Goal: Task Accomplishment & Management: Use online tool/utility

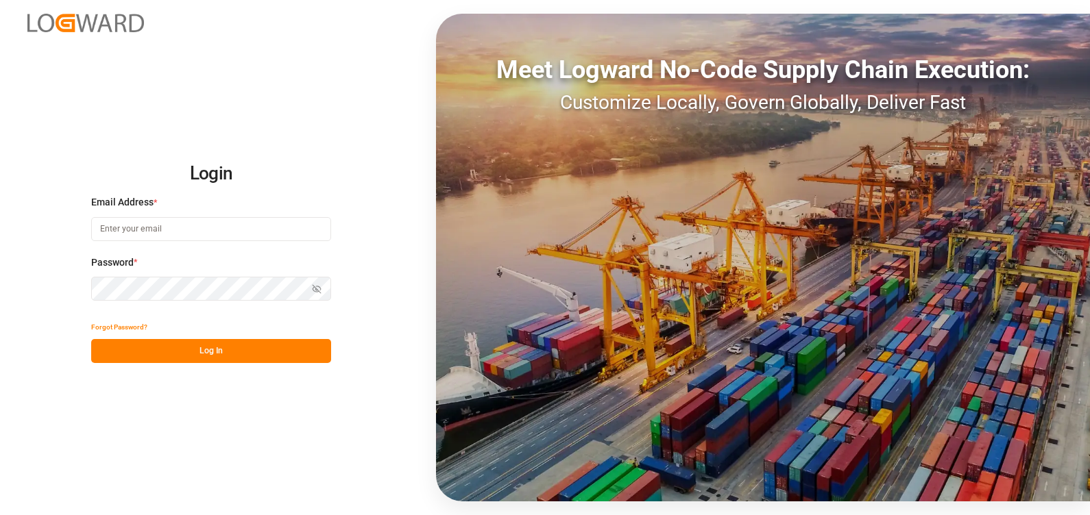
type input "[PERSON_NAME][EMAIL_ADDRESS][PERSON_NAME][DOMAIN_NAME]"
click at [184, 348] on button "Log In" at bounding box center [211, 351] width 240 height 24
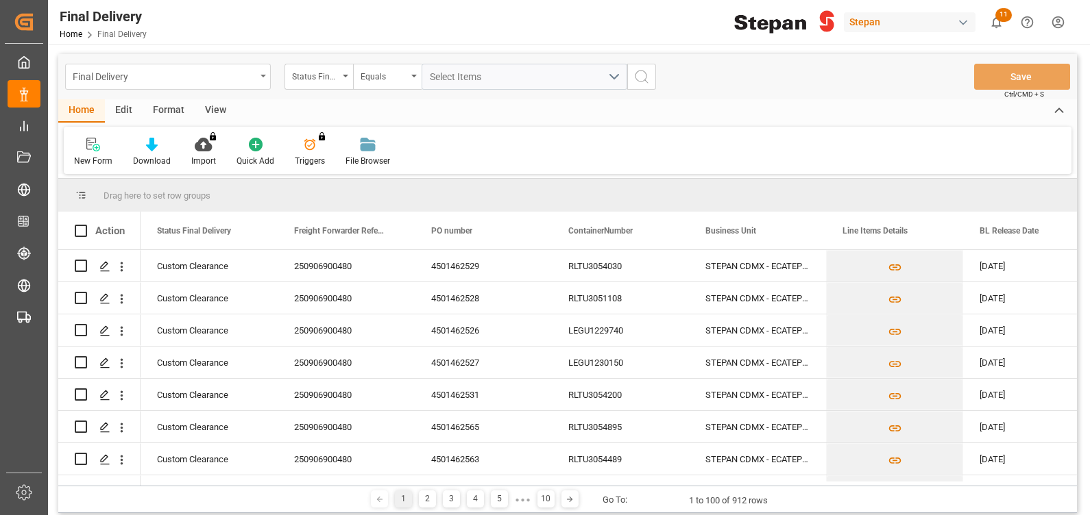
click at [205, 77] on div "Final Delivery" at bounding box center [164, 75] width 183 height 17
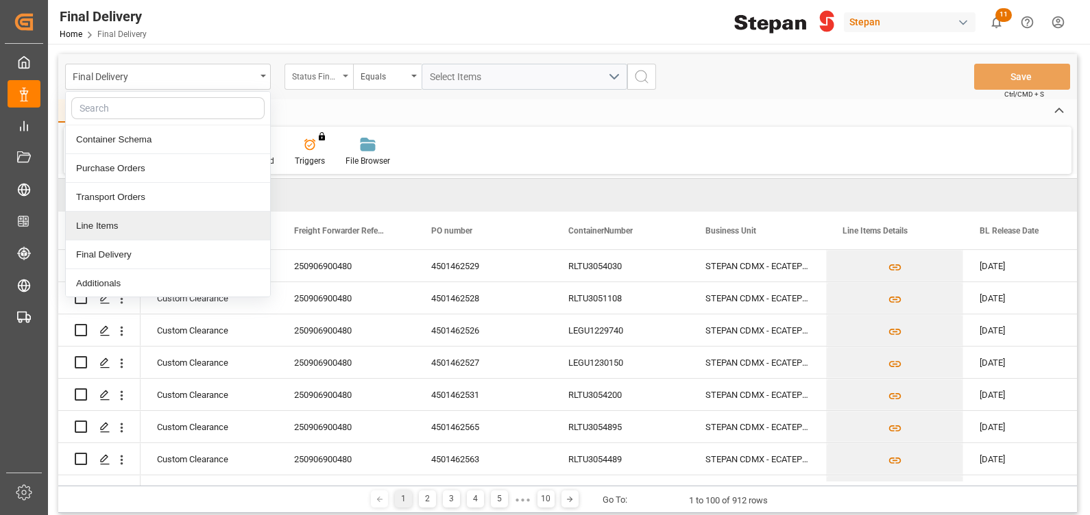
click at [322, 74] on div "Status Final Delivery" at bounding box center [315, 75] width 47 height 16
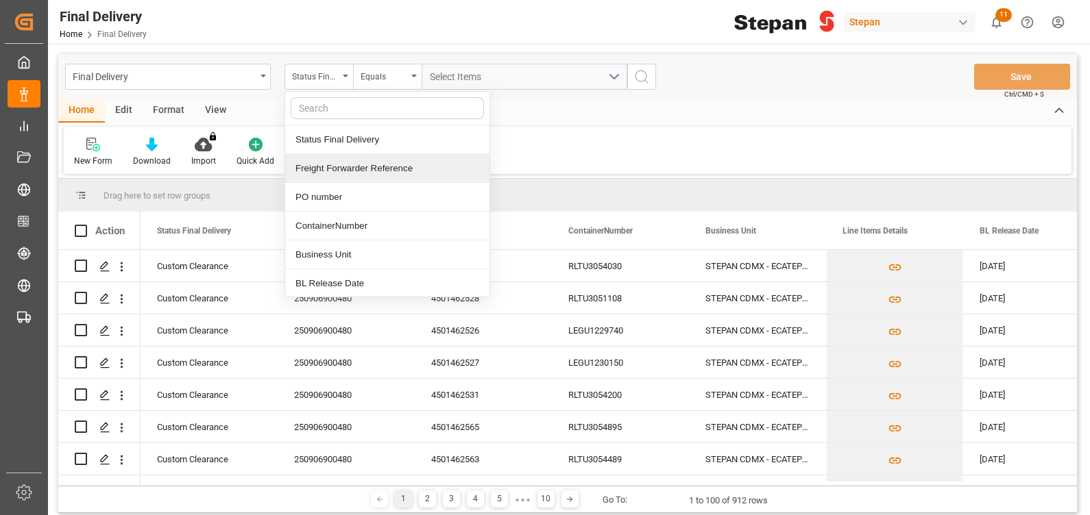
click at [339, 164] on div "Freight Forwarder Reference" at bounding box center [387, 168] width 204 height 29
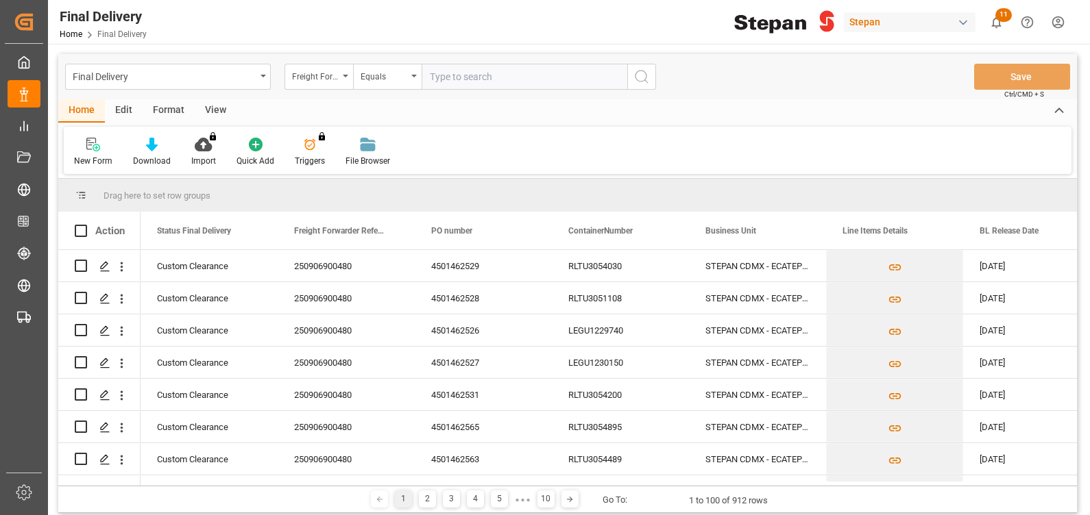
click at [473, 79] on input "text" at bounding box center [524, 77] width 206 height 26
type input "250906900206"
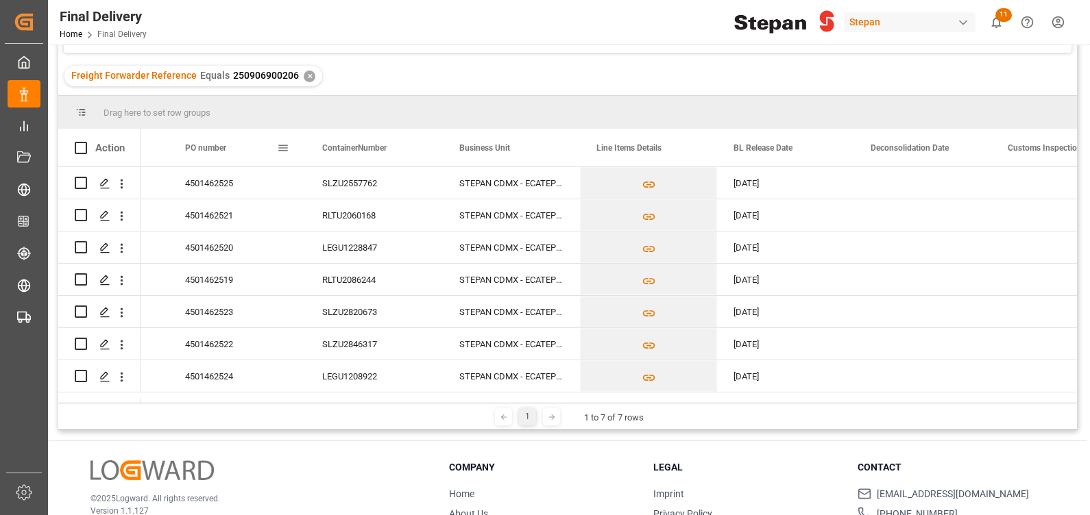
click at [219, 151] on span "PO number" at bounding box center [205, 148] width 41 height 10
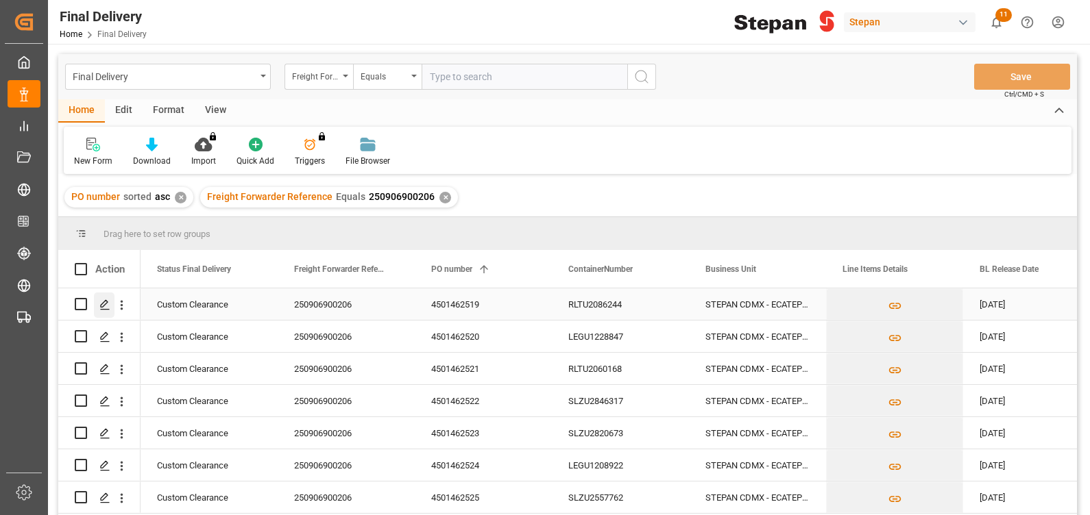
click at [99, 303] on icon "Press SPACE to select this row." at bounding box center [104, 305] width 11 height 11
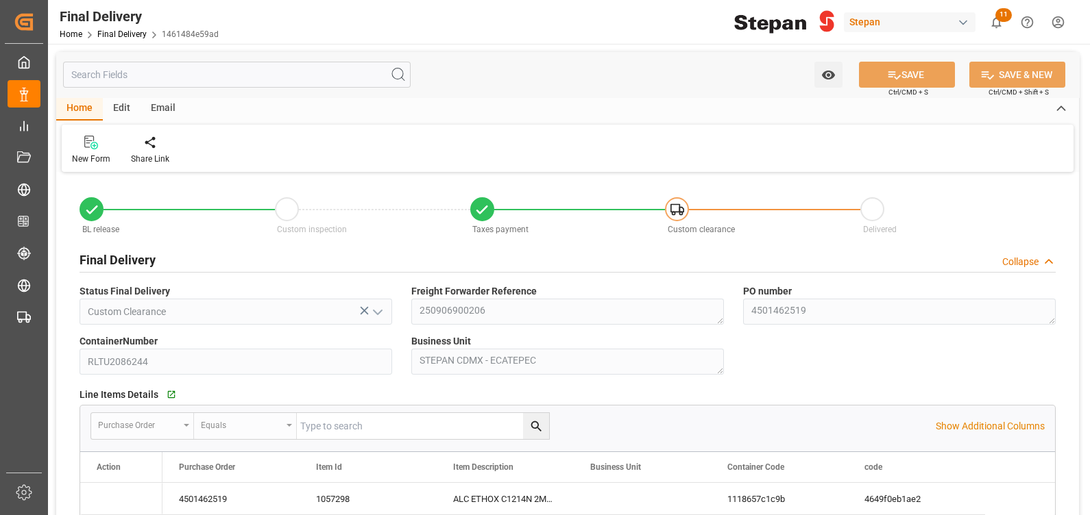
type input "[DATE]"
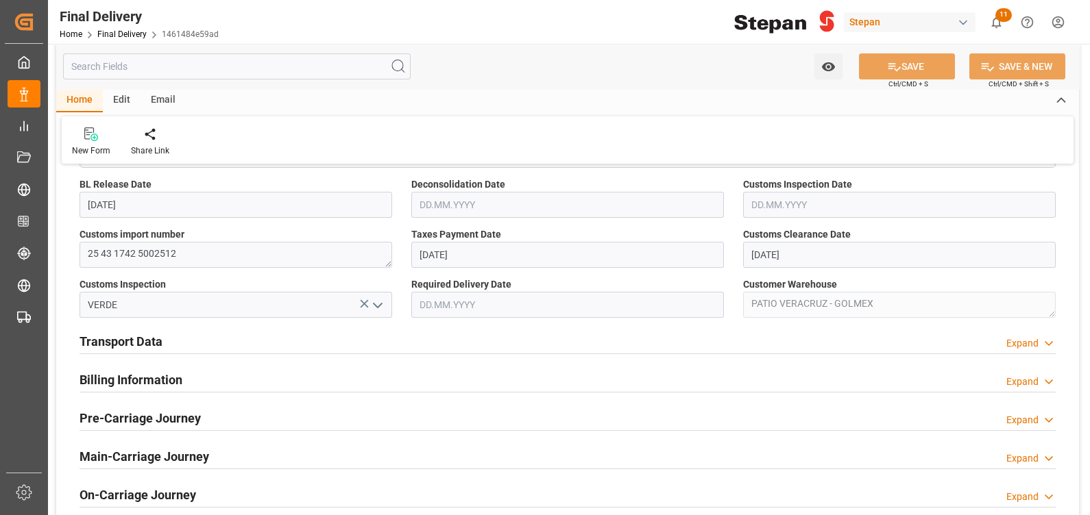
scroll to position [356, 0]
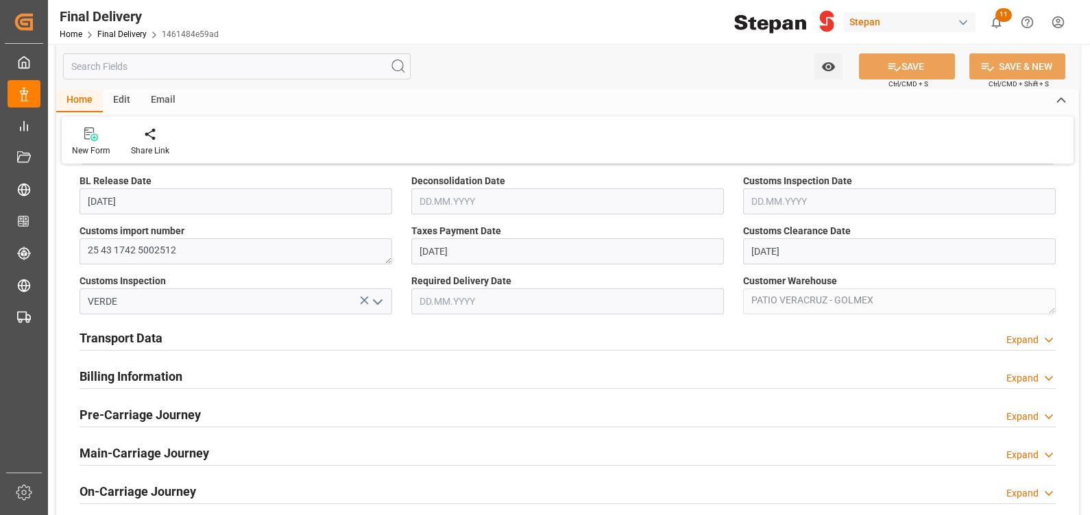
click at [522, 338] on div "Transport Data Expand" at bounding box center [568, 337] width 976 height 26
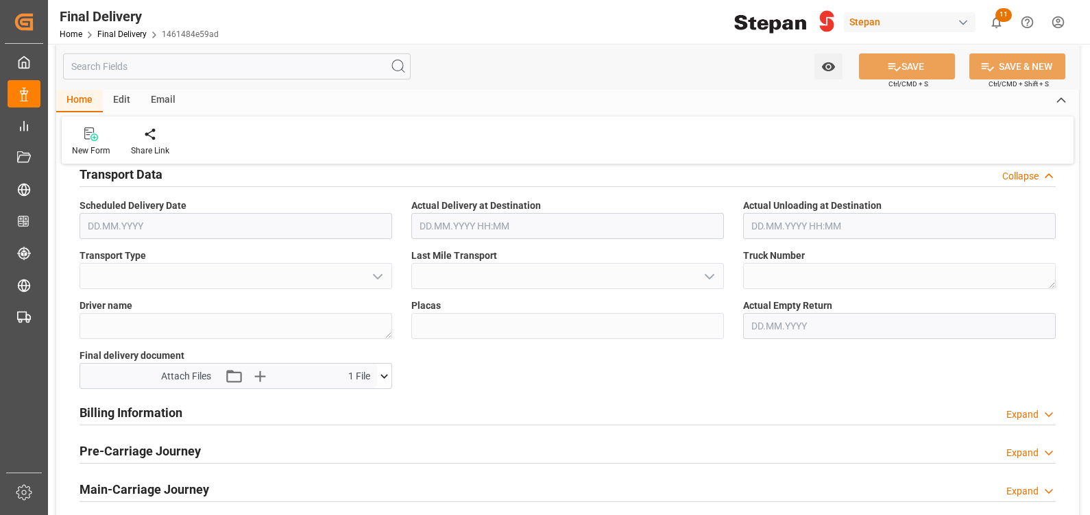
scroll to position [536, 0]
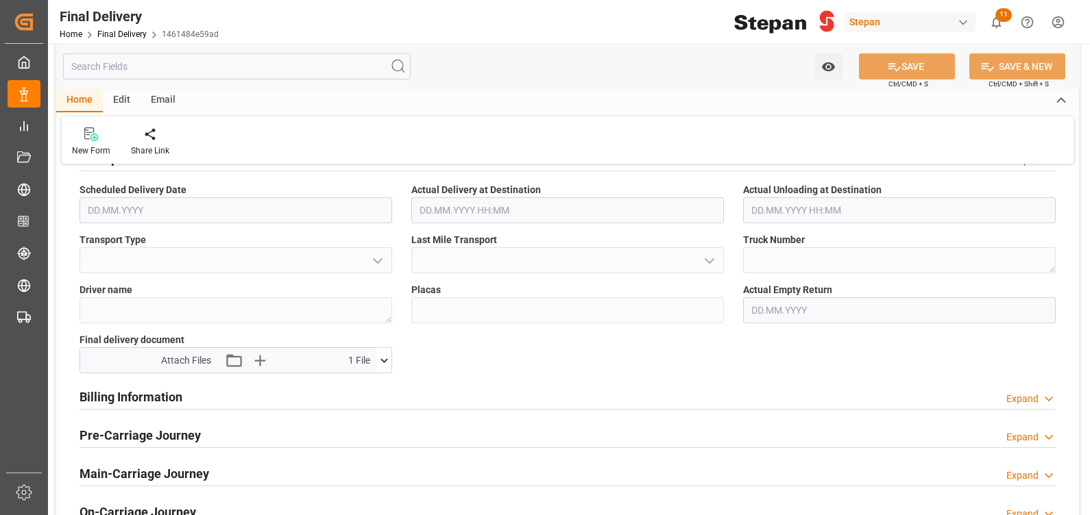
click at [522, 398] on div "Billing Information Expand" at bounding box center [568, 396] width 976 height 26
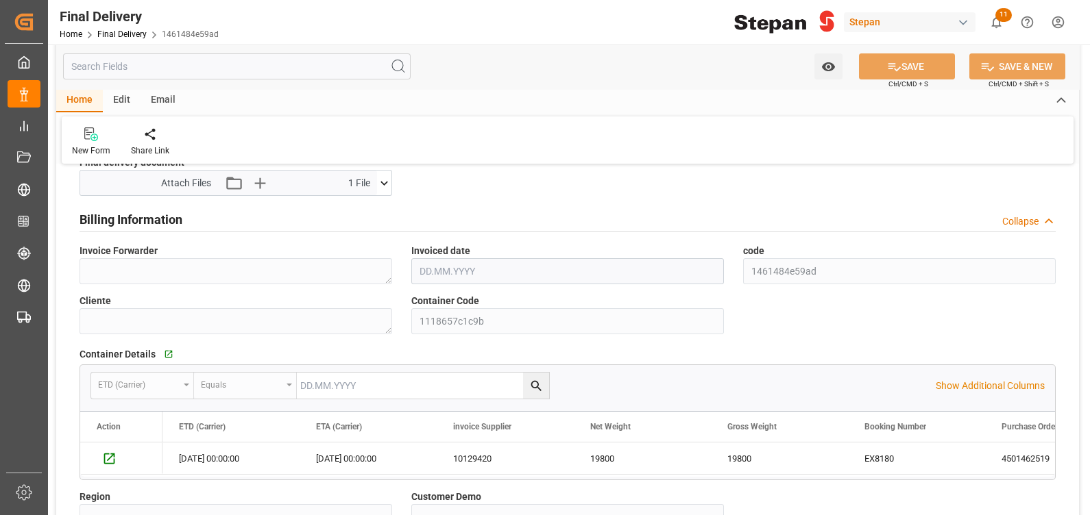
scroll to position [713, 0]
click at [482, 222] on div "Billing Information Collapse" at bounding box center [568, 219] width 976 height 26
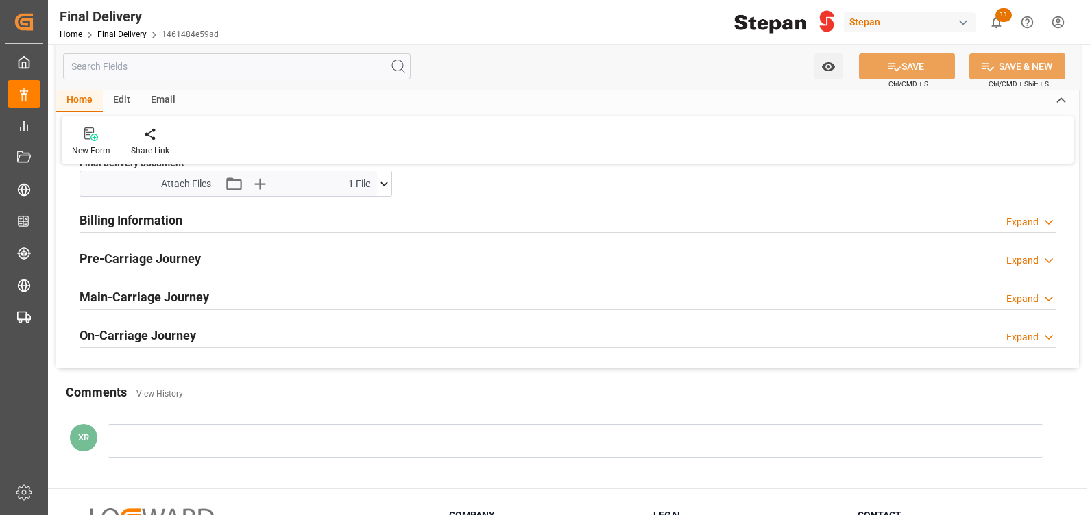
click at [371, 258] on div "Pre-Carriage Journey Expand" at bounding box center [568, 258] width 976 height 26
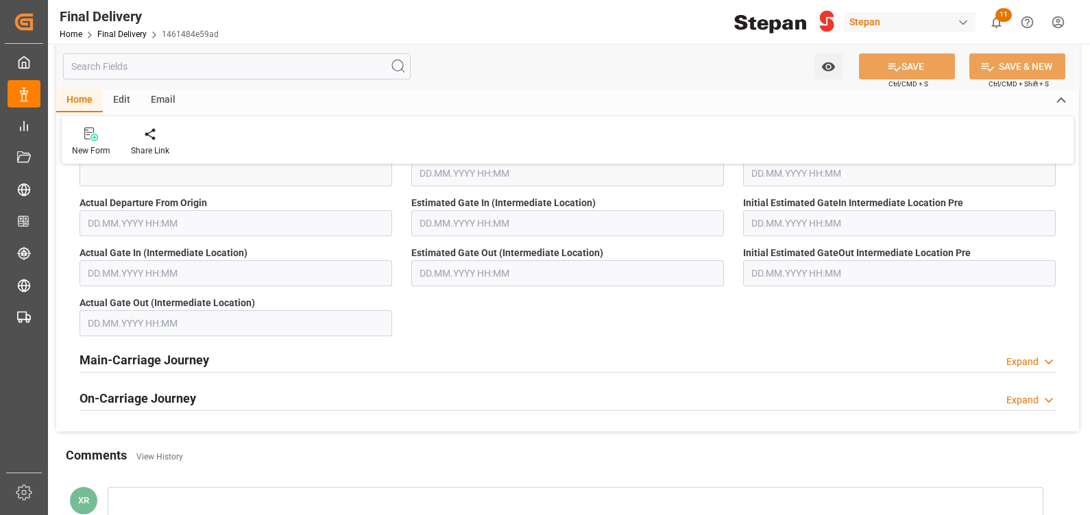
click at [504, 361] on div "Main-Carriage Journey Expand" at bounding box center [568, 359] width 976 height 26
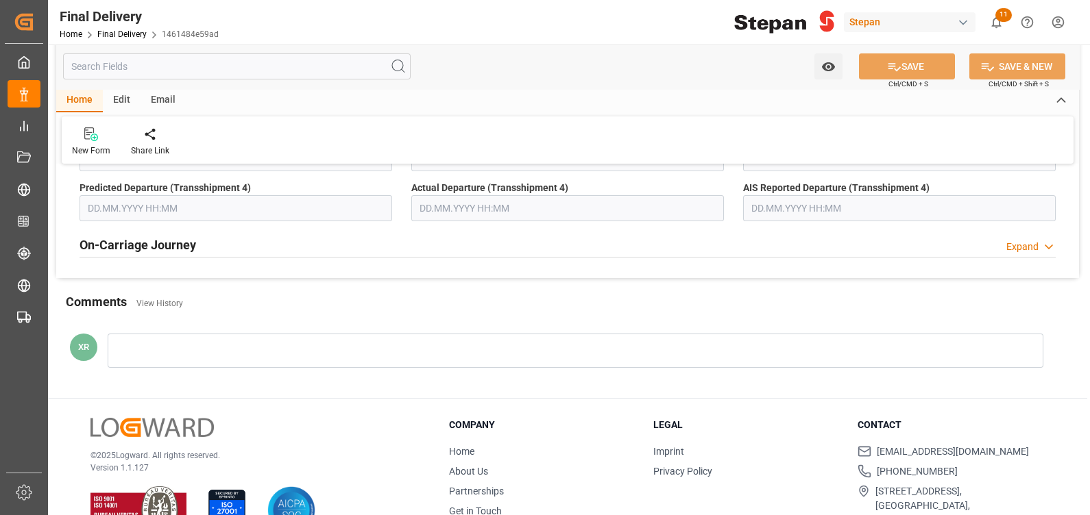
click at [476, 247] on div "On-Carriage Journey Expand" at bounding box center [568, 244] width 976 height 26
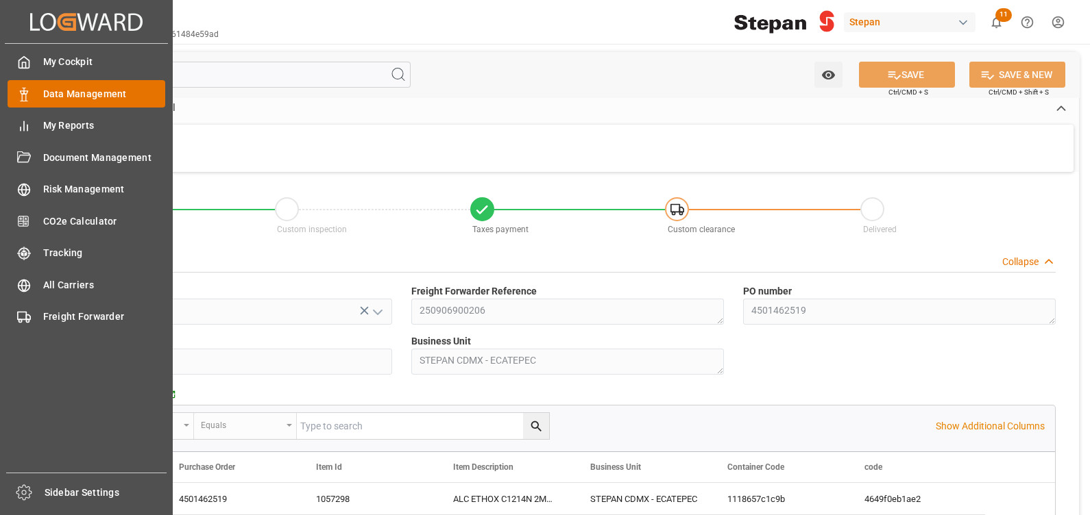
click at [68, 96] on span "Data Management" at bounding box center [104, 94] width 123 height 14
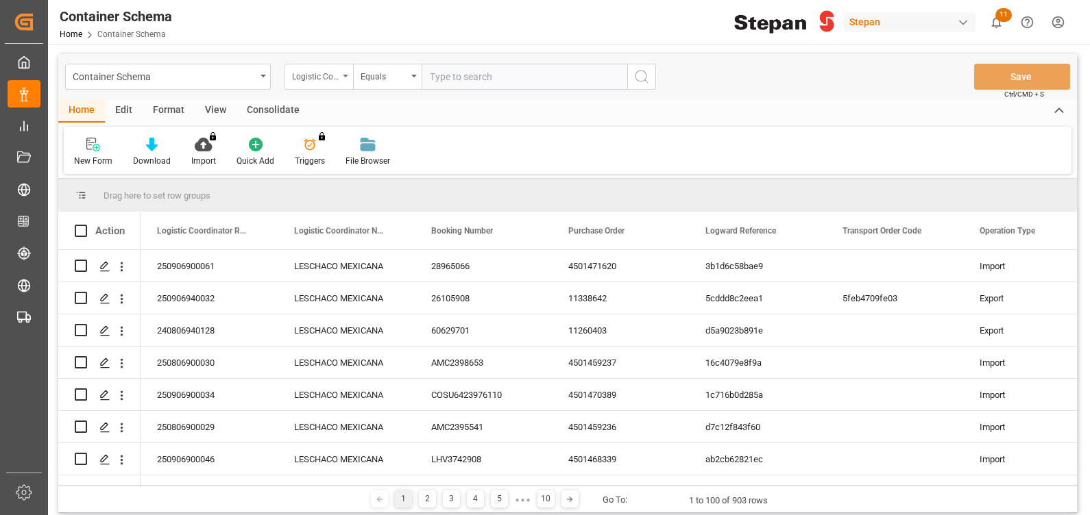
click at [333, 80] on div "Logistic Coordinator Reference Number" at bounding box center [315, 75] width 47 height 16
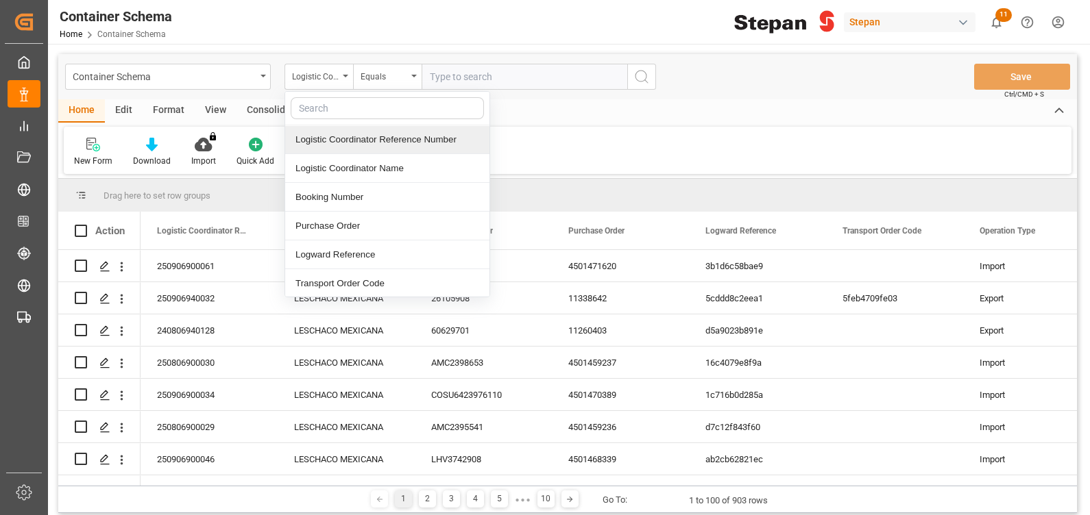
click at [391, 138] on div "Logistic Coordinator Reference Number" at bounding box center [387, 139] width 204 height 29
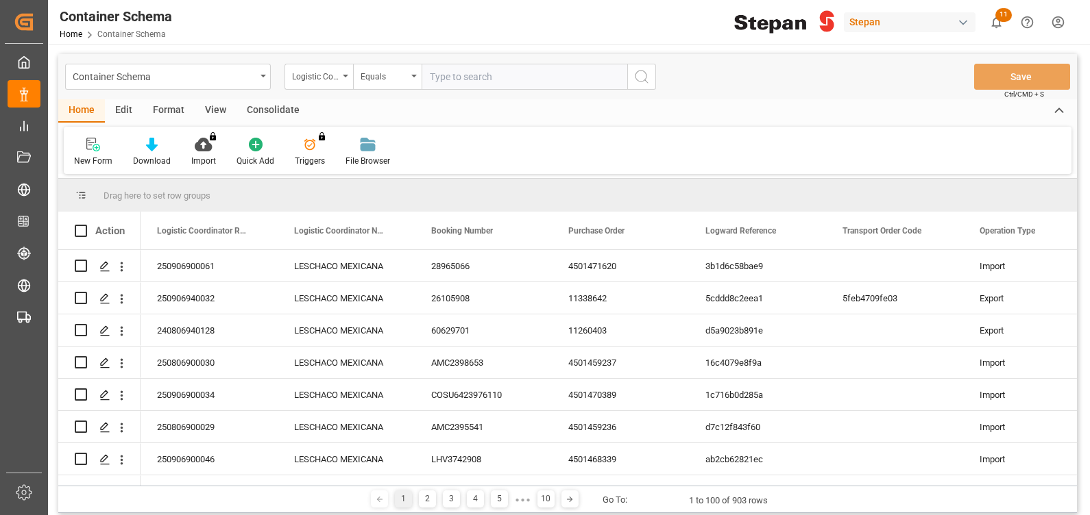
click at [448, 82] on input "text" at bounding box center [524, 77] width 206 height 26
paste input "250906900206"
type input "250906900206"
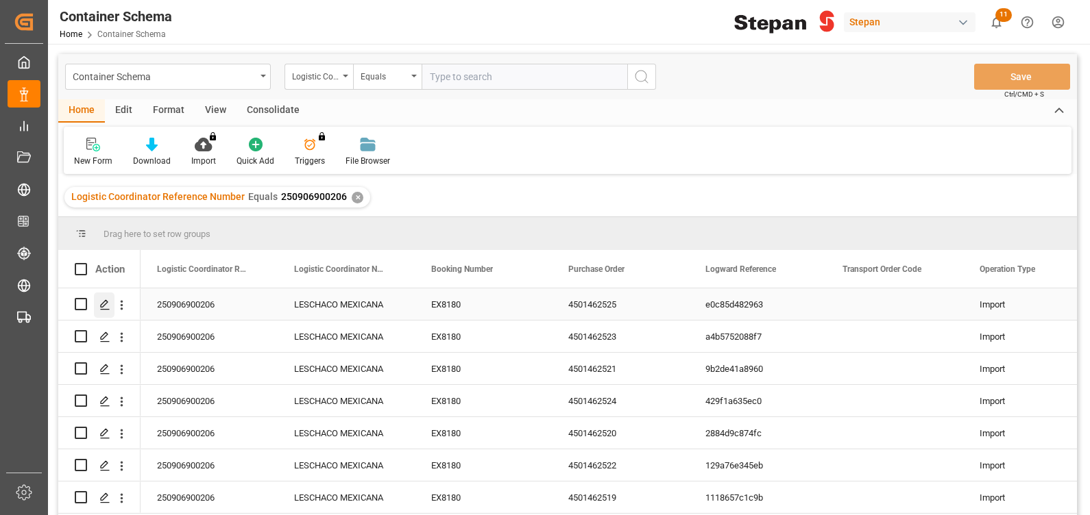
click at [106, 309] on line "Press SPACE to select this row." at bounding box center [105, 309] width 8 height 0
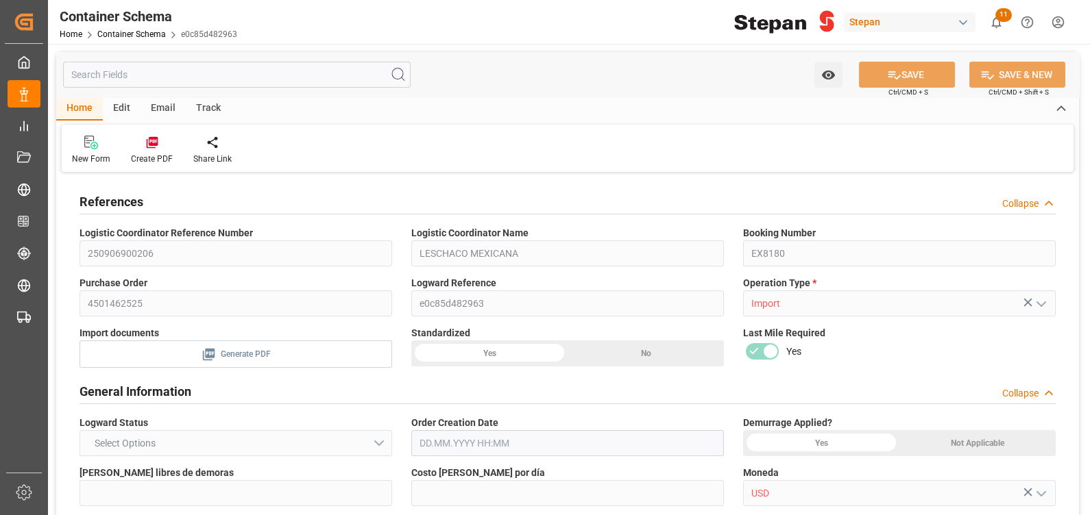
type input "14"
type input "55"
type input "-440"
type input "-8"
type input "1"
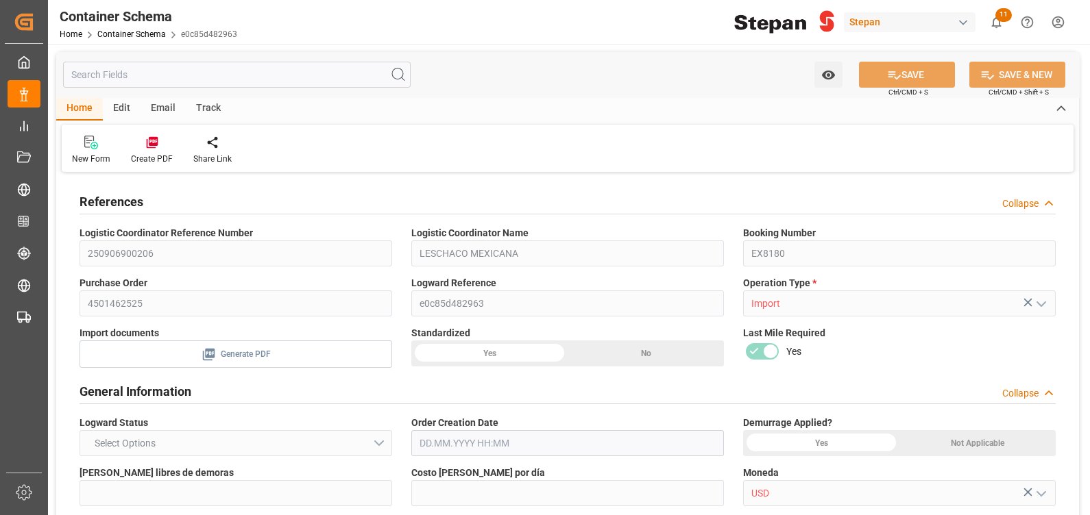
type input "1"
type input "19980"
type input "12"
type input "Cosco"
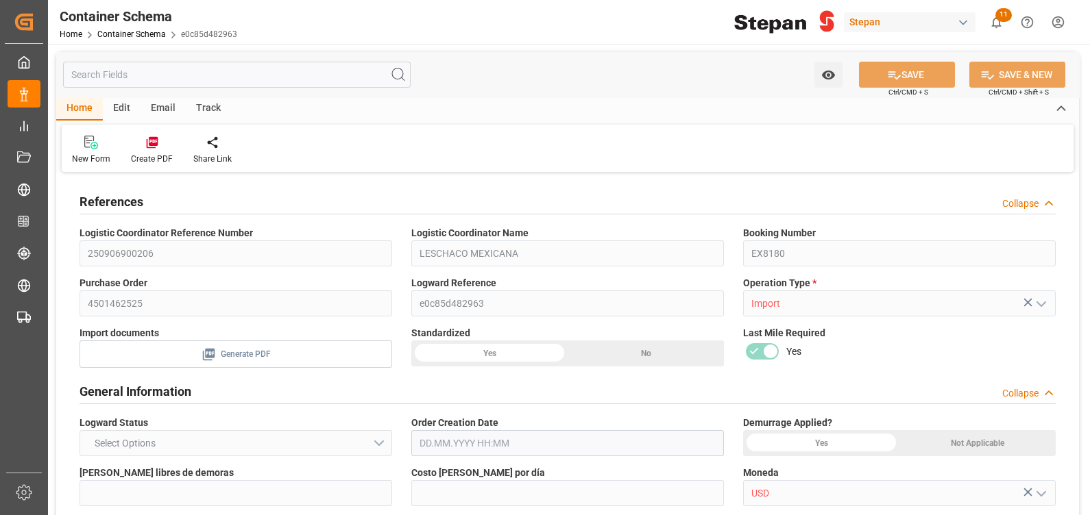
type input "COSCO Shipping Co. Ltd."
type input "NLRTM"
type input "MXVER"
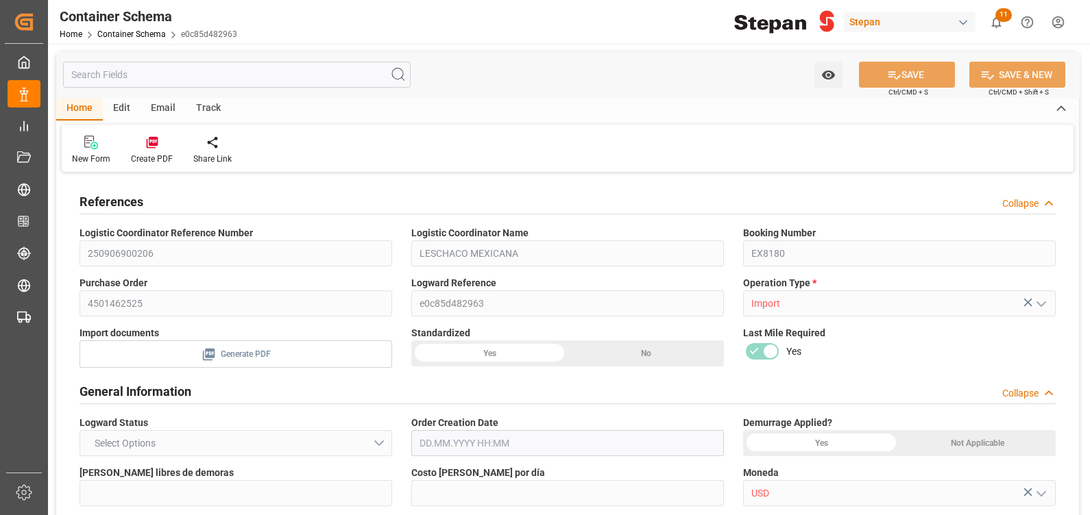
type input "9401099"
type input "[DATE] 00:00"
type input "[DATE]"
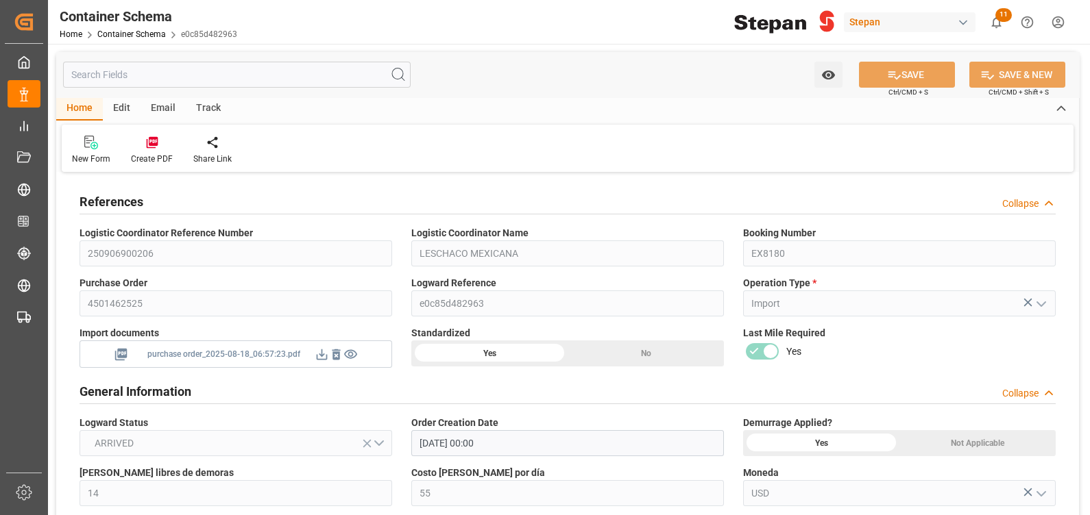
type input "[DATE]"
type input "[DATE] 00:00"
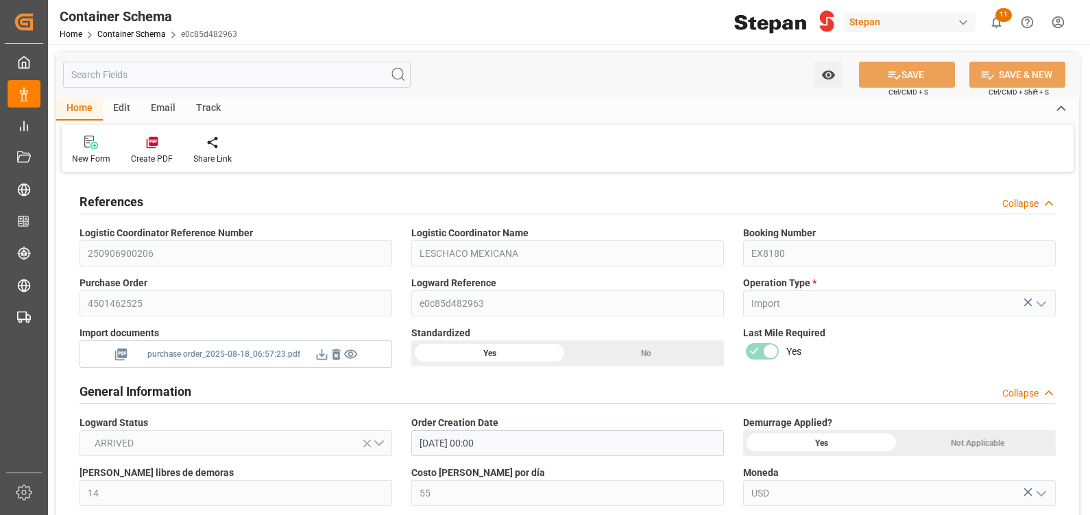
type input "[DATE] 00:00"
type input "[DATE]"
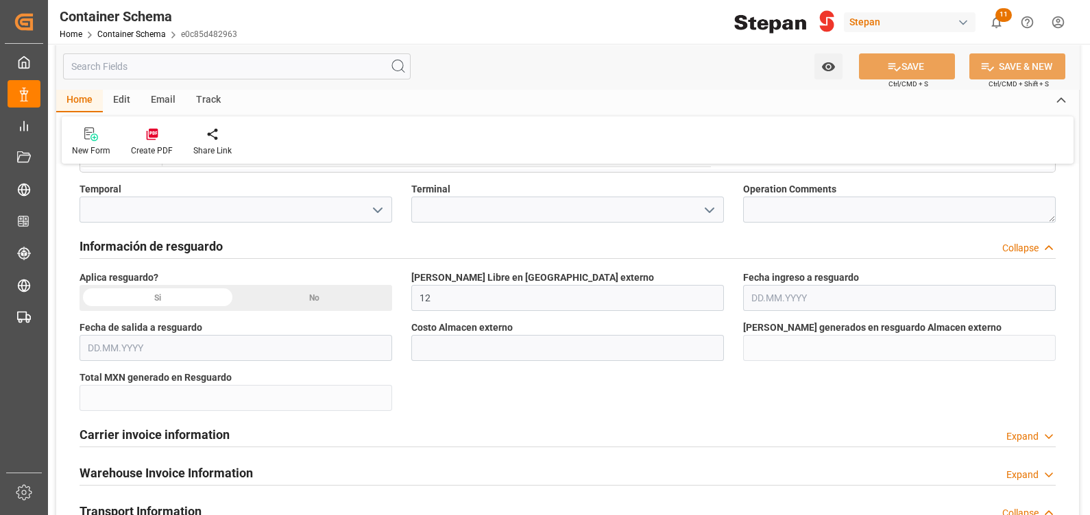
scroll to position [1243, 0]
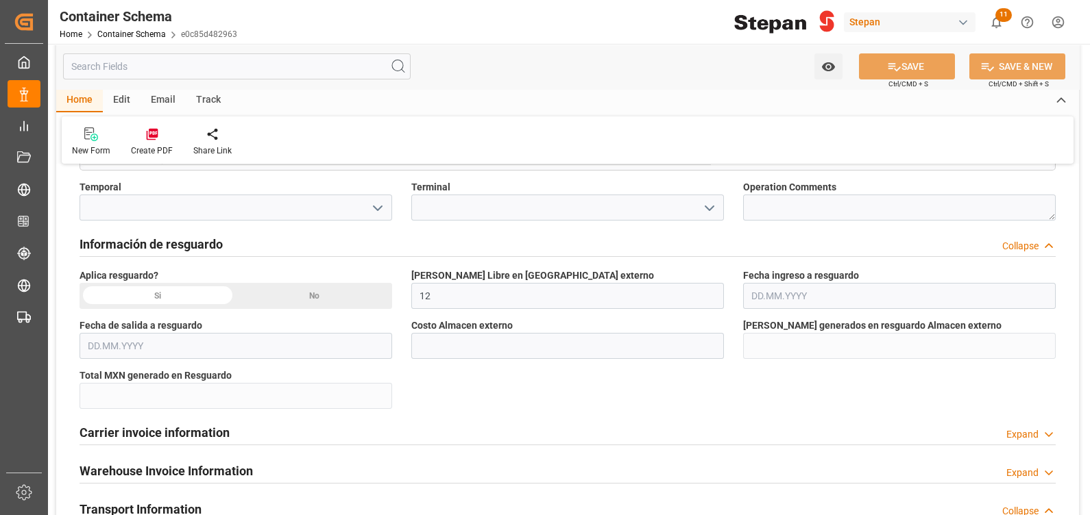
click at [171, 291] on div "Si" at bounding box center [158, 296] width 156 height 26
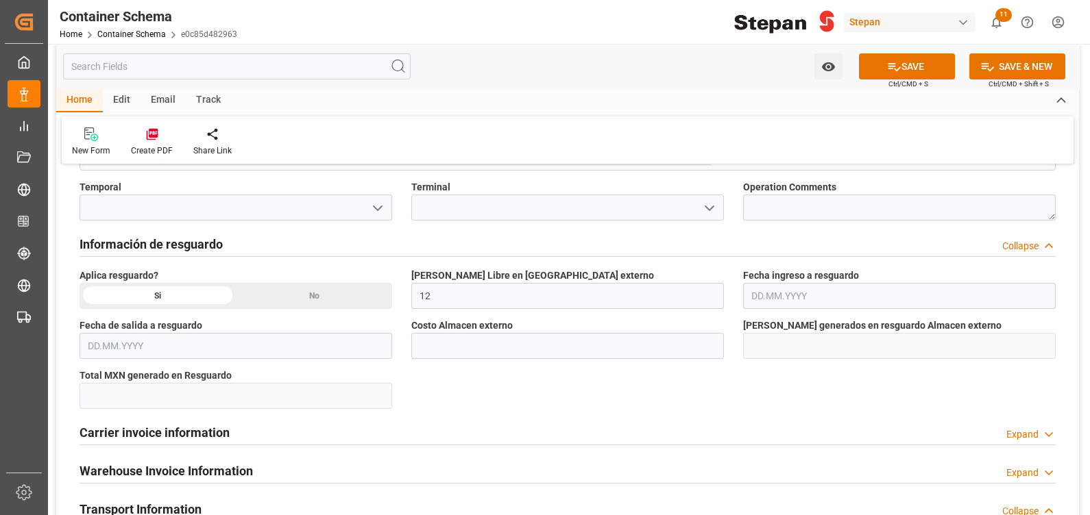
click at [826, 297] on input "text" at bounding box center [899, 296] width 313 height 26
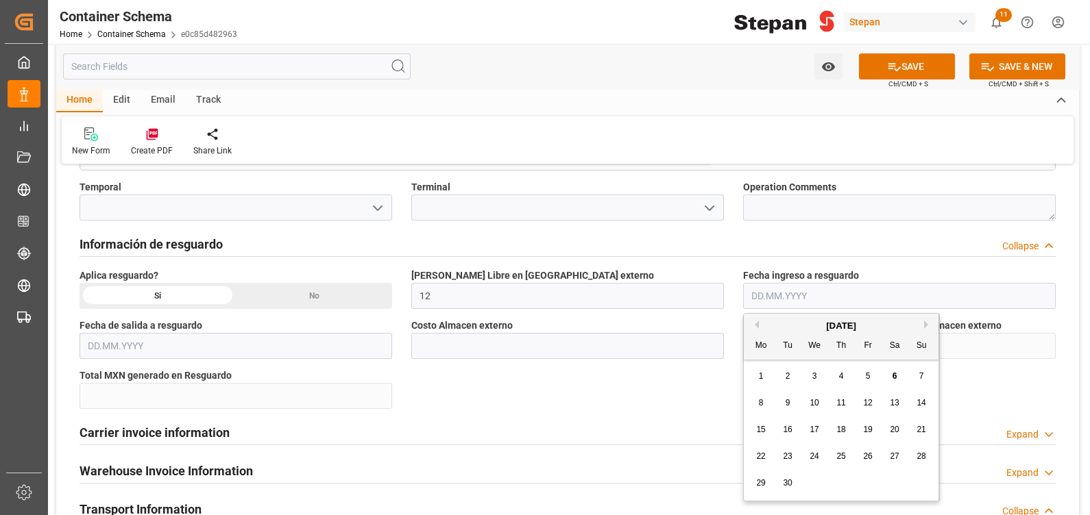
click at [868, 377] on span "5" at bounding box center [868, 376] width 5 height 10
type input "[DATE]"
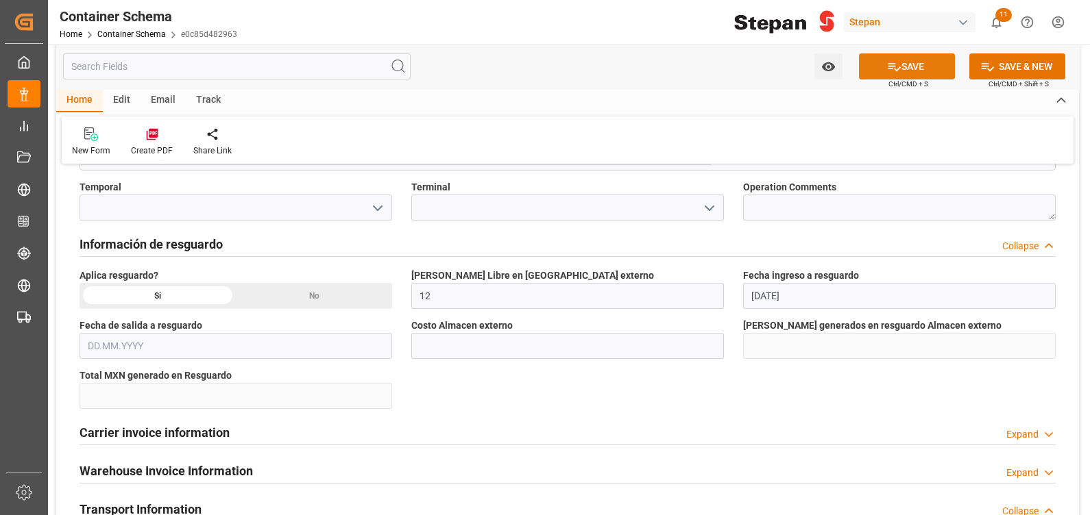
click at [917, 66] on button "SAVE" at bounding box center [907, 66] width 96 height 26
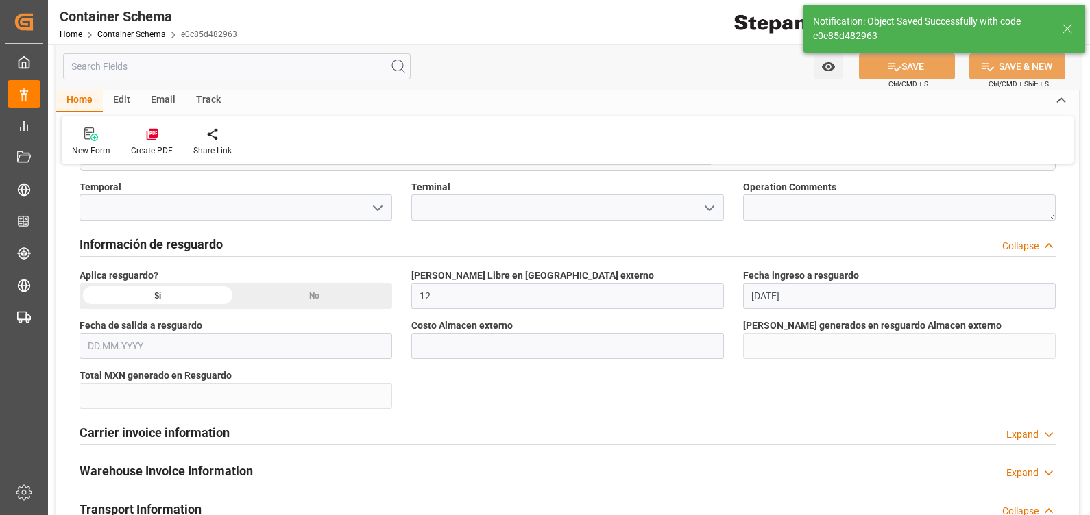
type input "-11"
type input "[DATE]"
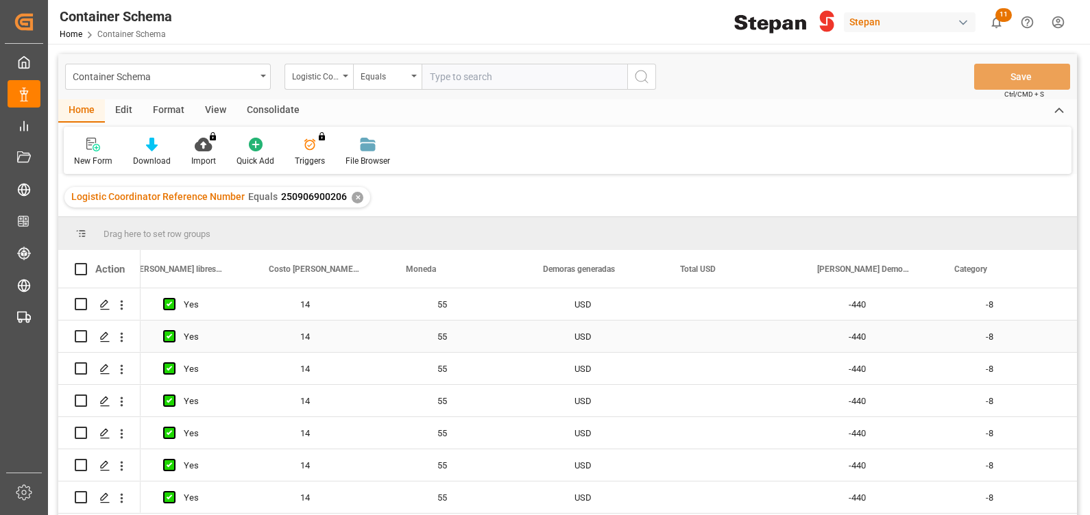
scroll to position [0, 1848]
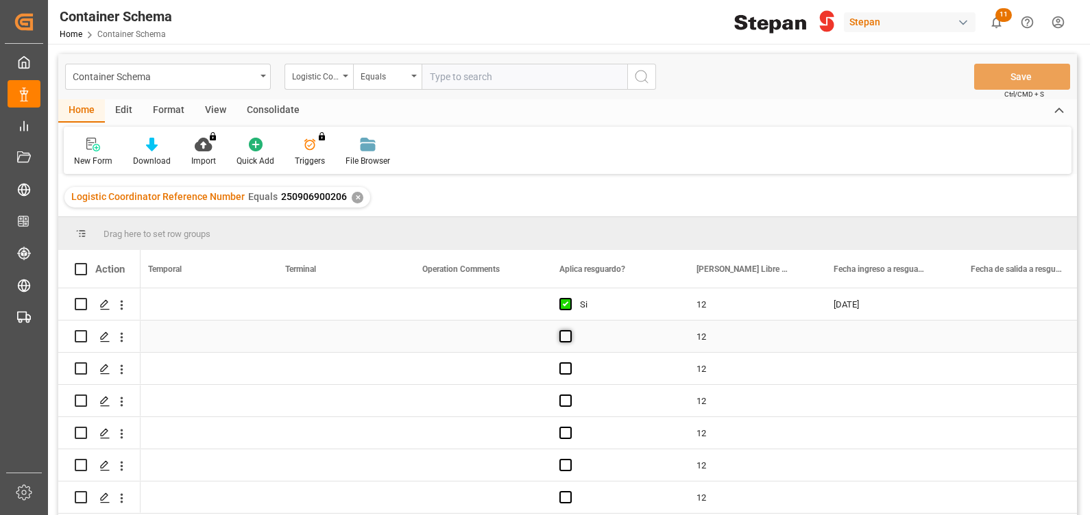
click at [565, 339] on span "Press SPACE to select this row." at bounding box center [565, 336] width 12 height 12
click at [570, 330] on input "Press SPACE to select this row." at bounding box center [570, 330] width 0 height 0
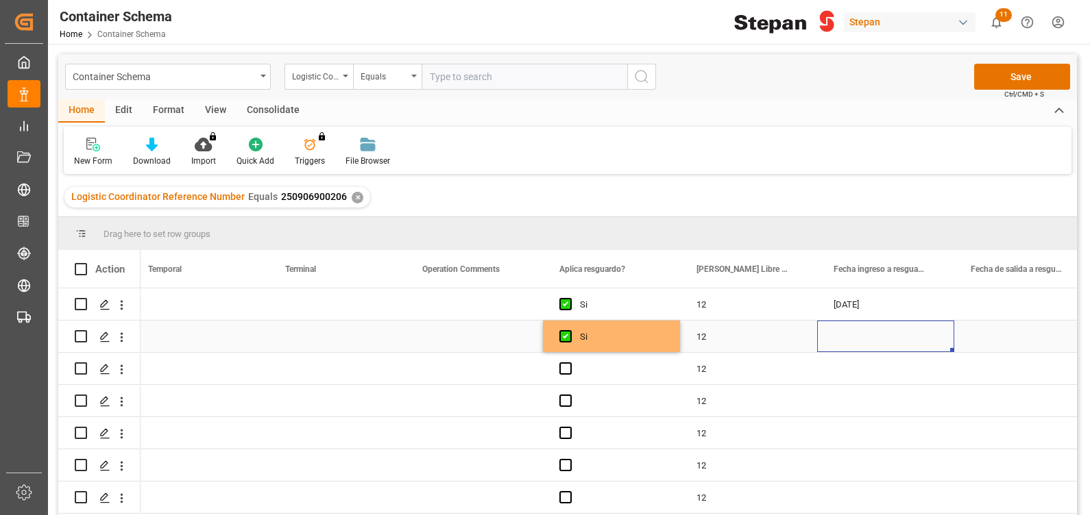
click at [864, 332] on div "Press SPACE to select this row." at bounding box center [885, 337] width 137 height 32
click at [867, 328] on div "Press SPACE to select this row." at bounding box center [885, 337] width 137 height 32
click at [569, 368] on span "Press SPACE to select this row." at bounding box center [565, 369] width 12 height 12
click at [570, 363] on input "Press SPACE to select this row." at bounding box center [570, 363] width 0 height 0
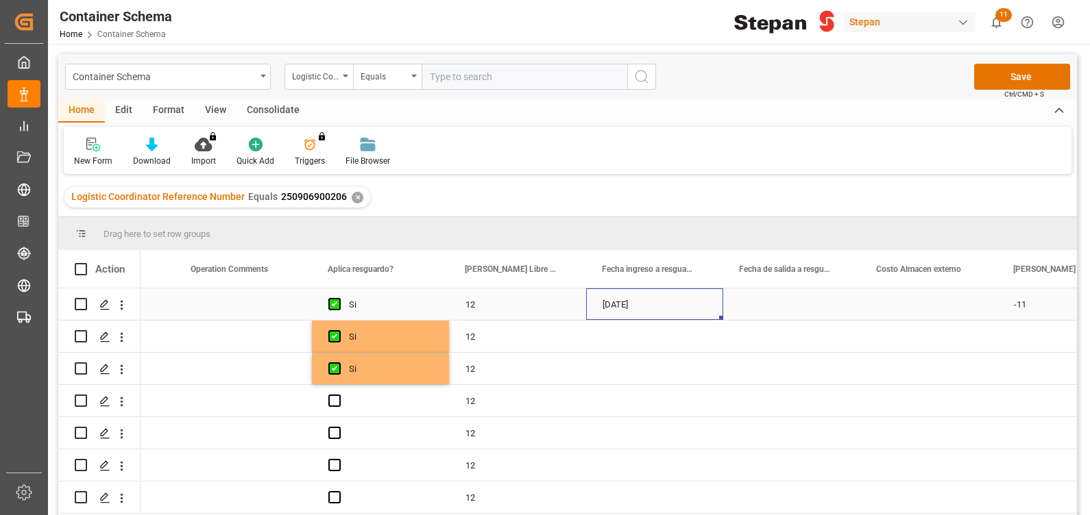
click at [600, 317] on div "[DATE]" at bounding box center [654, 305] width 137 height 32
click at [634, 333] on div "Press SPACE to select this row." at bounding box center [654, 337] width 137 height 32
click at [688, 339] on div "Press SPACE to select this row." at bounding box center [654, 337] width 137 height 32
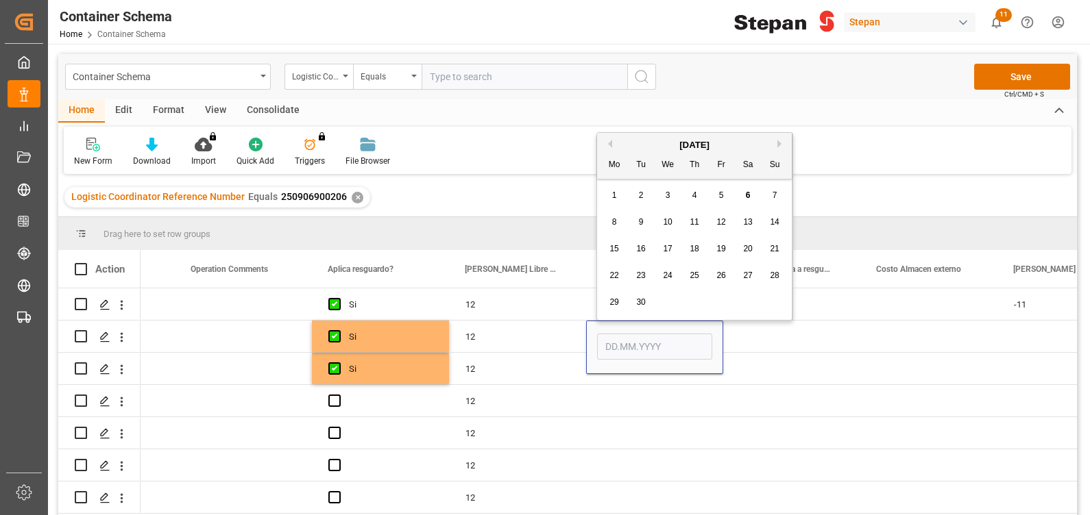
click at [727, 196] on div "5" at bounding box center [721, 196] width 17 height 16
type input "[DATE]"
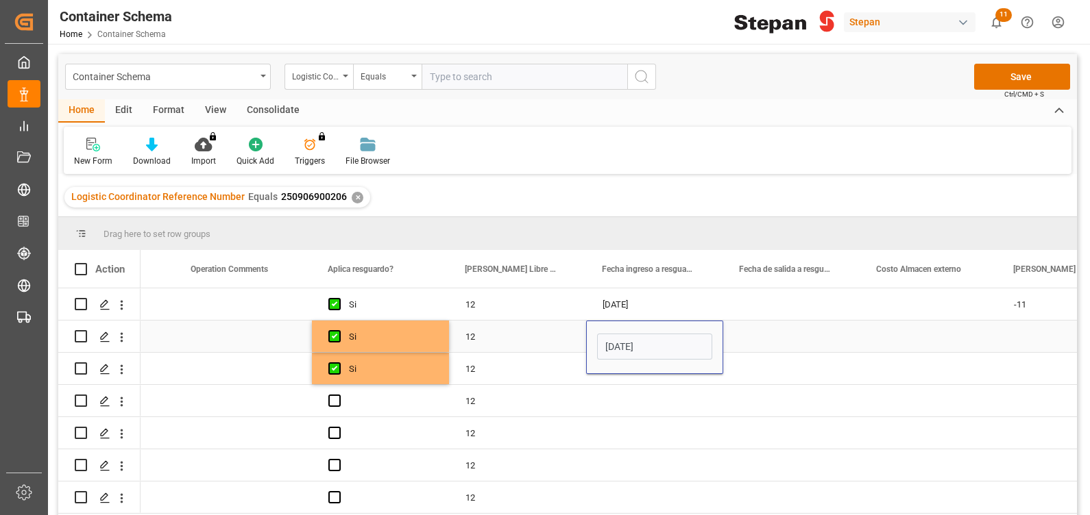
click at [622, 374] on div "[DATE]" at bounding box center [654, 347] width 137 height 53
click at [339, 394] on div "Press SPACE to select this row." at bounding box center [380, 401] width 137 height 32
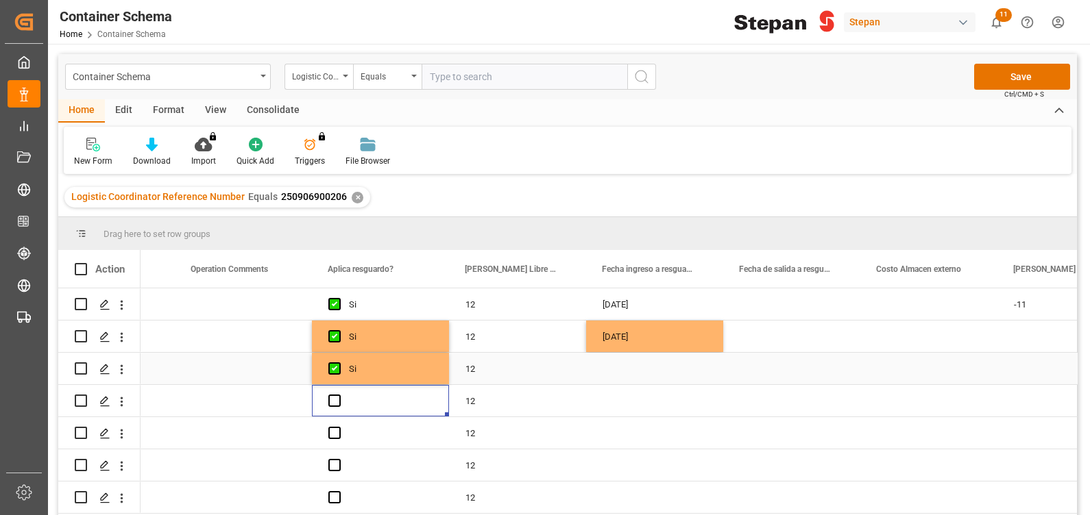
click at [638, 367] on div "Press SPACE to select this row." at bounding box center [654, 369] width 137 height 32
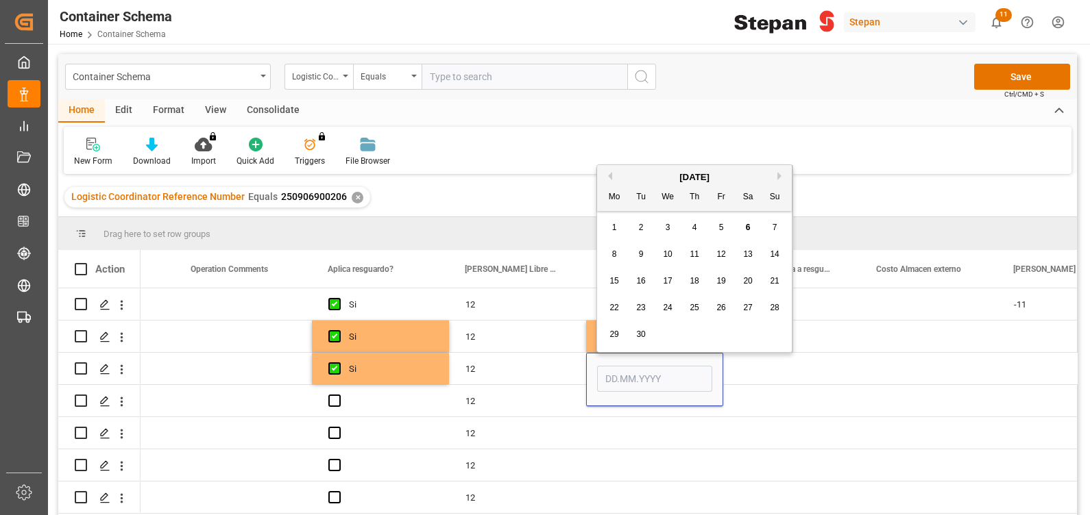
click at [749, 224] on span "6" at bounding box center [748, 228] width 5 height 10
click at [608, 378] on input "[DATE]" at bounding box center [654, 379] width 115 height 26
click at [722, 230] on span "5" at bounding box center [721, 228] width 5 height 10
type input "[DATE]"
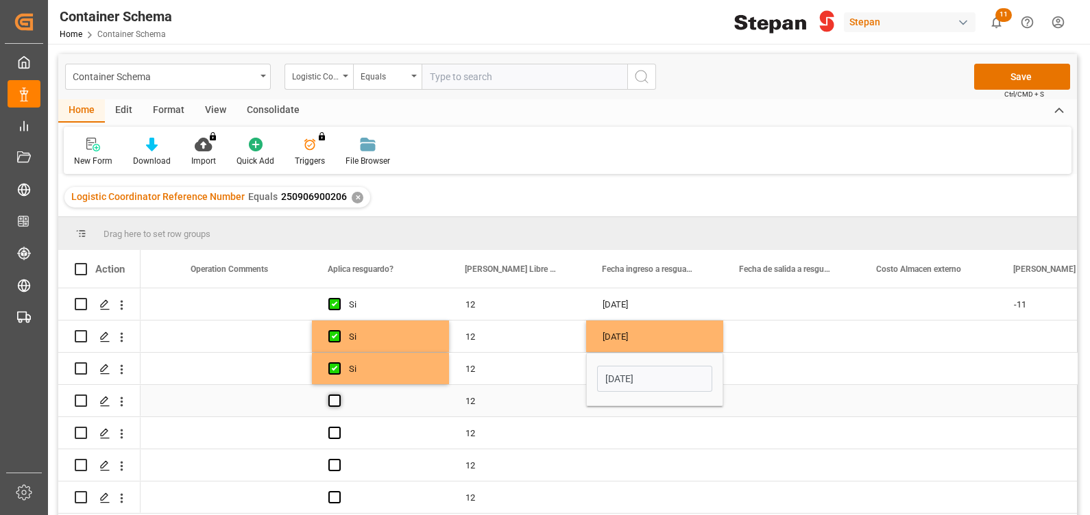
click at [334, 405] on span "Press SPACE to select this row." at bounding box center [334, 401] width 12 height 12
click at [339, 395] on input "Press SPACE to select this row." at bounding box center [339, 395] width 0 height 0
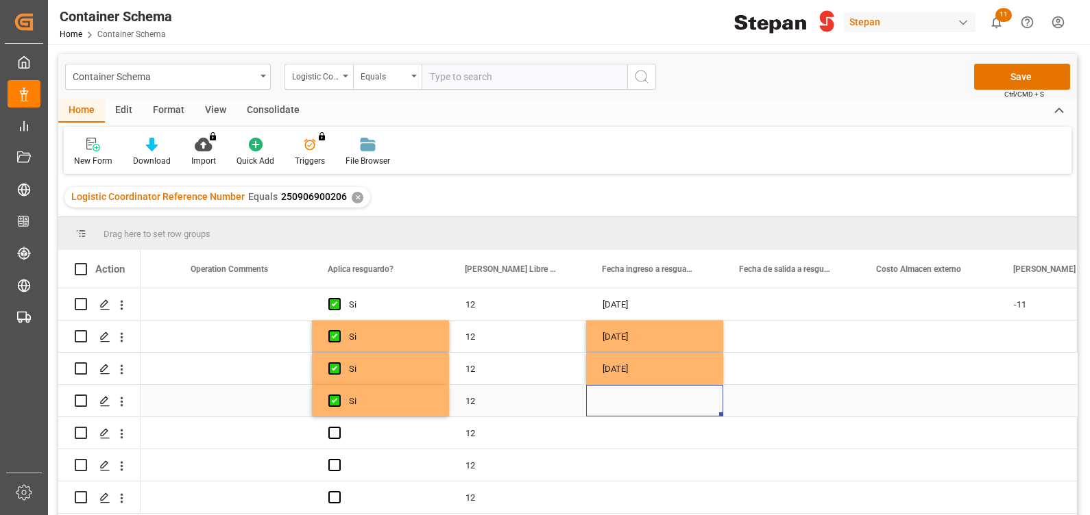
click at [649, 401] on div "Press SPACE to select this row." at bounding box center [654, 401] width 137 height 32
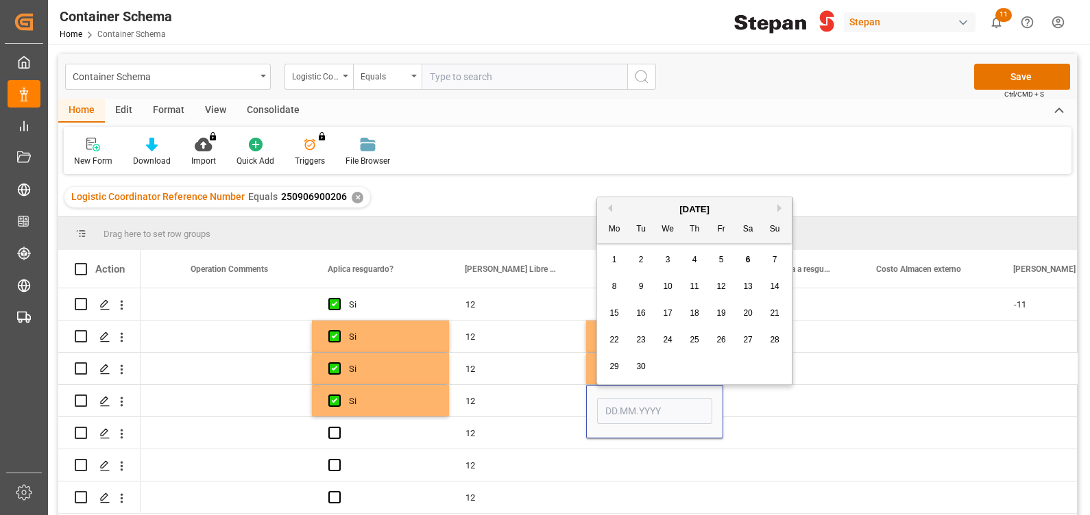
click at [718, 261] on div "5" at bounding box center [721, 260] width 17 height 16
type input "[DATE]"
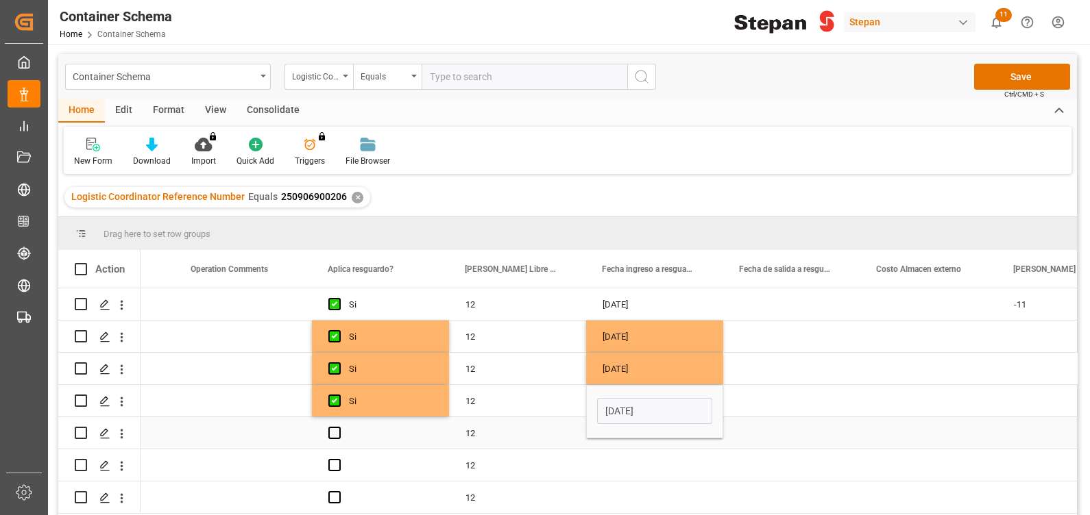
click at [332, 439] on span "Press SPACE to select this row." at bounding box center [334, 433] width 12 height 12
click at [339, 427] on input "Press SPACE to select this row." at bounding box center [339, 427] width 0 height 0
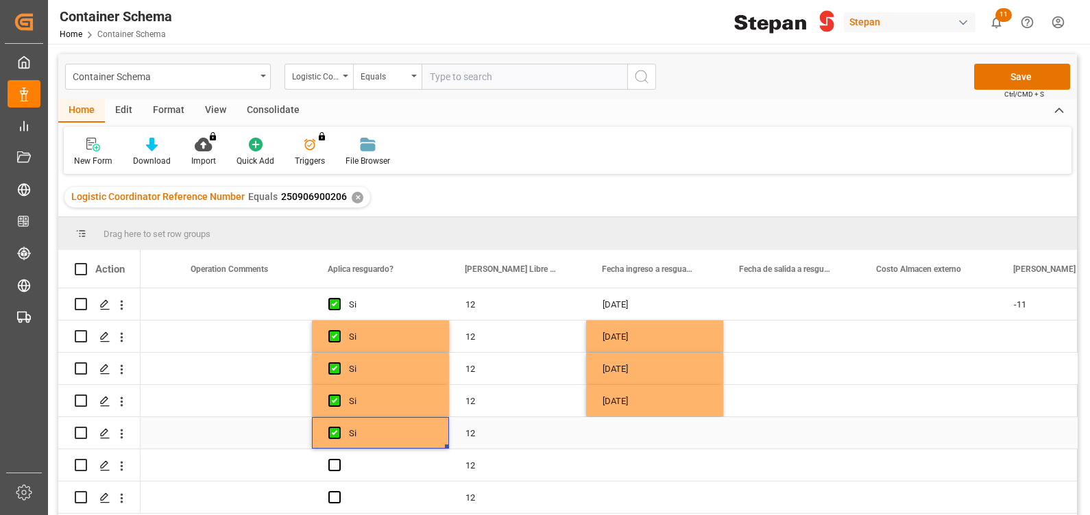
click at [654, 422] on div "Press SPACE to select this row." at bounding box center [654, 433] width 137 height 32
click at [658, 432] on div "Press SPACE to select this row." at bounding box center [654, 433] width 137 height 32
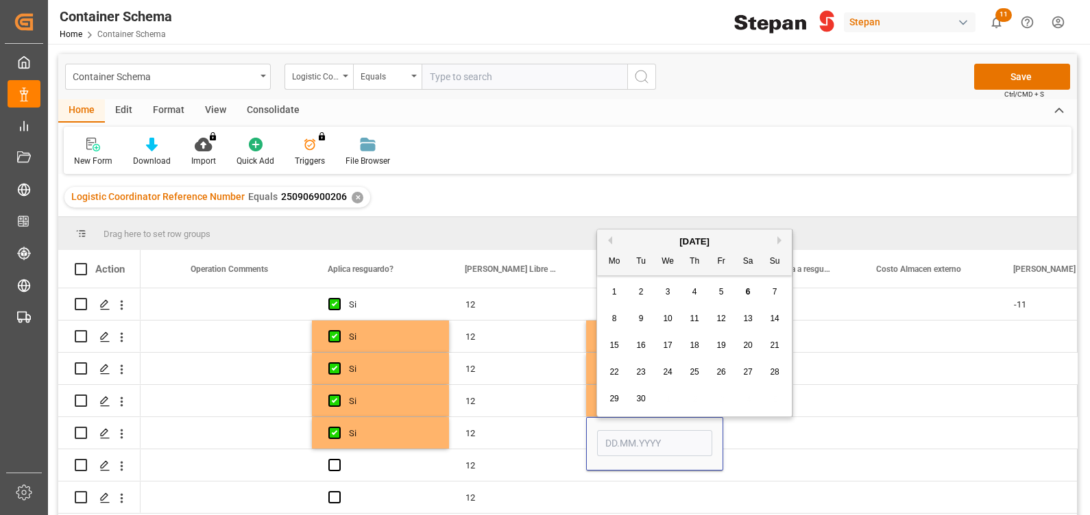
click at [720, 289] on span "5" at bounding box center [721, 292] width 5 height 10
type input "[DATE]"
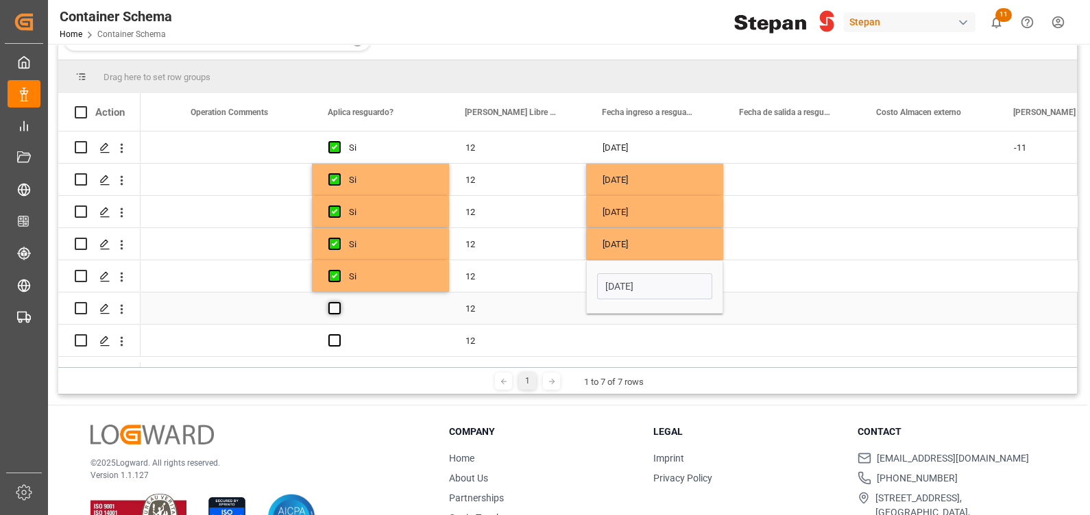
click at [332, 305] on span "Press SPACE to select this row." at bounding box center [334, 308] width 12 height 12
click at [339, 302] on input "Press SPACE to select this row." at bounding box center [339, 302] width 0 height 0
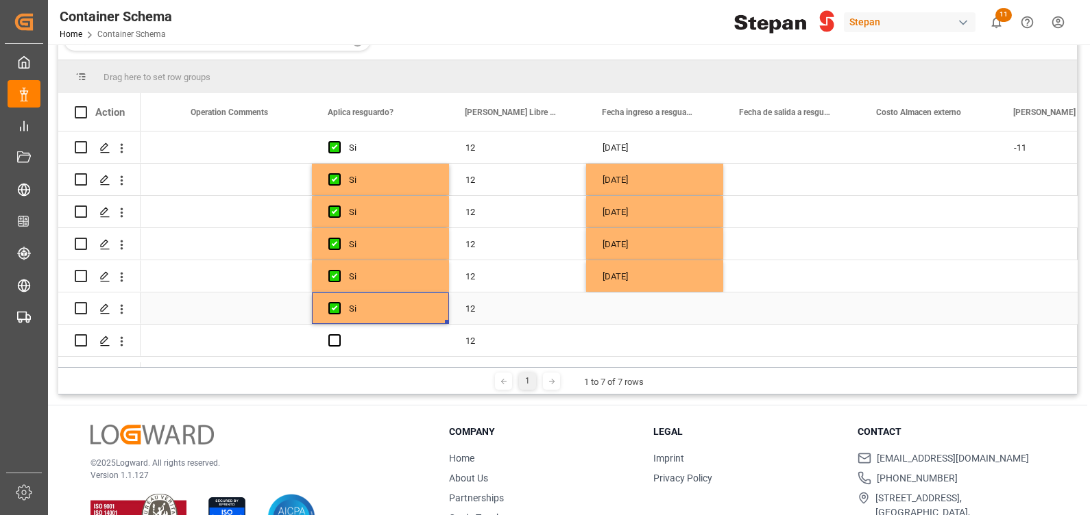
click at [606, 310] on div "Press SPACE to select this row." at bounding box center [654, 309] width 137 height 32
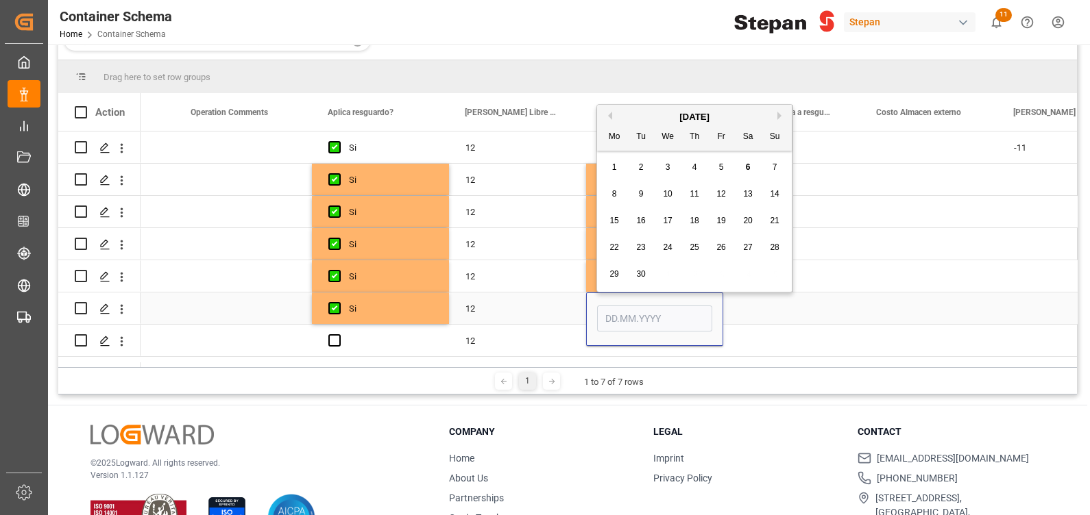
click at [606, 310] on input "Press SPACE to select this row." at bounding box center [654, 319] width 115 height 26
click at [722, 164] on span "5" at bounding box center [721, 167] width 5 height 10
type input "[DATE]"
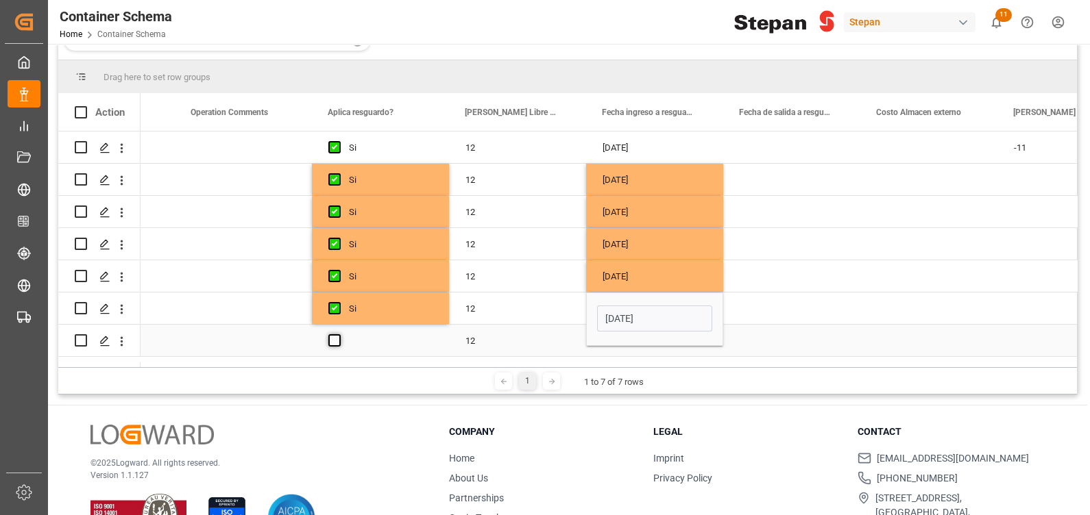
click at [330, 337] on span "Press SPACE to select this row." at bounding box center [334, 340] width 12 height 12
click at [339, 334] on input "Press SPACE to select this row." at bounding box center [339, 334] width 0 height 0
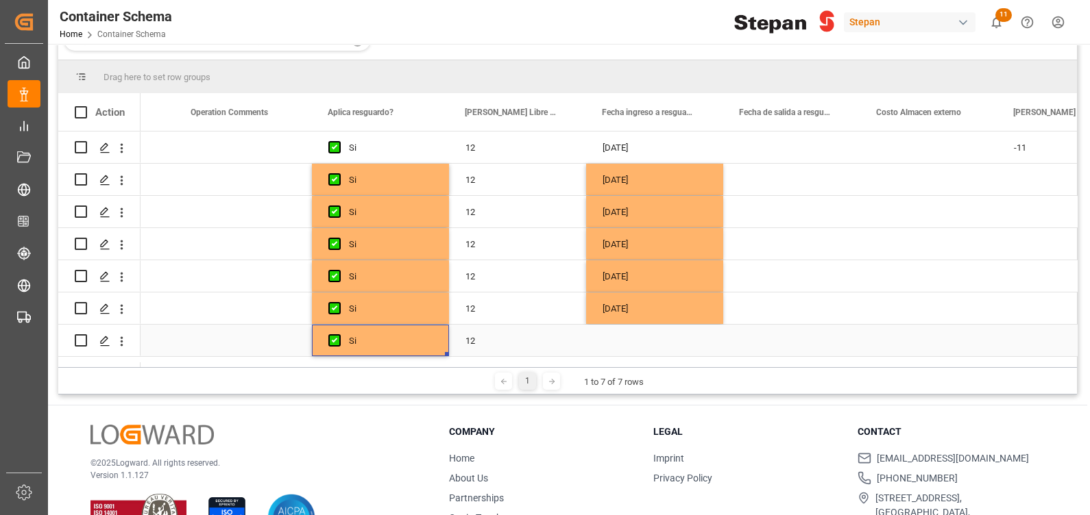
click at [634, 343] on div "Press SPACE to select this row." at bounding box center [654, 341] width 137 height 32
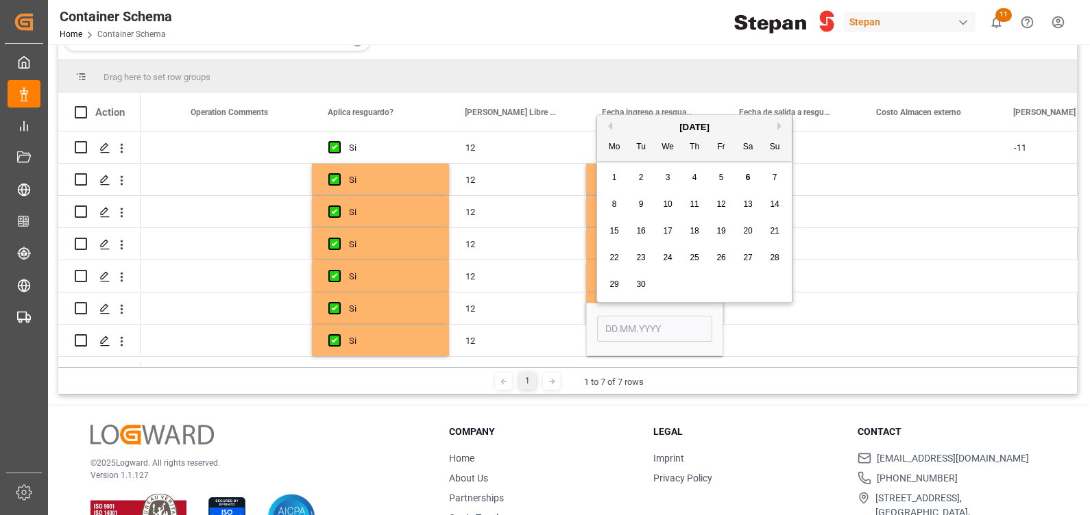
click at [720, 180] on span "5" at bounding box center [721, 178] width 5 height 10
type input "[DATE]"
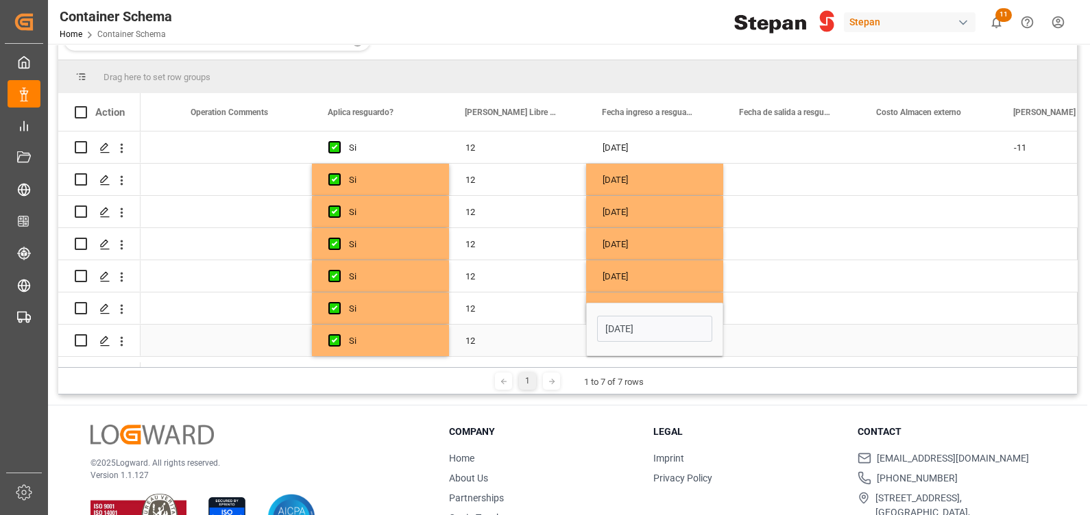
click at [538, 343] on div "12" at bounding box center [517, 341] width 137 height 32
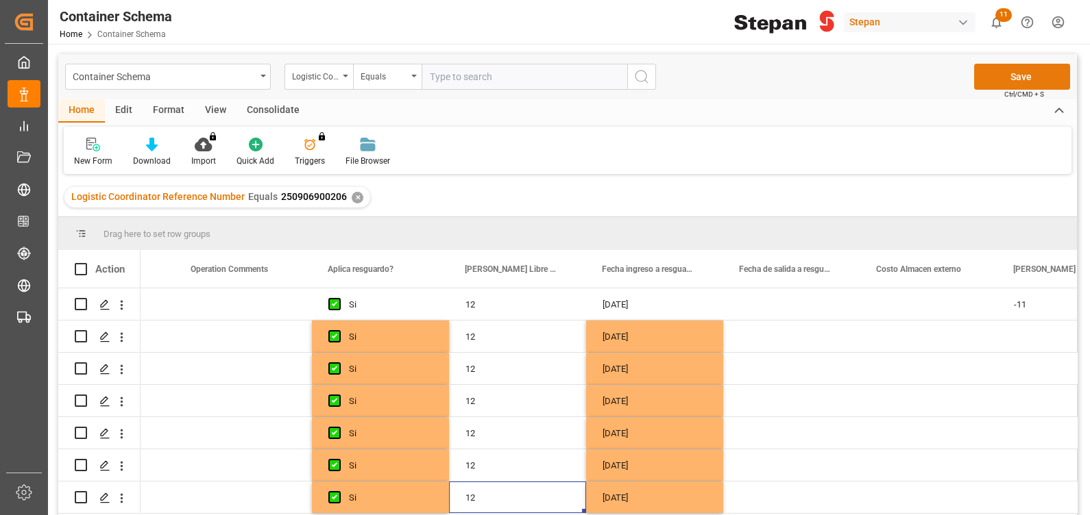
click at [1013, 75] on button "Save" at bounding box center [1022, 77] width 96 height 26
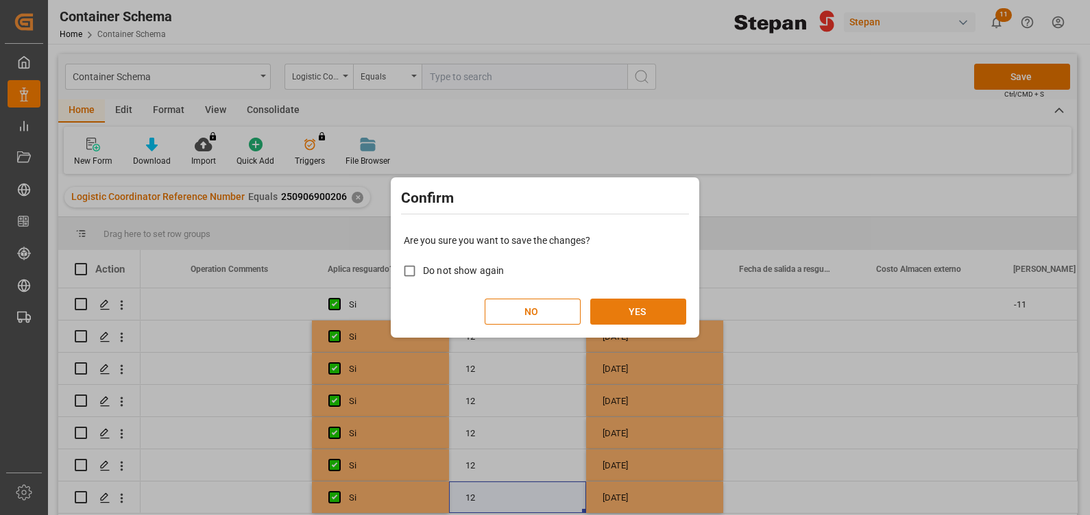
click at [650, 308] on button "YES" at bounding box center [638, 312] width 96 height 26
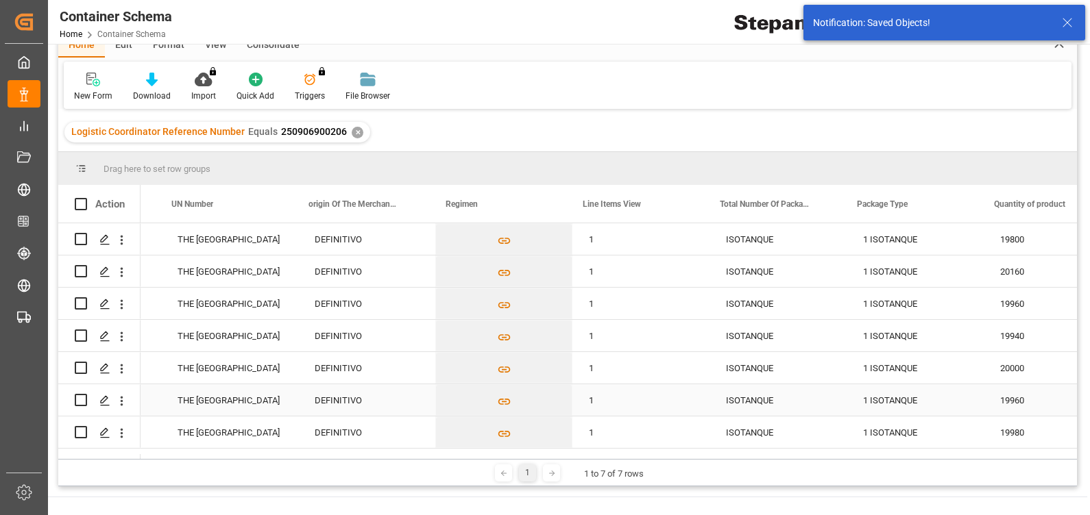
scroll to position [0, 5057]
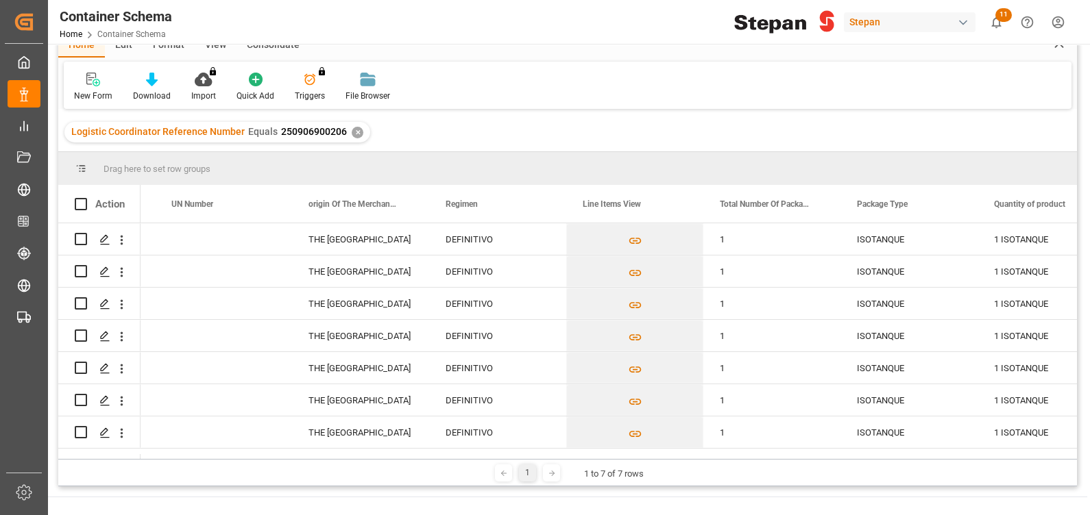
click at [352, 132] on div "✕" at bounding box center [358, 133] width 12 height 12
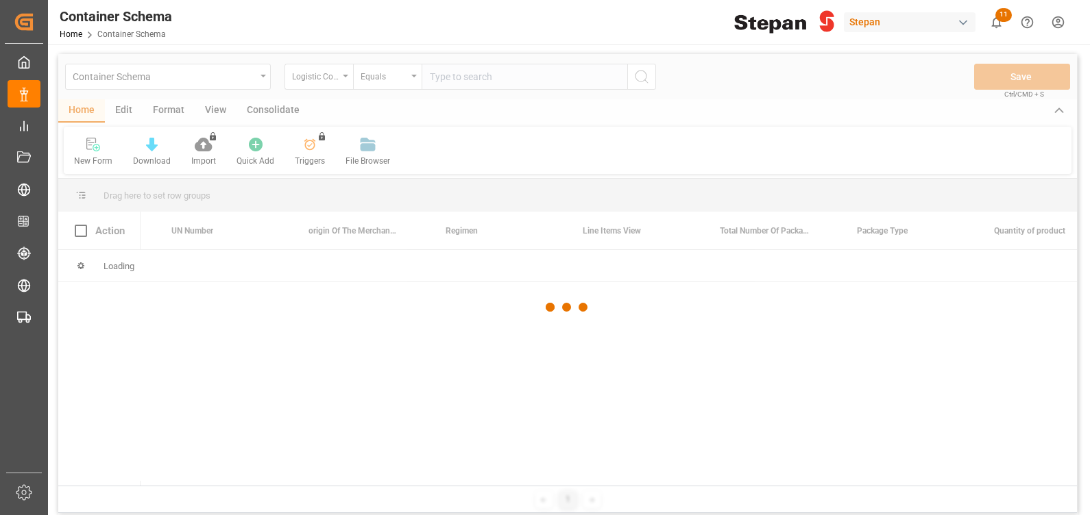
click at [469, 75] on input "text" at bounding box center [524, 77] width 206 height 26
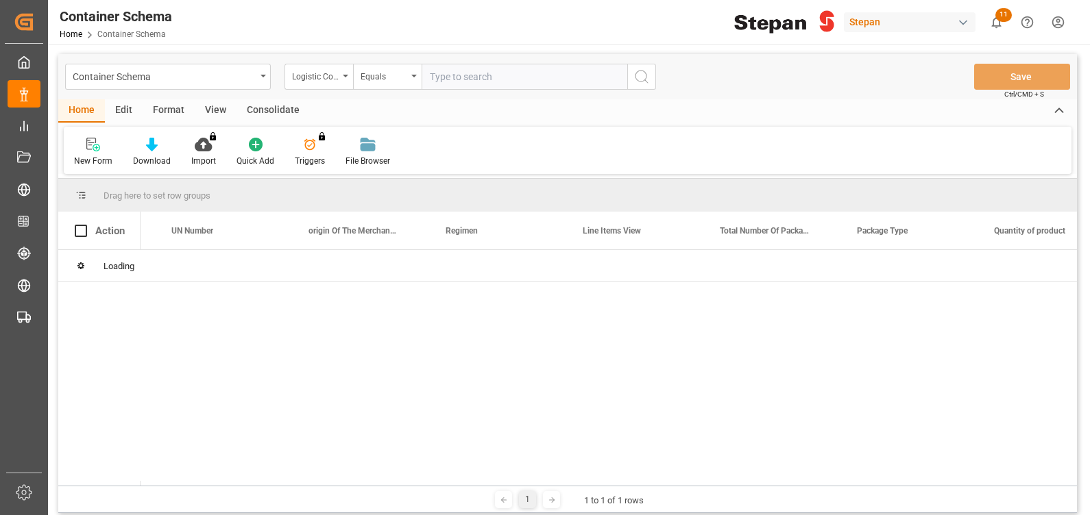
paste input "250906900480"
type input "250906900480"
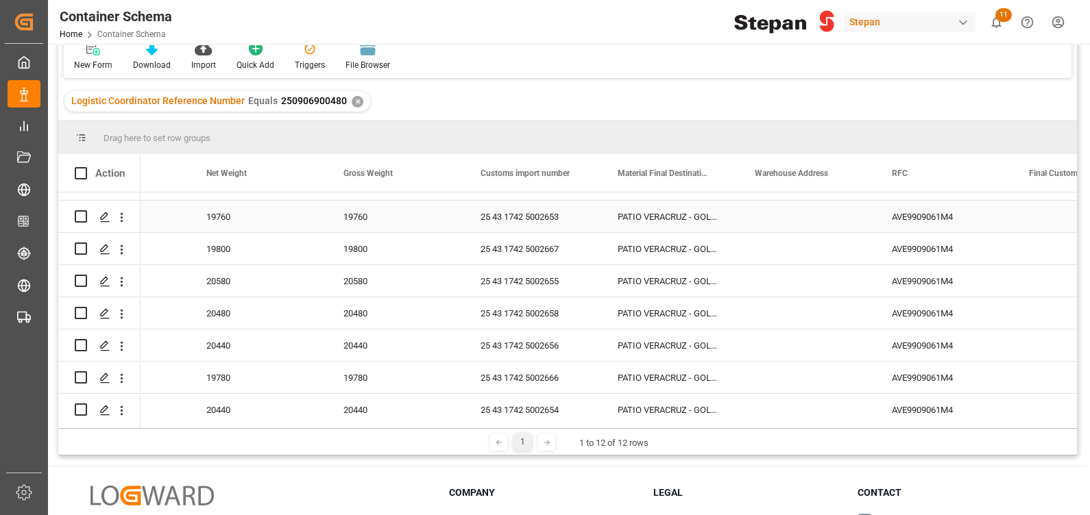
scroll to position [160, 0]
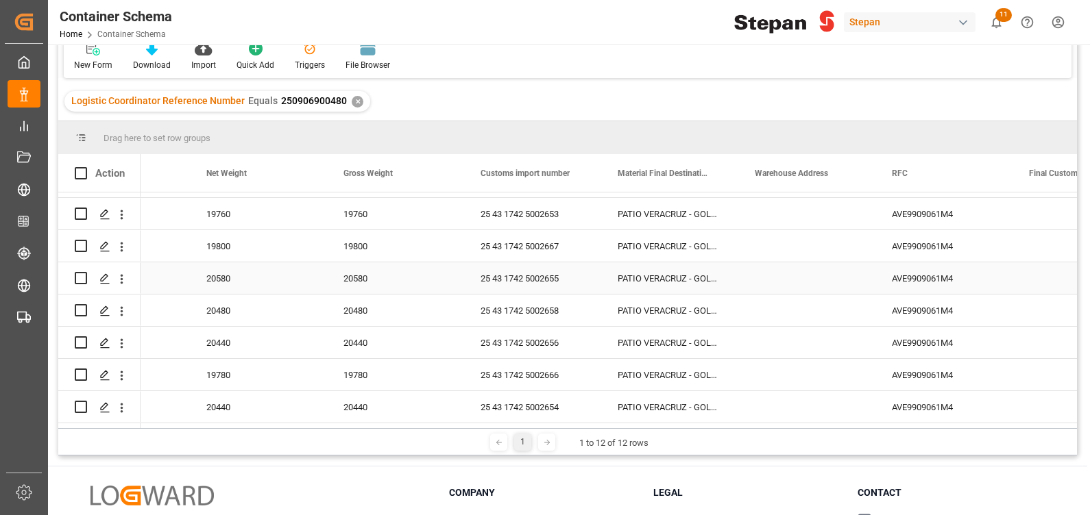
click at [527, 272] on div "25 43 1742 5002655" at bounding box center [532, 278] width 137 height 32
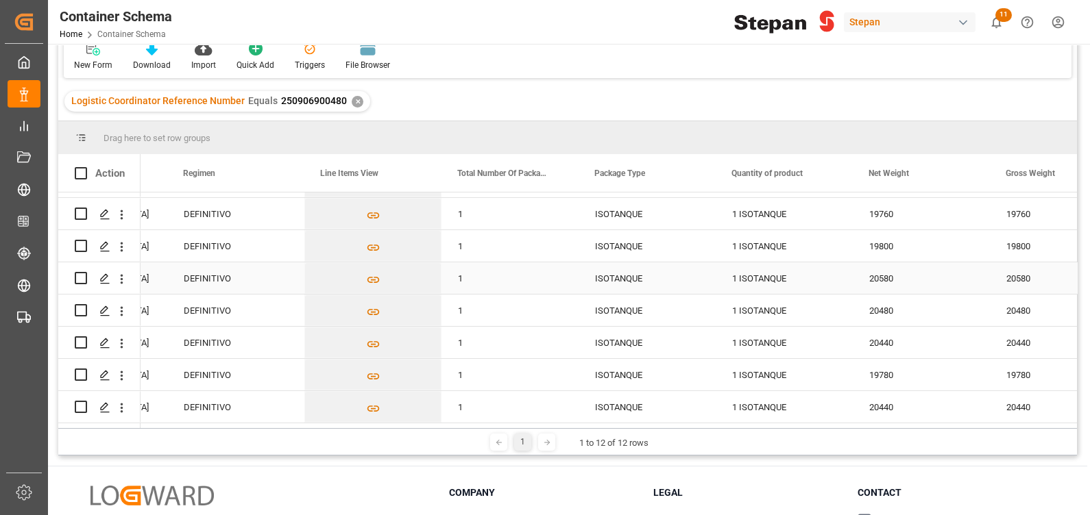
scroll to position [0, 5281]
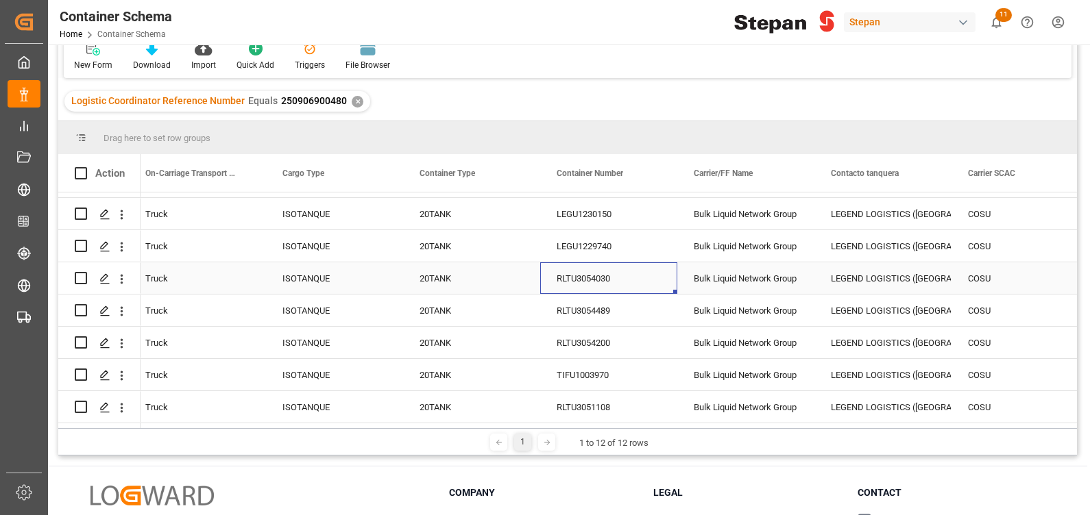
click at [603, 275] on div "RLTU3054030" at bounding box center [608, 278] width 137 height 32
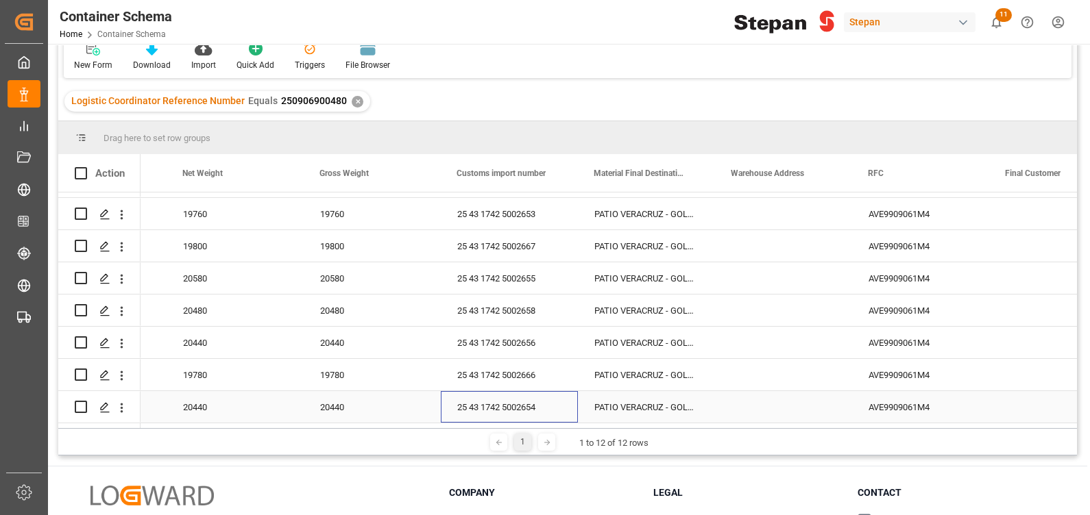
click at [535, 404] on div "25 43 1742 5002654" at bounding box center [509, 407] width 137 height 32
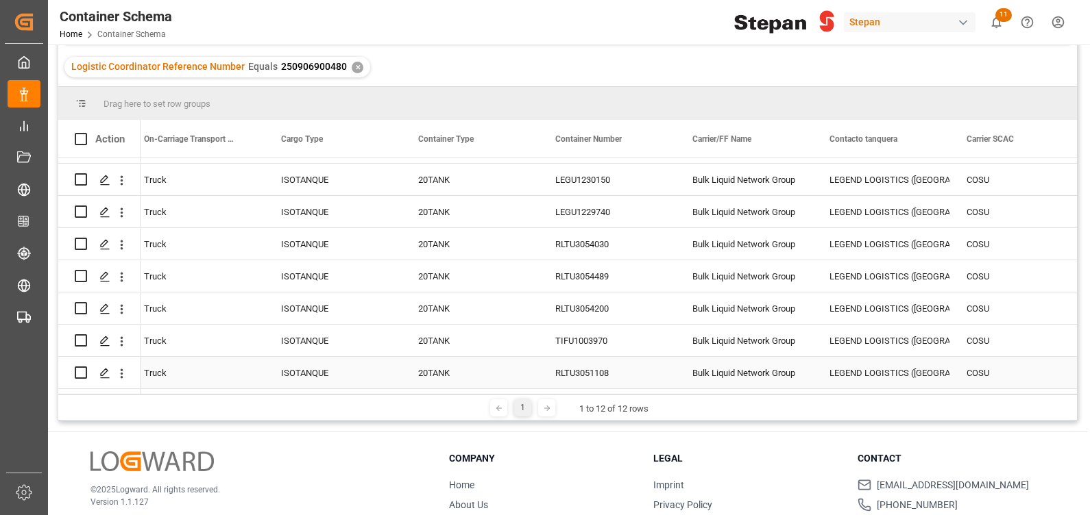
click at [598, 369] on div "RLTU3051108" at bounding box center [607, 373] width 137 height 32
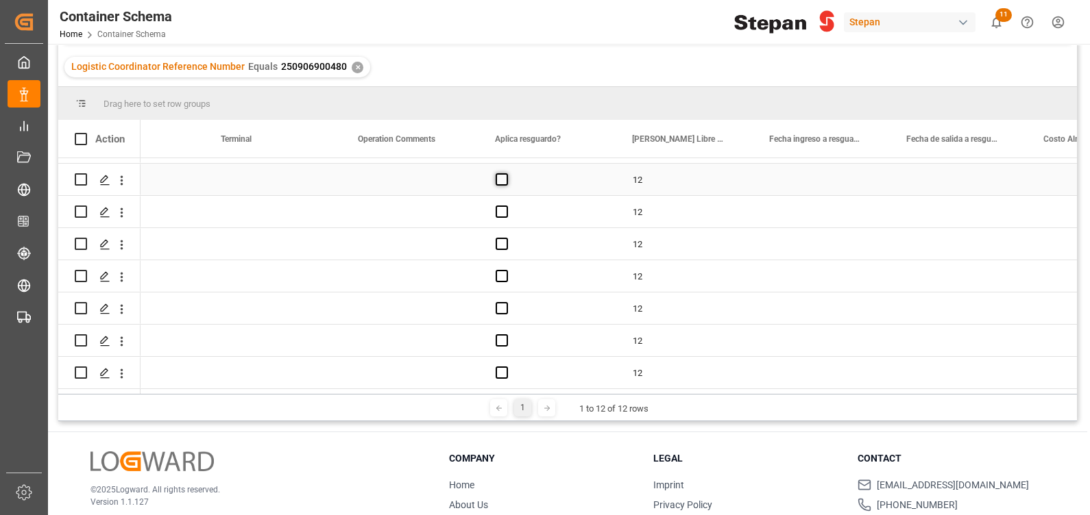
click at [501, 175] on span "Press SPACE to select this row." at bounding box center [502, 179] width 12 height 12
click at [506, 173] on input "Press SPACE to select this row." at bounding box center [506, 173] width 0 height 0
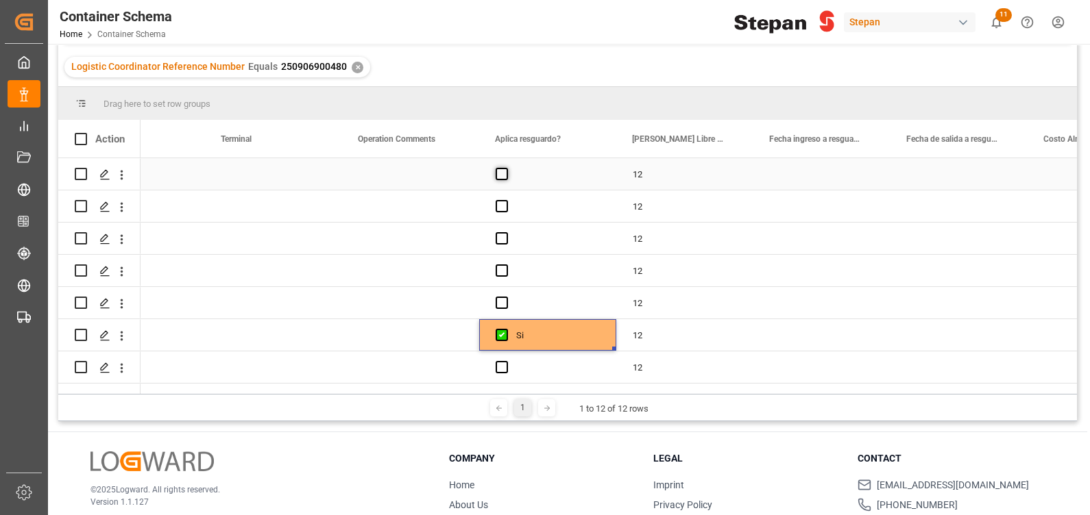
click at [504, 175] on span "Press SPACE to select this row." at bounding box center [502, 174] width 12 height 12
click at [506, 168] on input "Press SPACE to select this row." at bounding box center [506, 168] width 0 height 0
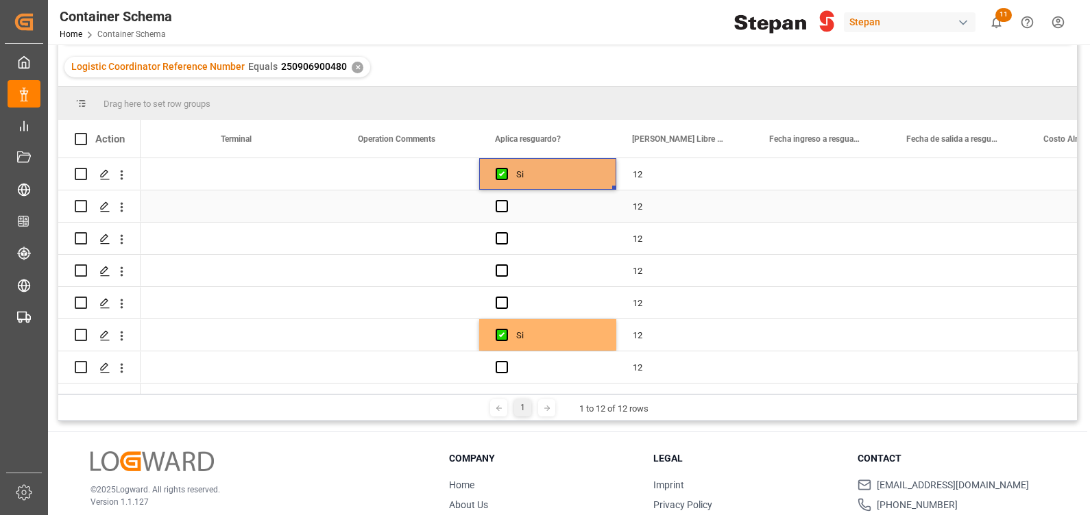
click at [501, 197] on div "Press SPACE to select this row." at bounding box center [547, 207] width 137 height 32
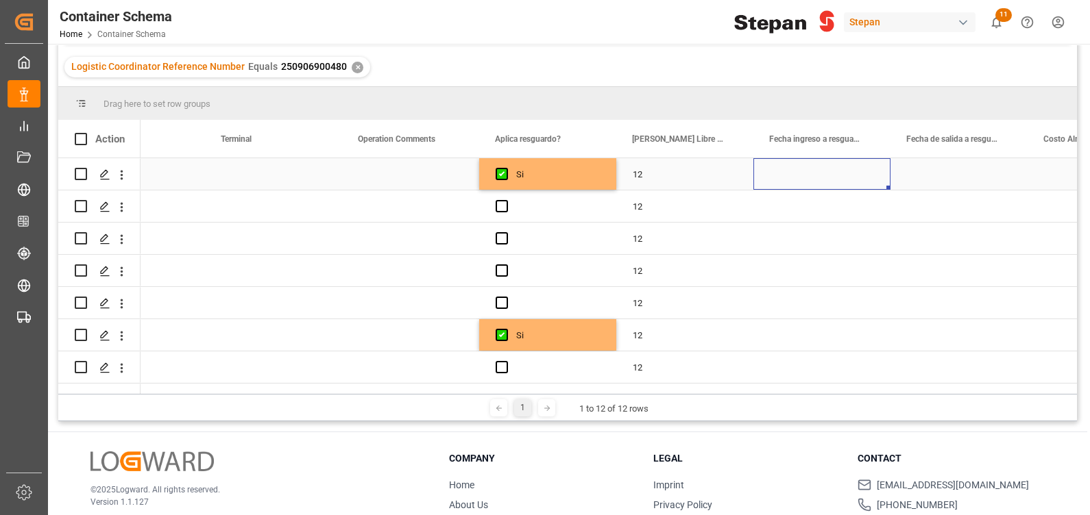
click at [787, 171] on div "Press SPACE to select this row." at bounding box center [821, 174] width 137 height 32
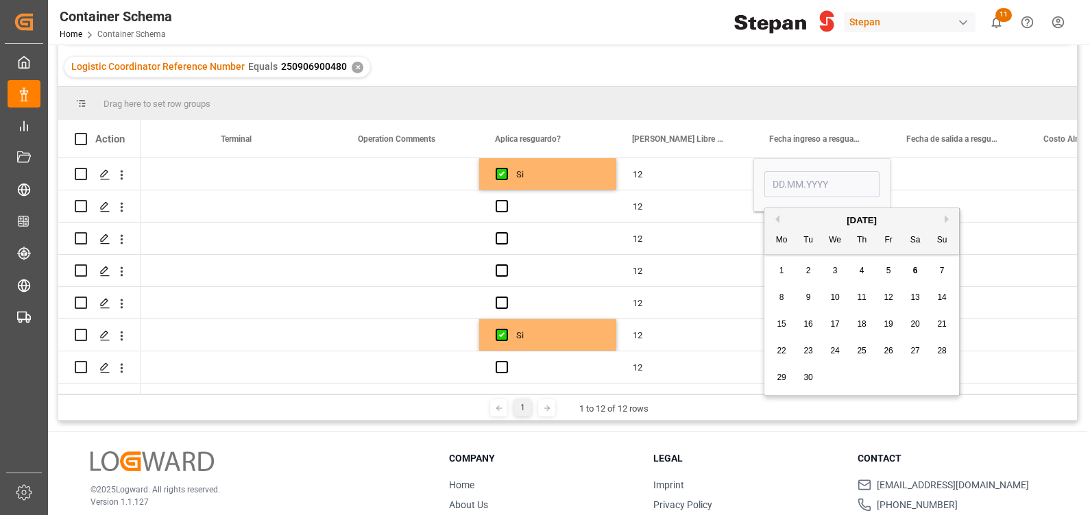
click at [890, 271] on span "5" at bounding box center [888, 271] width 5 height 10
type input "[DATE]"
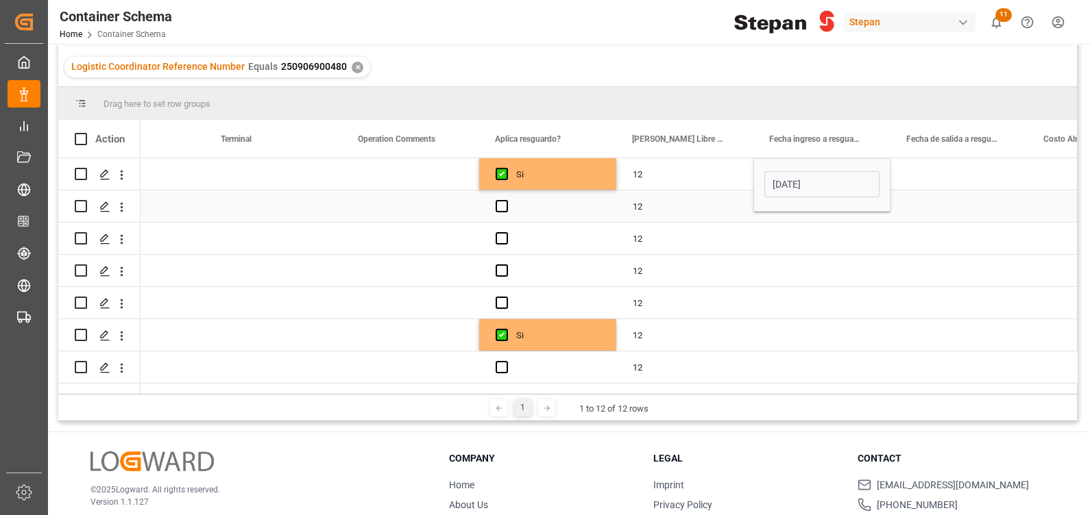
click at [507, 209] on span "Press SPACE to select this row." at bounding box center [502, 206] width 12 height 12
click at [506, 200] on input "Press SPACE to select this row." at bounding box center [506, 200] width 0 height 0
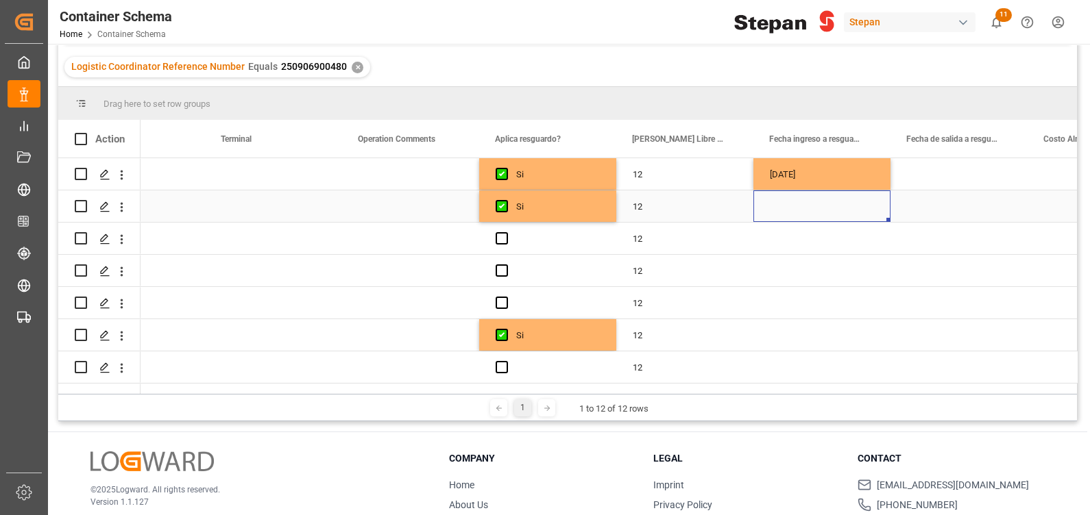
click at [812, 213] on div "Press SPACE to select this row." at bounding box center [821, 207] width 137 height 32
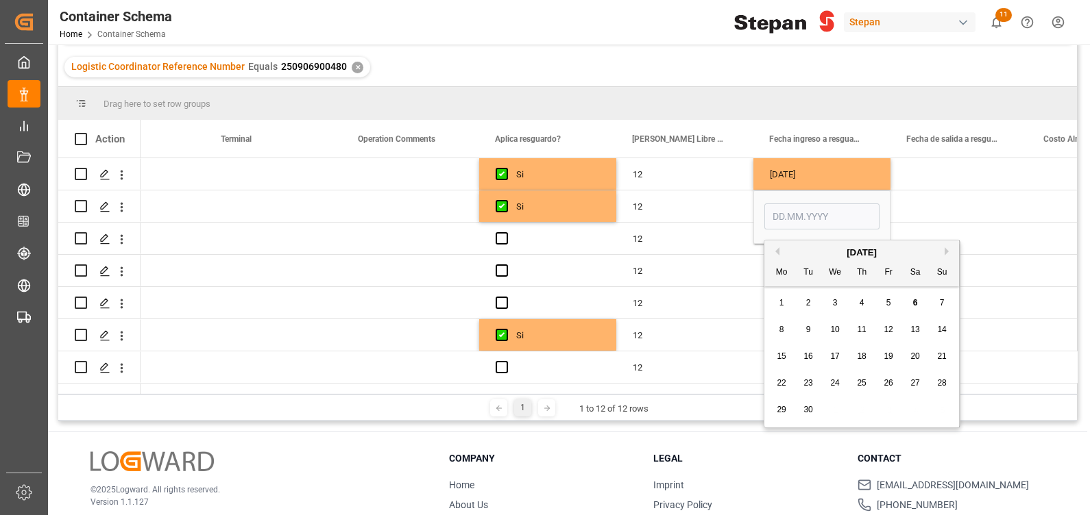
click at [886, 305] on span "5" at bounding box center [888, 303] width 5 height 10
type input "[DATE]"
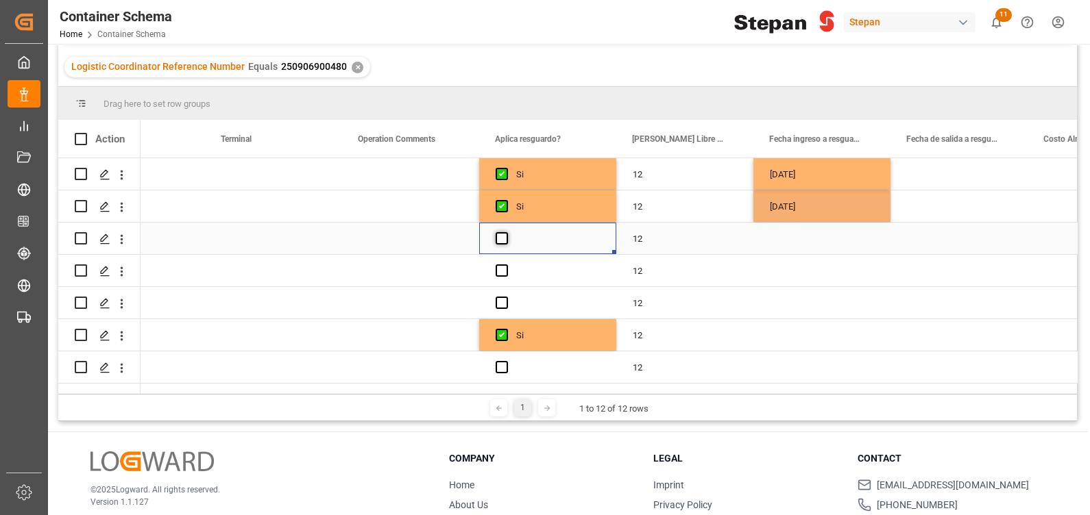
click at [504, 236] on span "Press SPACE to select this row." at bounding box center [502, 238] width 12 height 12
click at [506, 232] on input "Press SPACE to select this row." at bounding box center [506, 232] width 0 height 0
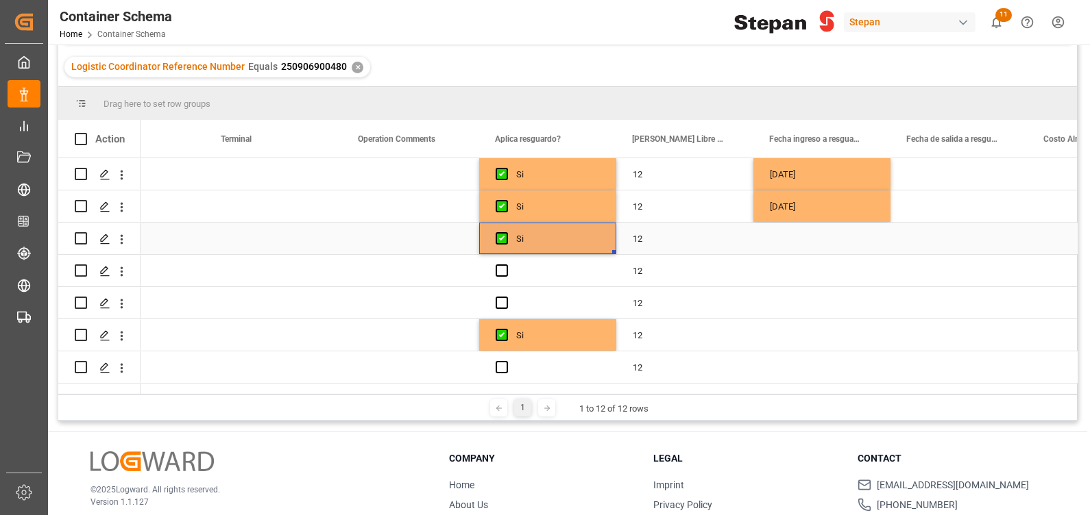
click at [822, 236] on div "Press SPACE to select this row." at bounding box center [821, 239] width 137 height 32
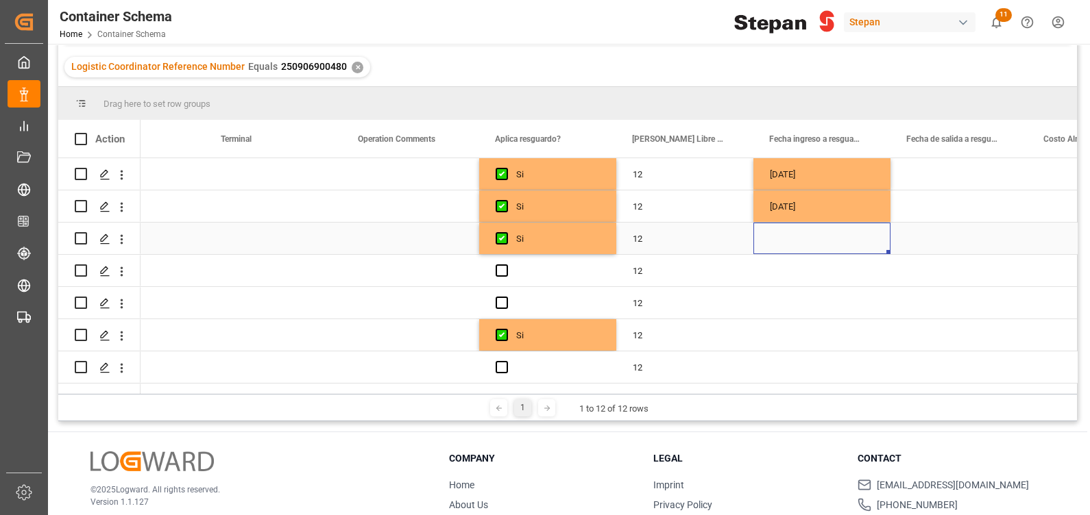
click at [822, 236] on div "Press SPACE to select this row." at bounding box center [821, 239] width 137 height 32
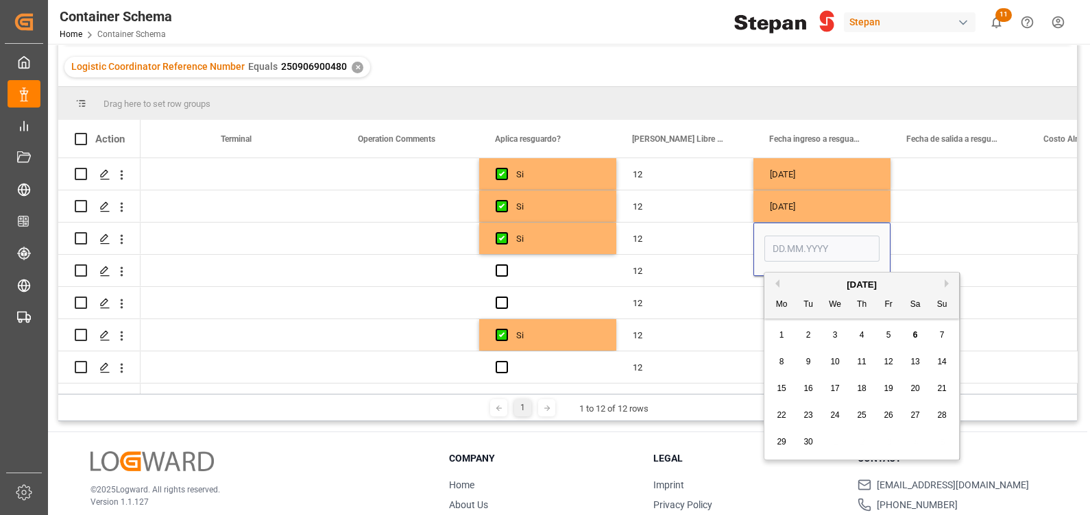
click at [888, 330] on div "5" at bounding box center [888, 336] width 17 height 16
type input "[DATE]"
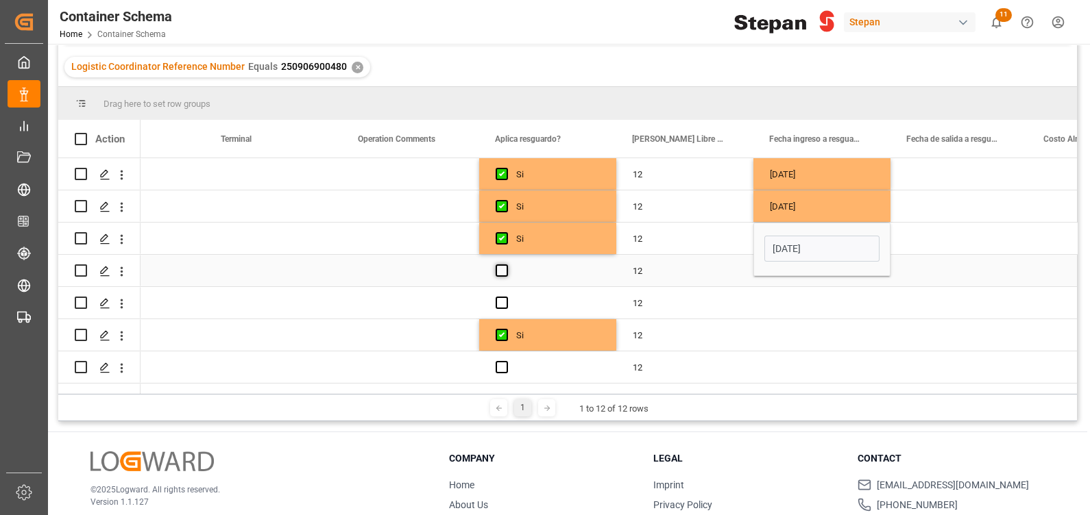
click at [501, 269] on span "Press SPACE to select this row." at bounding box center [502, 271] width 12 height 12
click at [506, 265] on input "Press SPACE to select this row." at bounding box center [506, 265] width 0 height 0
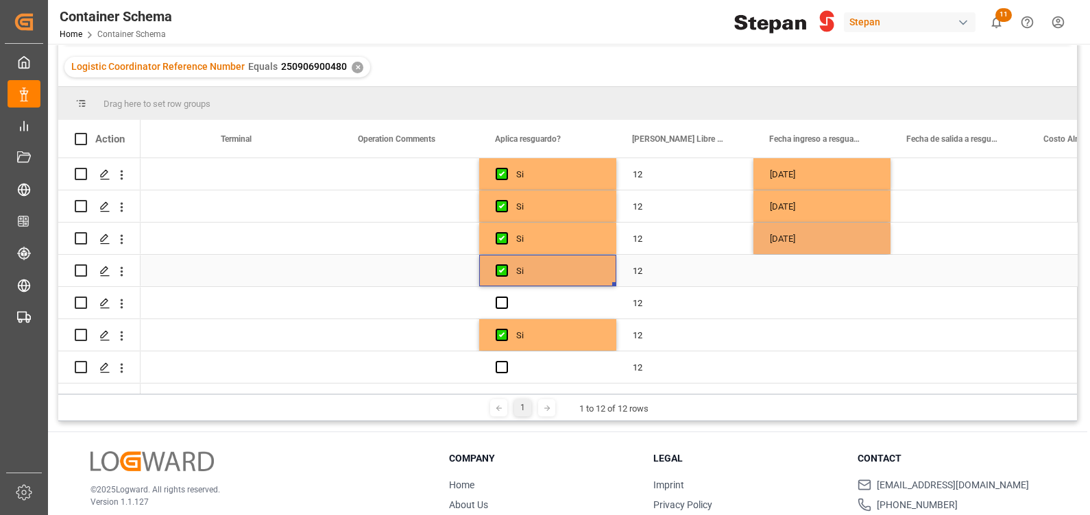
click at [822, 273] on div "Press SPACE to select this row." at bounding box center [821, 271] width 137 height 32
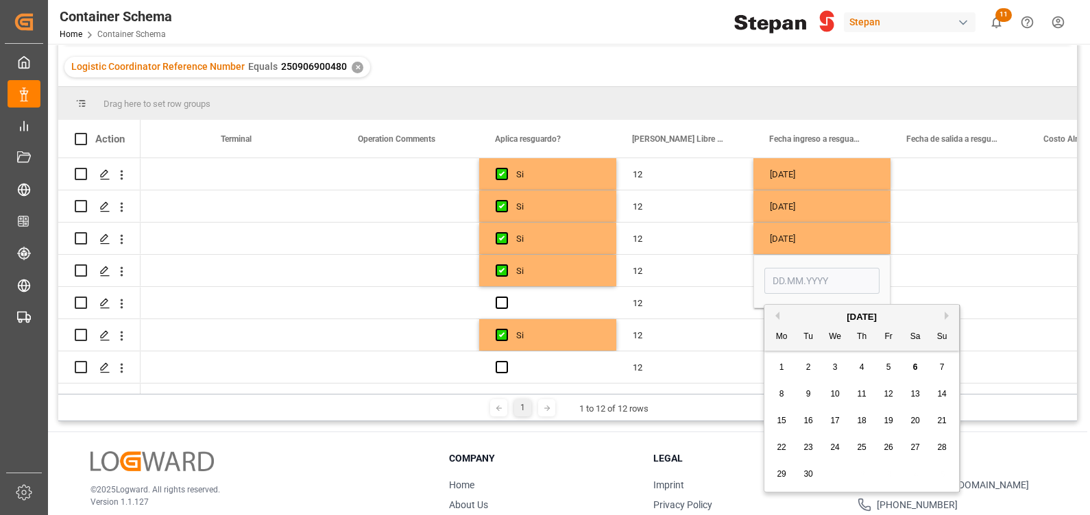
click at [883, 367] on div "5" at bounding box center [888, 368] width 17 height 16
type input "[DATE]"
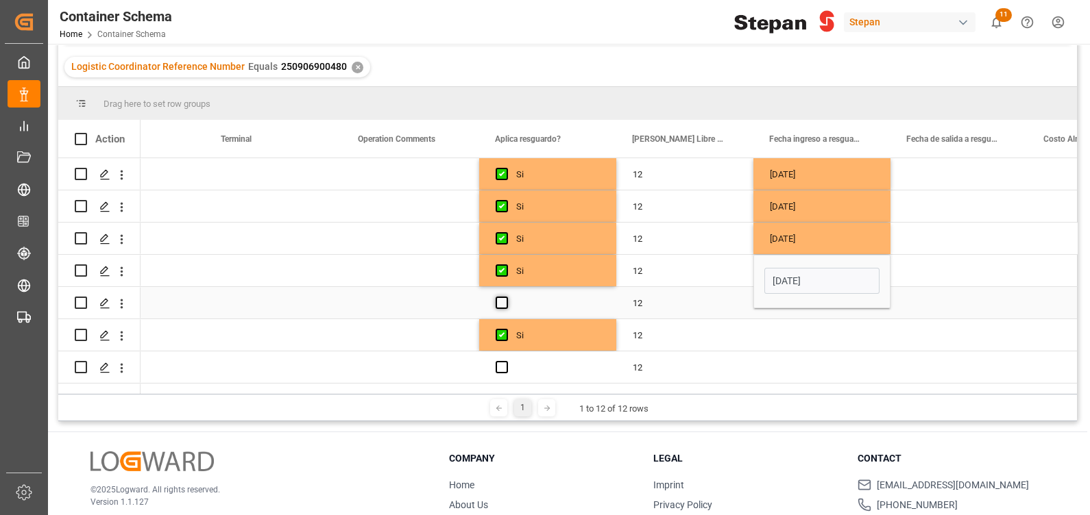
click at [502, 304] on span "Press SPACE to select this row." at bounding box center [502, 303] width 12 height 12
click at [506, 297] on input "Press SPACE to select this row." at bounding box center [506, 297] width 0 height 0
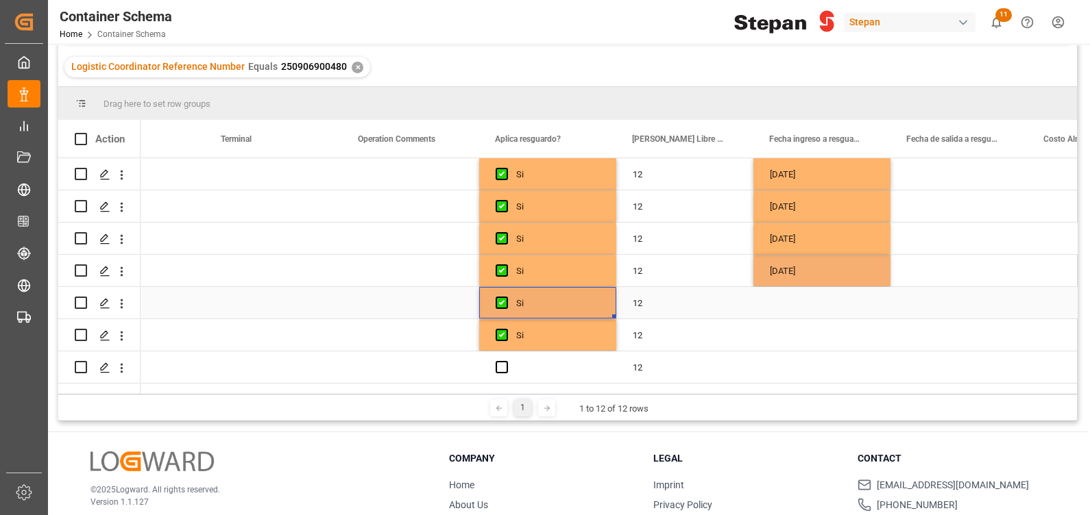
click at [811, 305] on div "Press SPACE to select this row." at bounding box center [821, 303] width 137 height 32
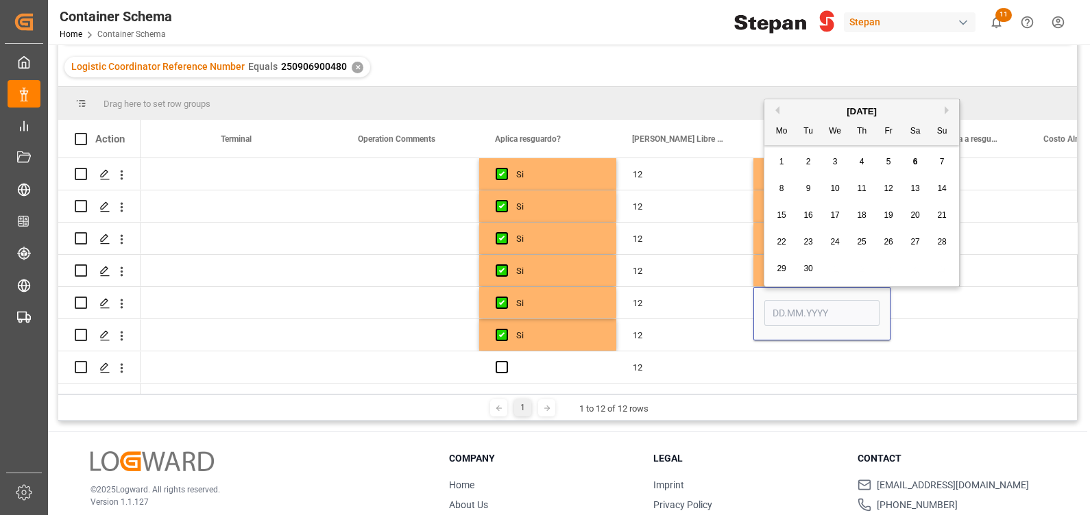
click at [890, 160] on span "5" at bounding box center [888, 162] width 5 height 10
type input "[DATE]"
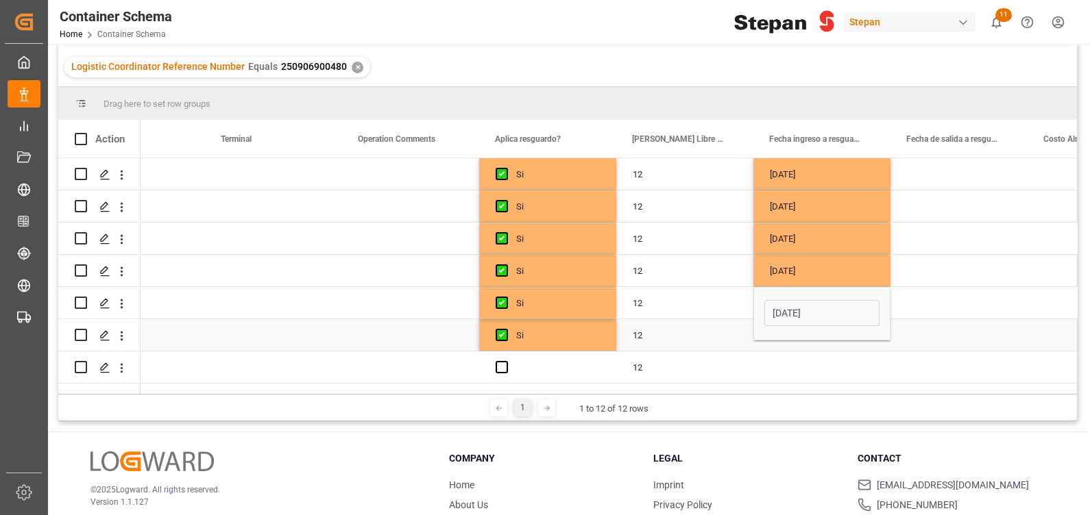
click at [777, 348] on div "Press SPACE to select this row." at bounding box center [821, 335] width 137 height 32
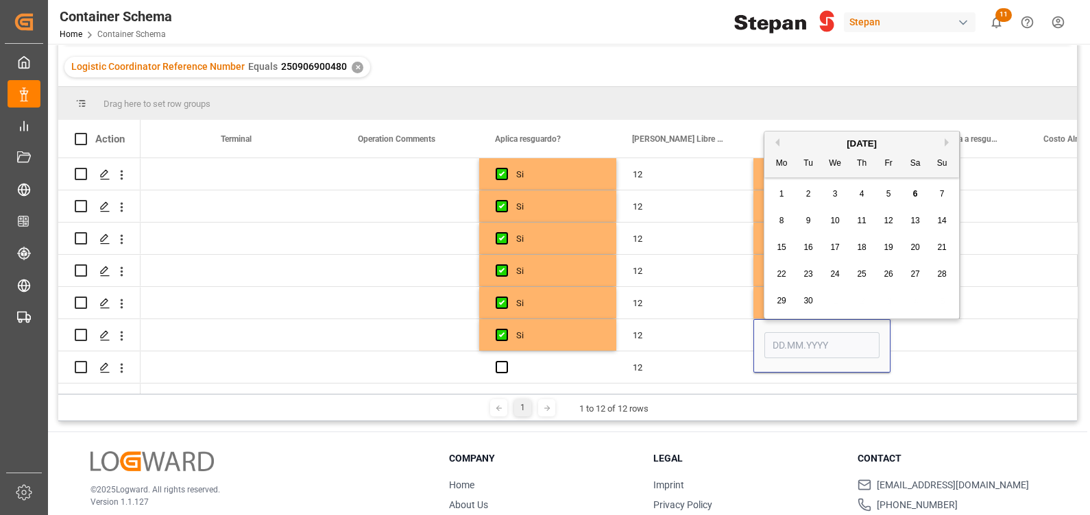
click at [883, 195] on div "5" at bounding box center [888, 194] width 17 height 16
type input "[DATE]"
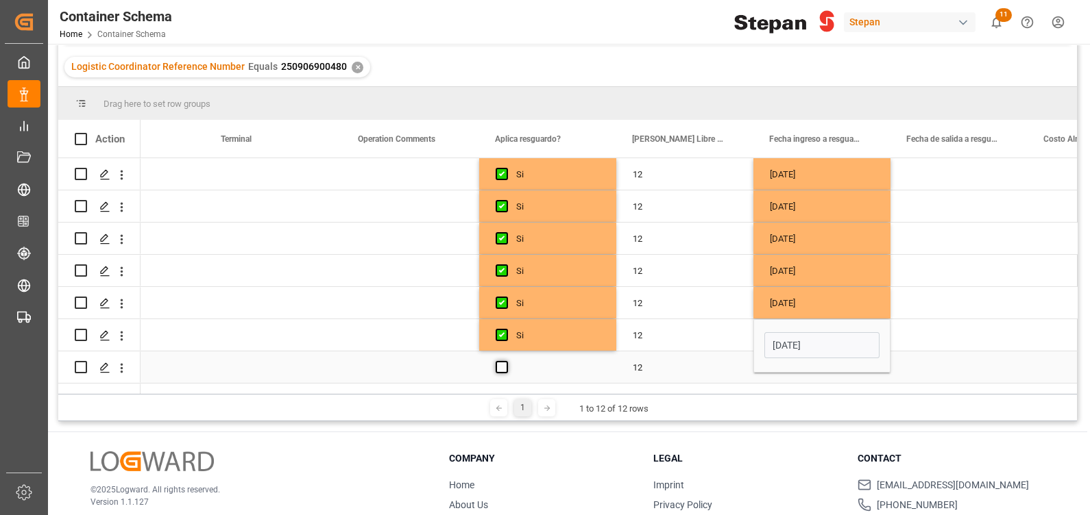
click at [497, 362] on span "Press SPACE to select this row." at bounding box center [502, 367] width 12 height 12
click at [506, 361] on input "Press SPACE to select this row." at bounding box center [506, 361] width 0 height 0
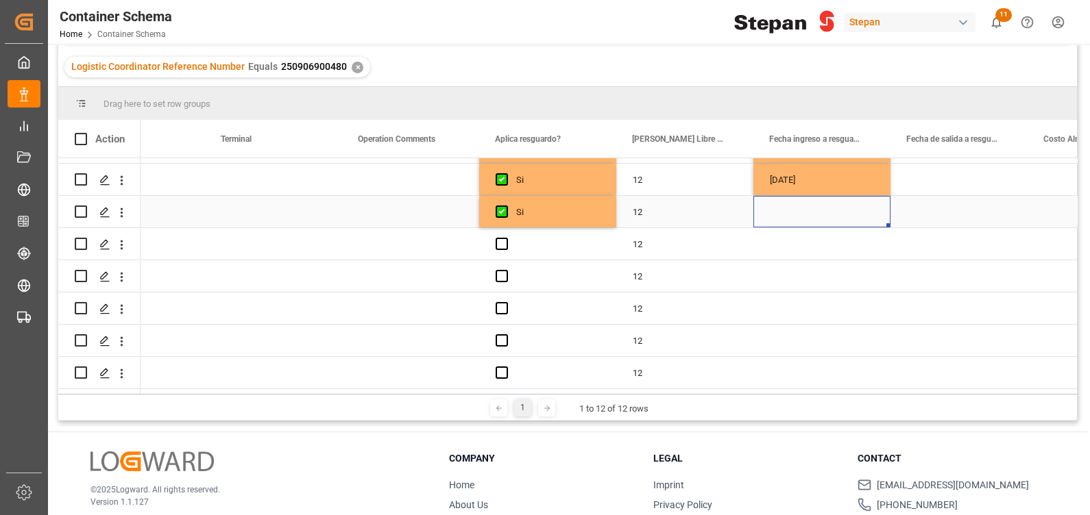
click at [803, 211] on div "Press SPACE to select this row." at bounding box center [821, 212] width 137 height 32
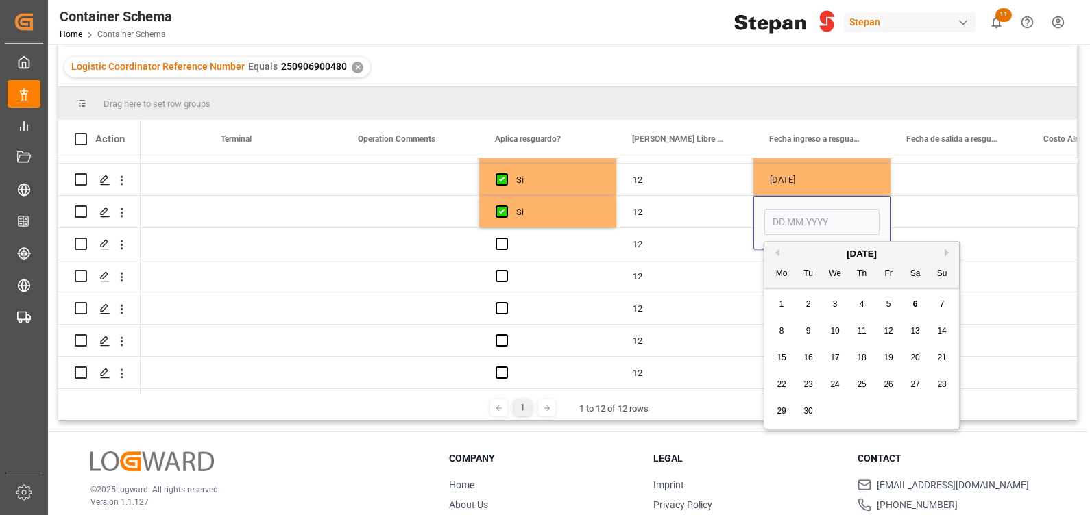
click at [886, 302] on span "5" at bounding box center [888, 305] width 5 height 10
type input "[DATE]"
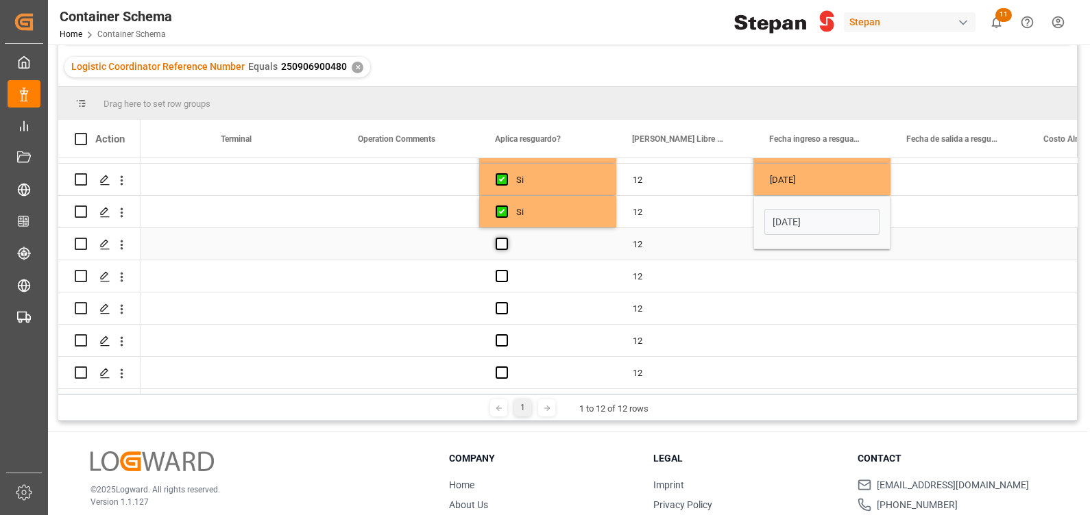
click at [502, 238] on span "Press SPACE to select this row." at bounding box center [502, 244] width 12 height 12
click at [506, 238] on input "Press SPACE to select this row." at bounding box center [506, 238] width 0 height 0
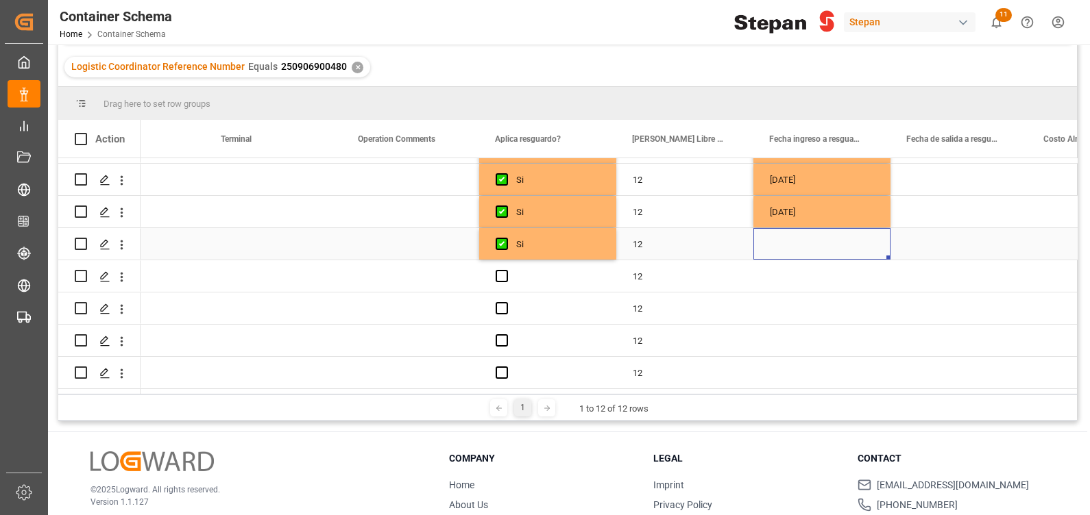
click at [822, 250] on div "Press SPACE to select this row." at bounding box center [821, 244] width 137 height 32
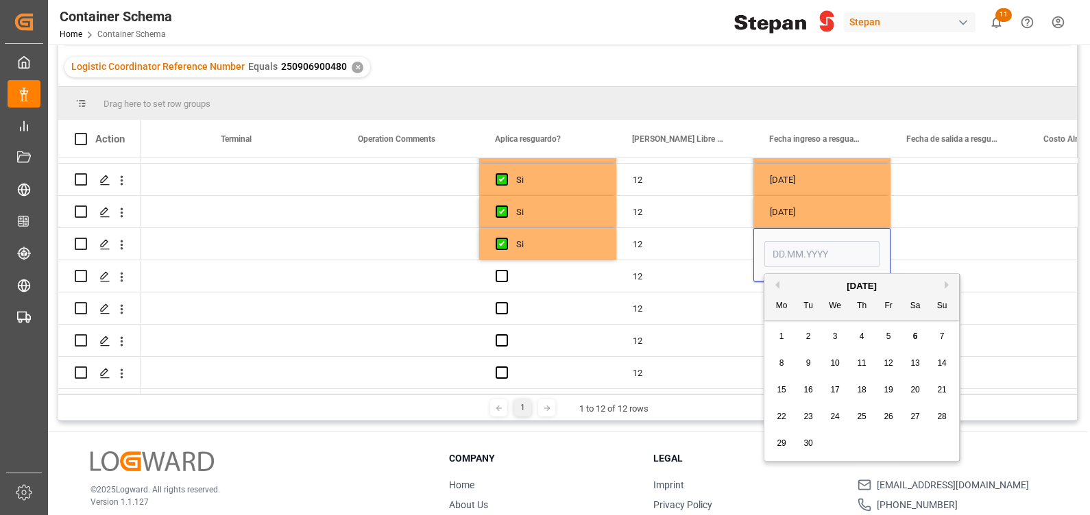
click at [890, 336] on span "5" at bounding box center [888, 337] width 5 height 10
type input "[DATE]"
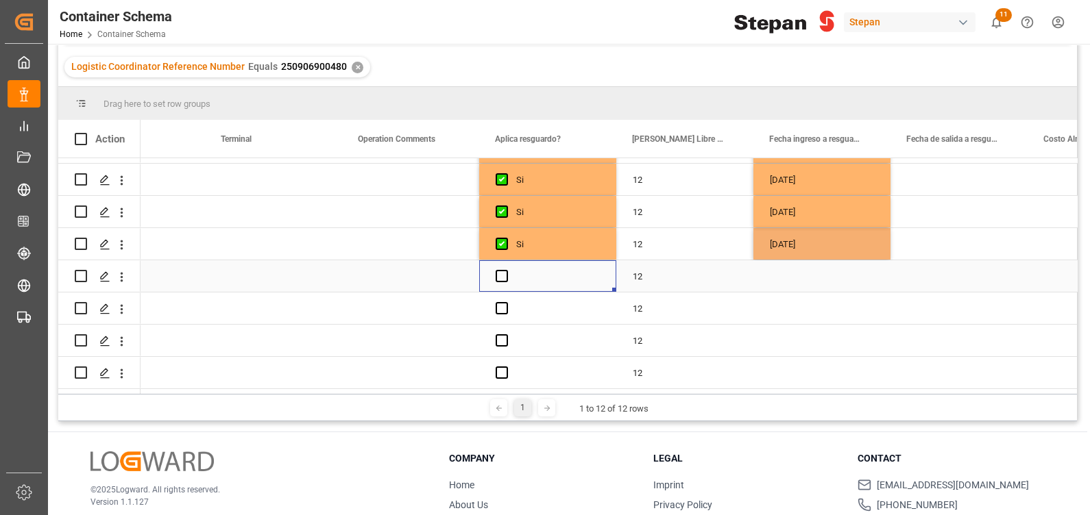
click at [489, 267] on div "Press SPACE to select this row." at bounding box center [547, 276] width 137 height 32
click at [507, 270] on span "Press SPACE to select this row." at bounding box center [502, 276] width 12 height 12
click at [506, 270] on input "Press SPACE to select this row." at bounding box center [506, 270] width 0 height 0
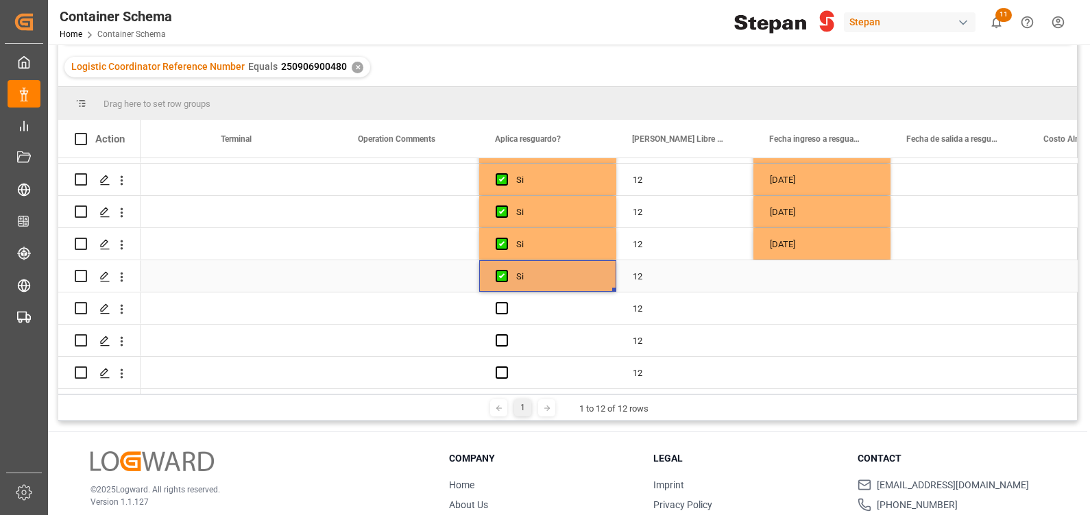
click at [814, 276] on div "Press SPACE to select this row." at bounding box center [821, 276] width 137 height 32
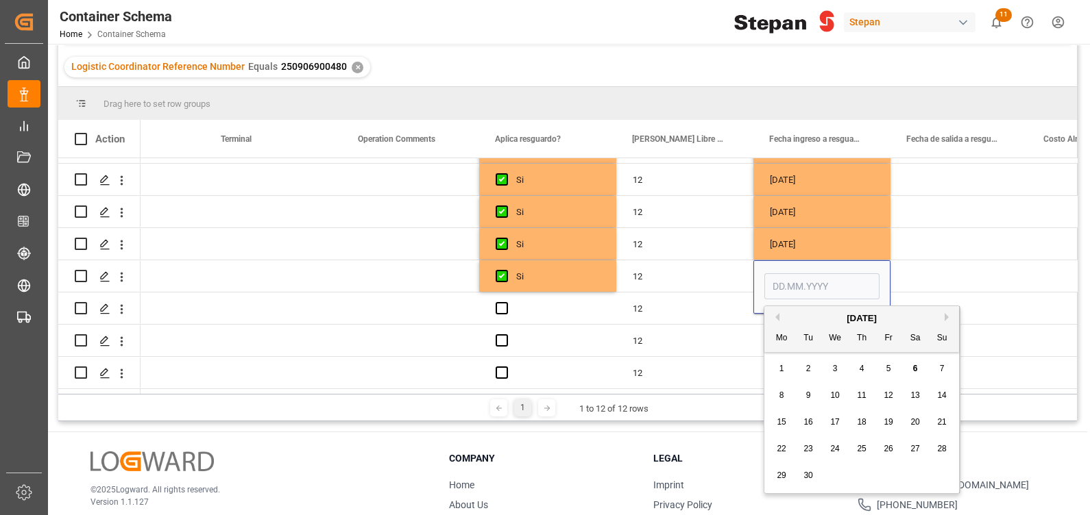
click at [886, 367] on span "5" at bounding box center [888, 369] width 5 height 10
type input "[DATE]"
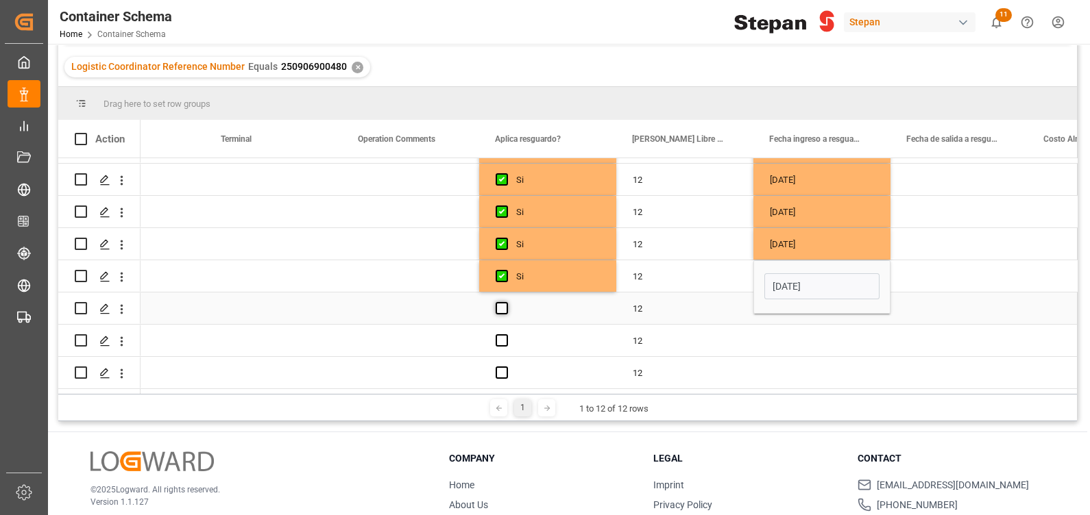
click at [501, 309] on span "Press SPACE to select this row." at bounding box center [502, 308] width 12 height 12
click at [506, 302] on input "Press SPACE to select this row." at bounding box center [506, 302] width 0 height 0
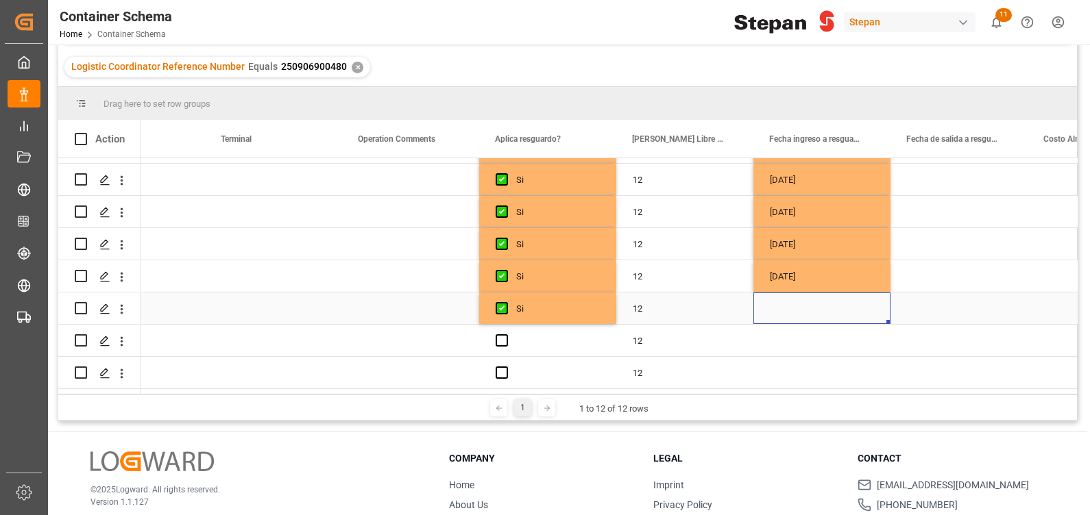
click at [805, 309] on div "Press SPACE to select this row." at bounding box center [821, 309] width 137 height 32
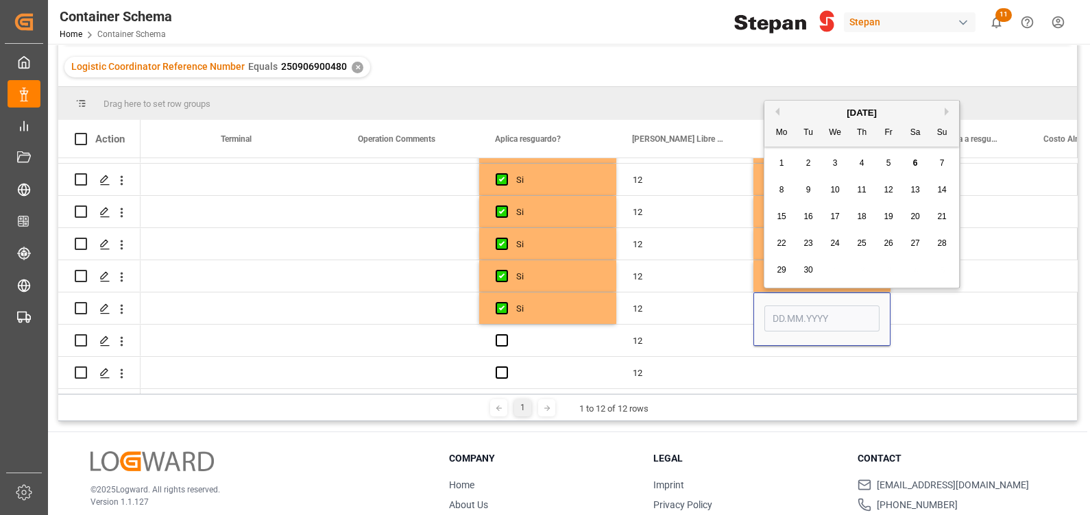
click at [888, 167] on span "5" at bounding box center [888, 163] width 5 height 10
type input "[DATE]"
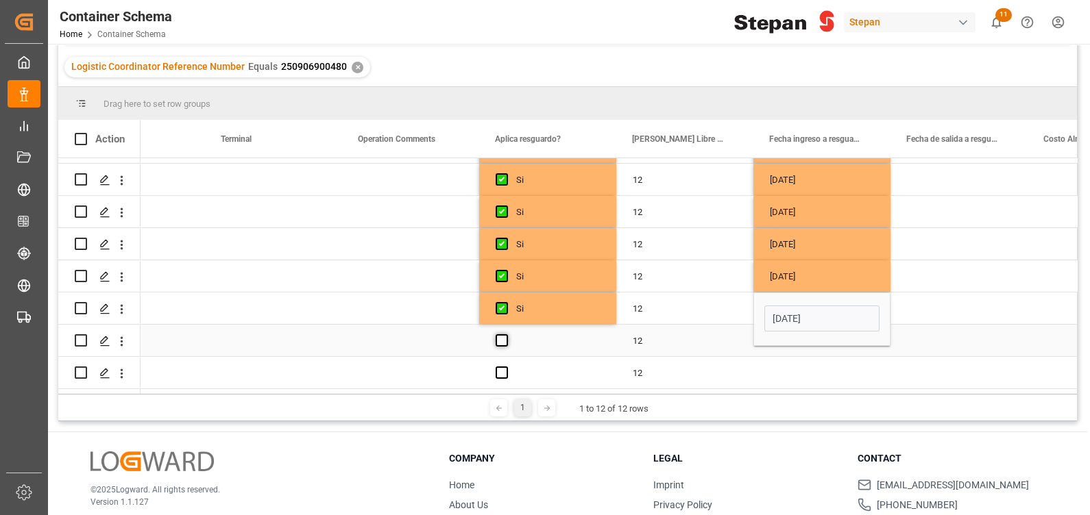
click at [504, 334] on span "Press SPACE to select this row." at bounding box center [502, 340] width 12 height 12
click at [506, 334] on input "Press SPACE to select this row." at bounding box center [506, 334] width 0 height 0
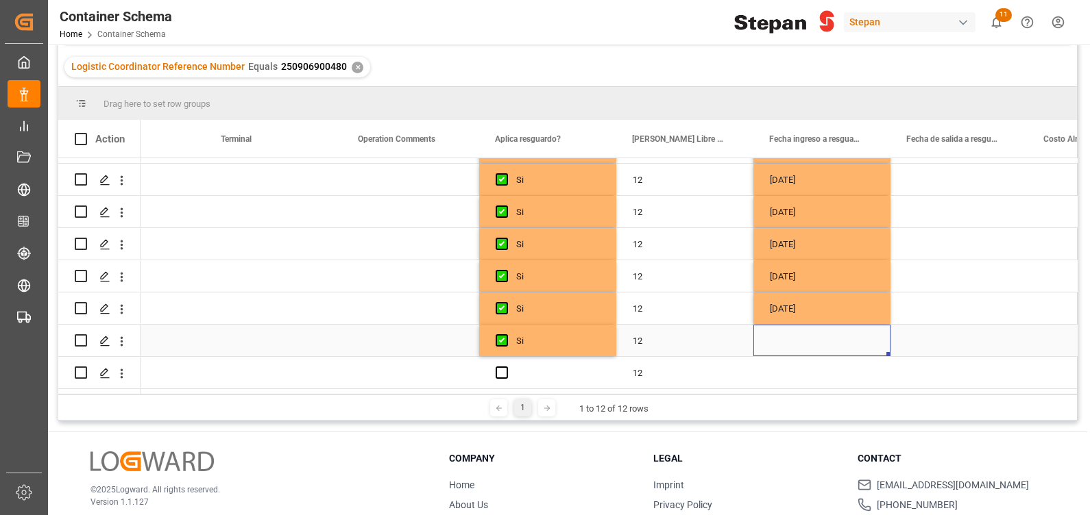
click at [827, 326] on div "Press SPACE to select this row." at bounding box center [821, 341] width 137 height 32
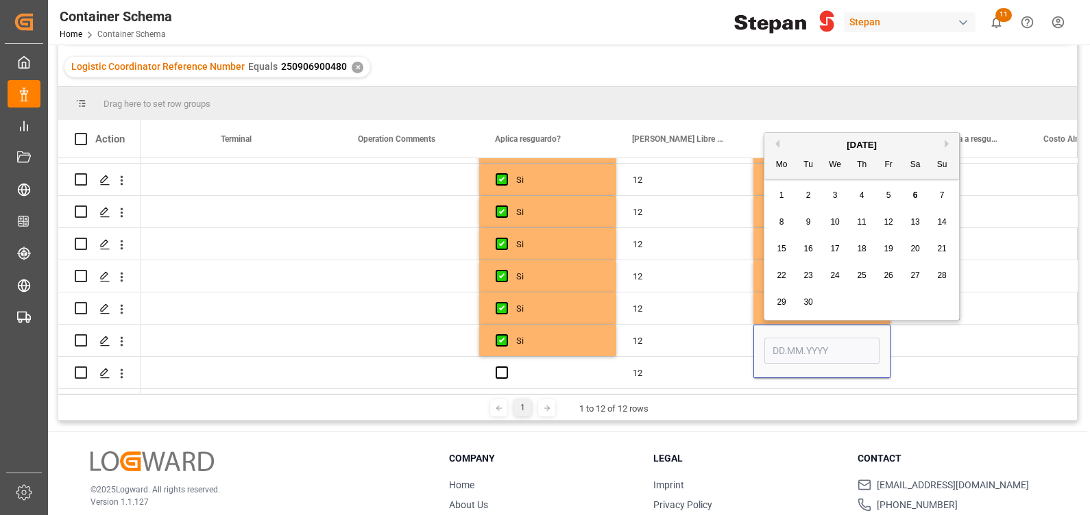
click at [888, 199] on span "5" at bounding box center [888, 196] width 5 height 10
type input "[DATE]"
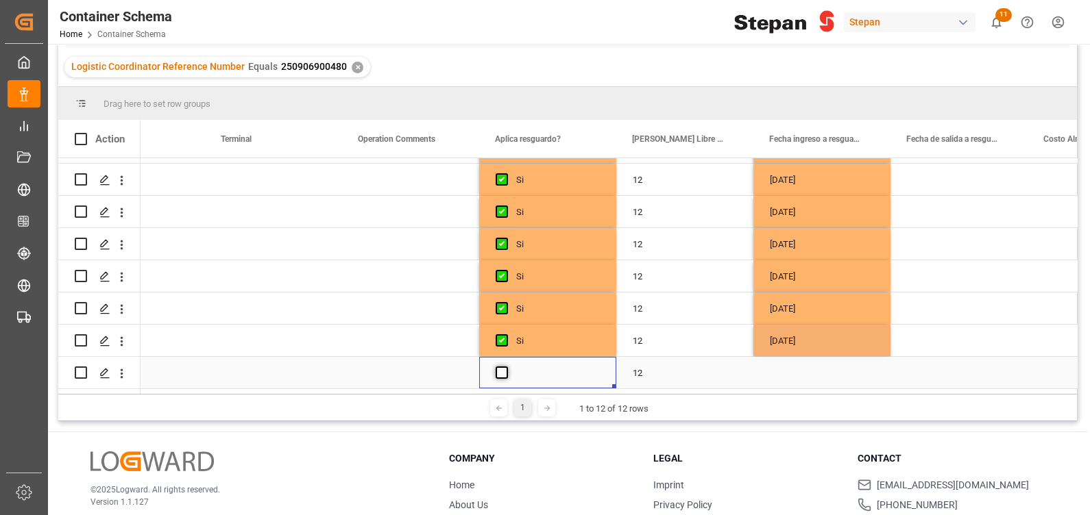
click at [500, 367] on span "Press SPACE to select this row." at bounding box center [502, 373] width 12 height 12
click at [506, 367] on input "Press SPACE to select this row." at bounding box center [506, 367] width 0 height 0
click at [815, 357] on div "Press SPACE to select this row." at bounding box center [821, 373] width 137 height 32
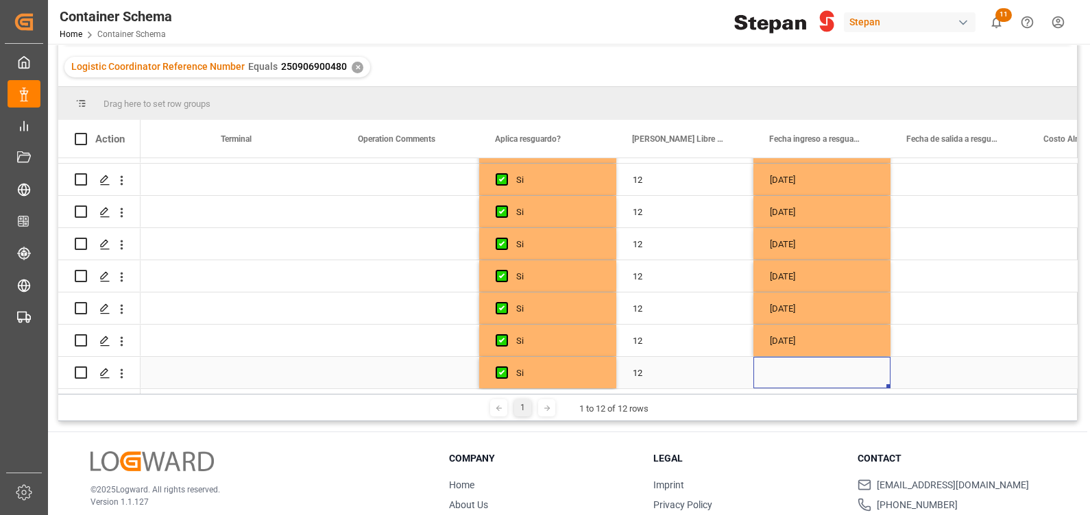
click at [815, 357] on div "Press SPACE to select this row." at bounding box center [821, 373] width 137 height 32
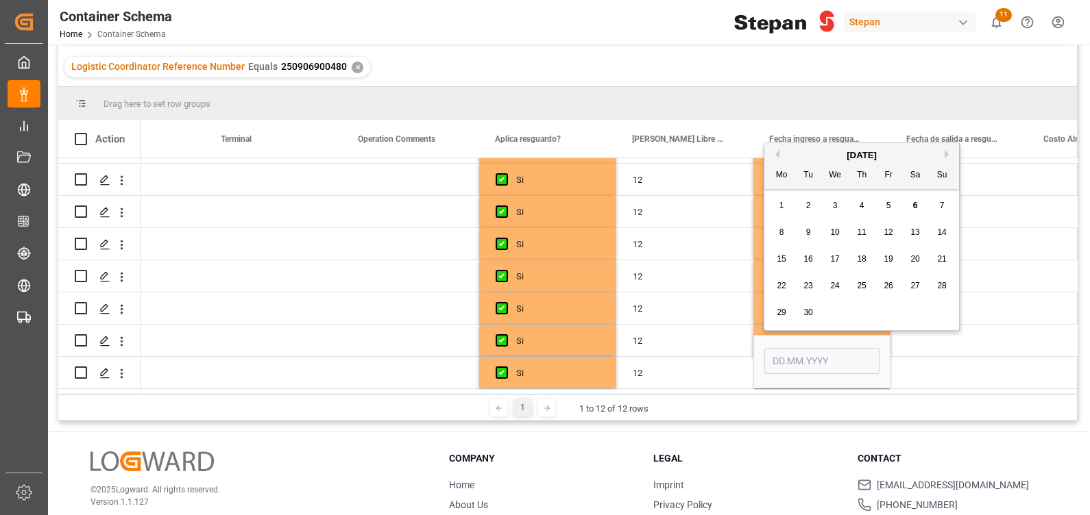
click at [888, 202] on span "5" at bounding box center [888, 206] width 5 height 10
type input "[DATE]"
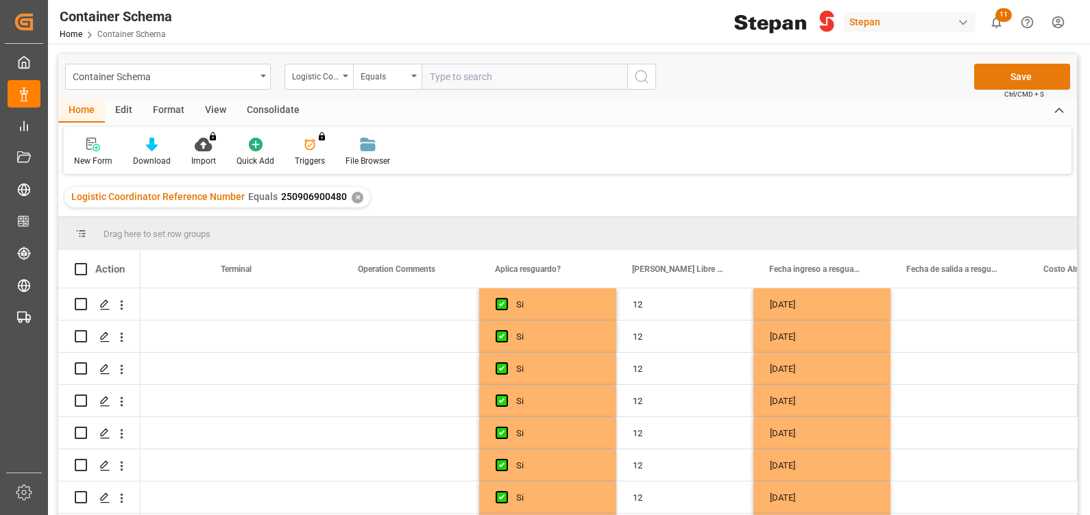
click at [1010, 76] on button "Save" at bounding box center [1022, 77] width 96 height 26
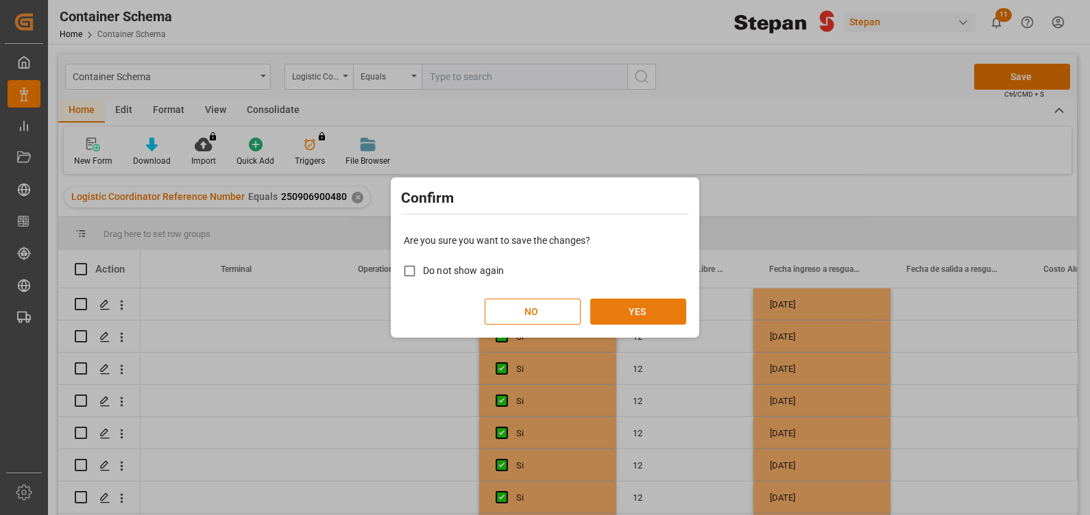
click at [664, 319] on button "YES" at bounding box center [638, 312] width 96 height 26
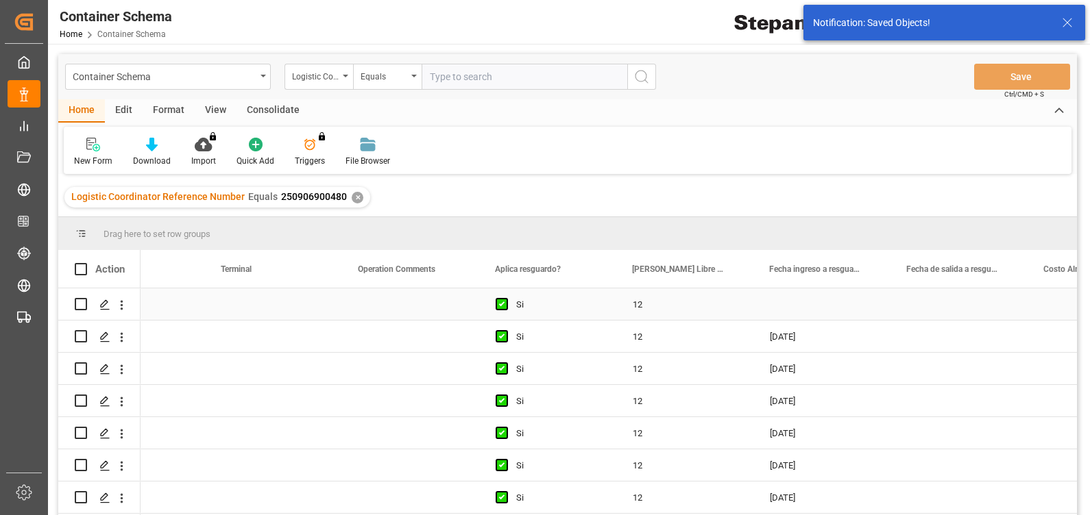
click at [829, 312] on div "Press SPACE to select this row." at bounding box center [821, 305] width 137 height 32
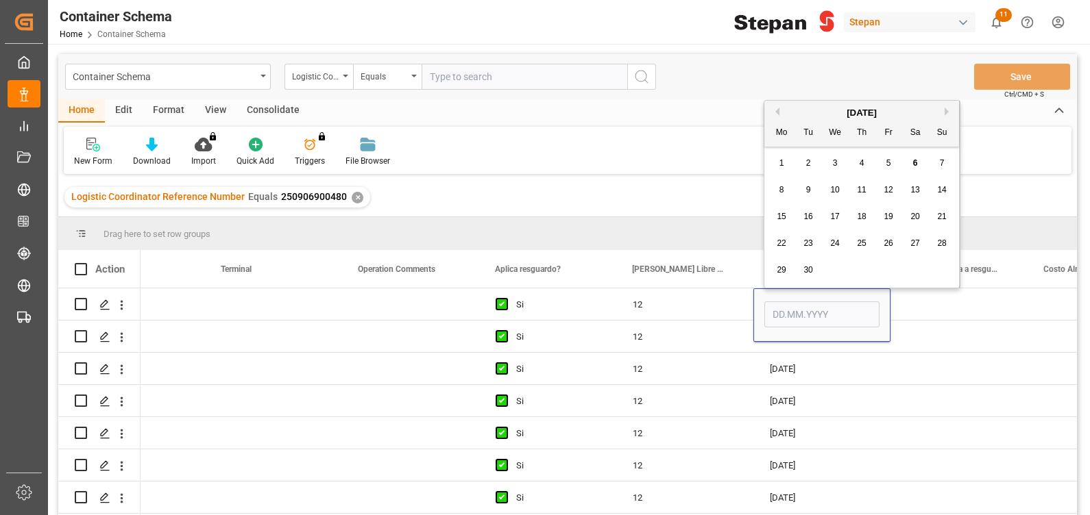
click at [883, 156] on div "5" at bounding box center [888, 164] width 17 height 16
type input "[DATE]"
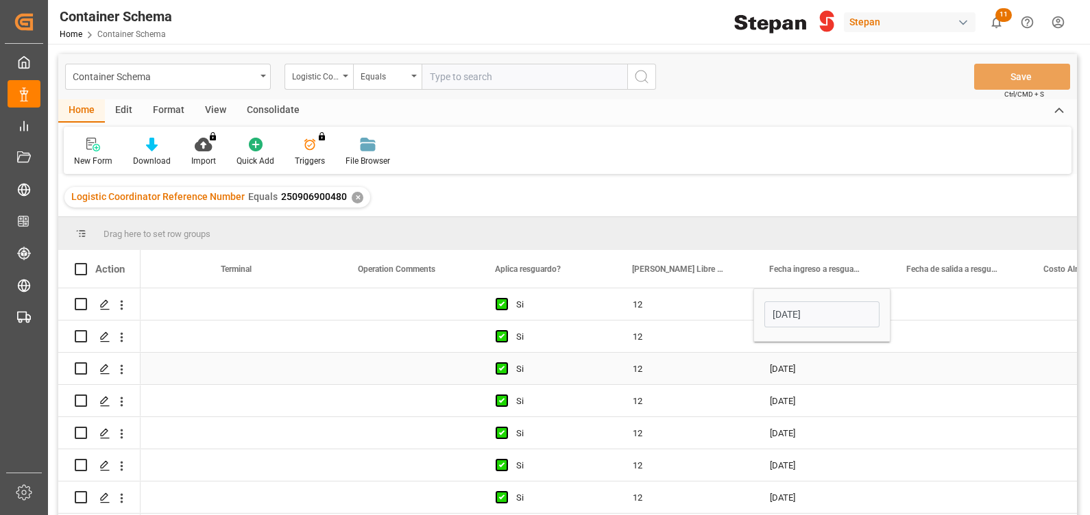
click at [774, 361] on div "[DATE]" at bounding box center [821, 369] width 137 height 32
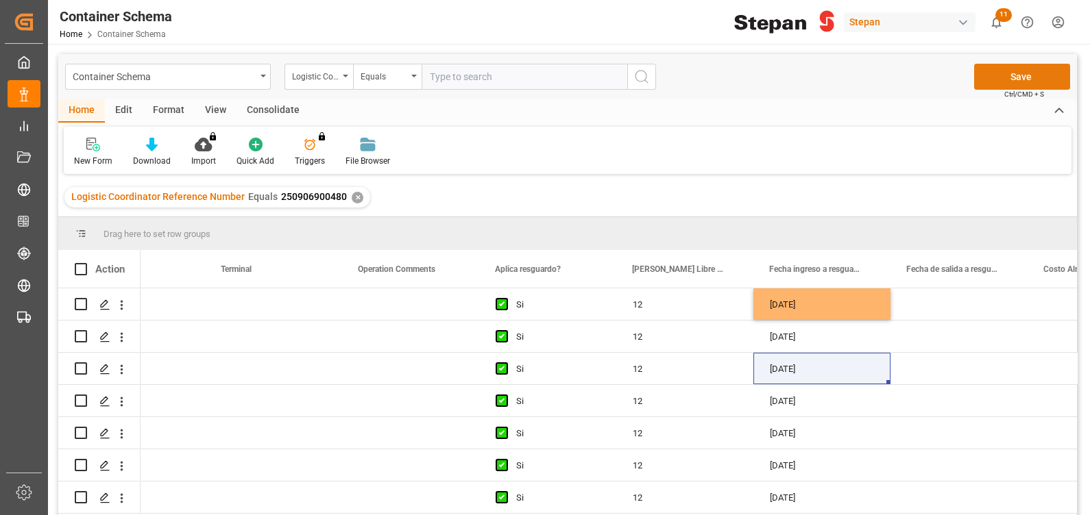
click at [1007, 72] on button "Save" at bounding box center [1022, 77] width 96 height 26
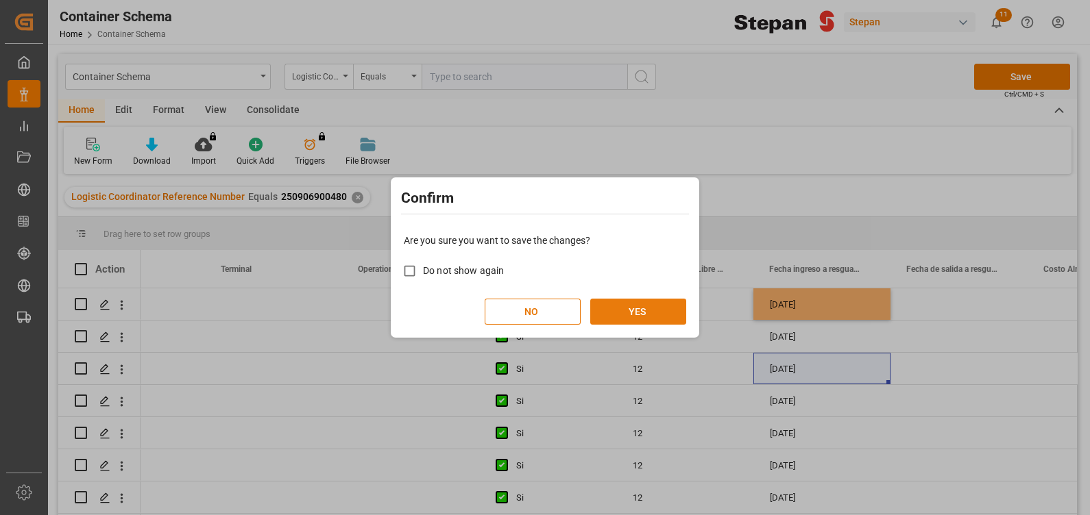
click at [631, 305] on button "YES" at bounding box center [638, 312] width 96 height 26
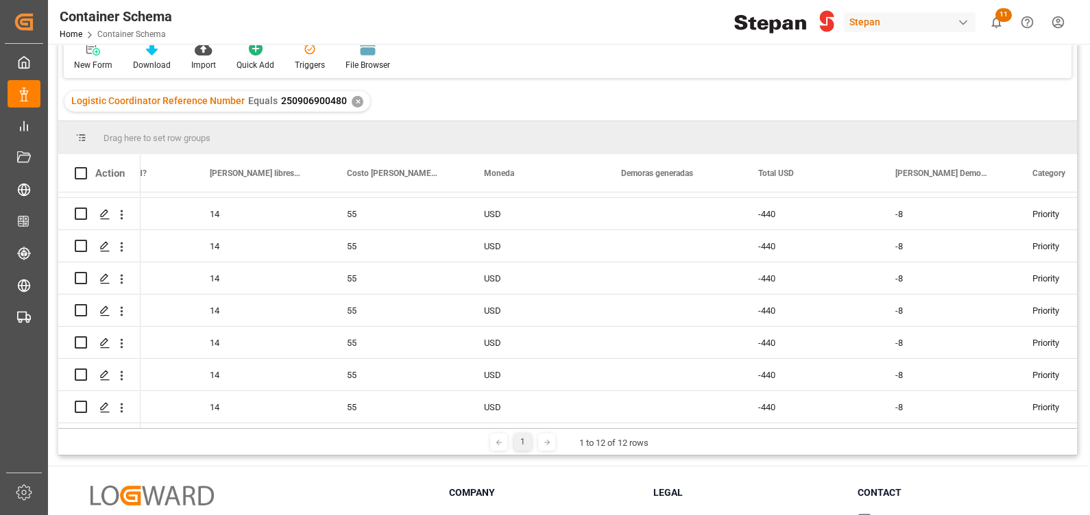
scroll to position [0, 0]
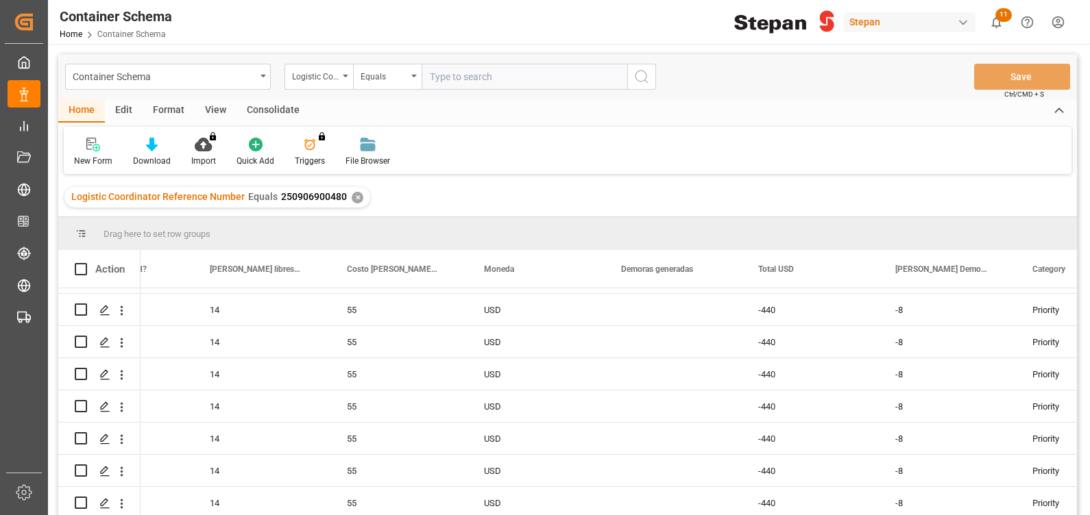
click at [352, 195] on div "✕" at bounding box center [358, 198] width 12 height 12
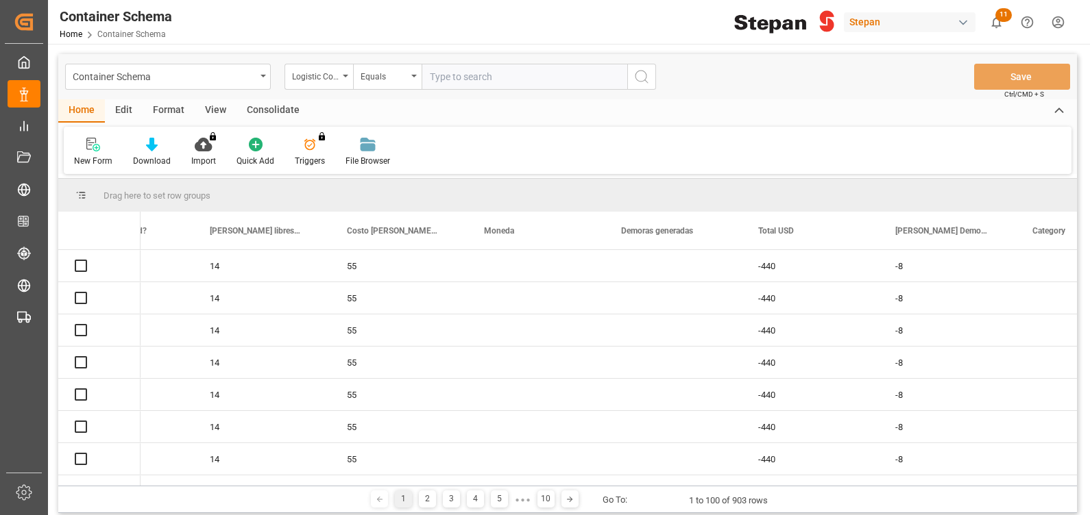
click at [445, 77] on input "text" at bounding box center [524, 77] width 206 height 26
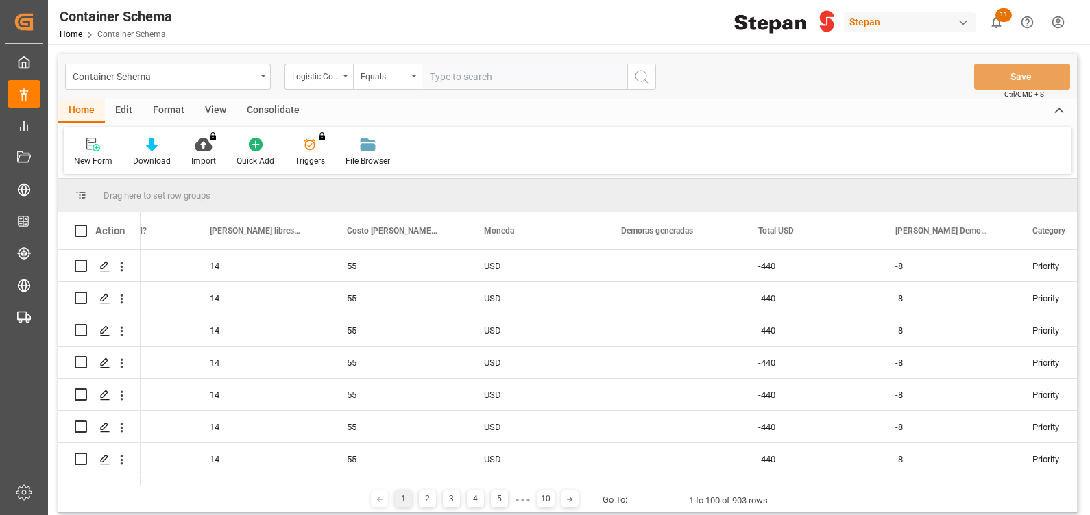
paste input "250906900291"
type input "250906900291"
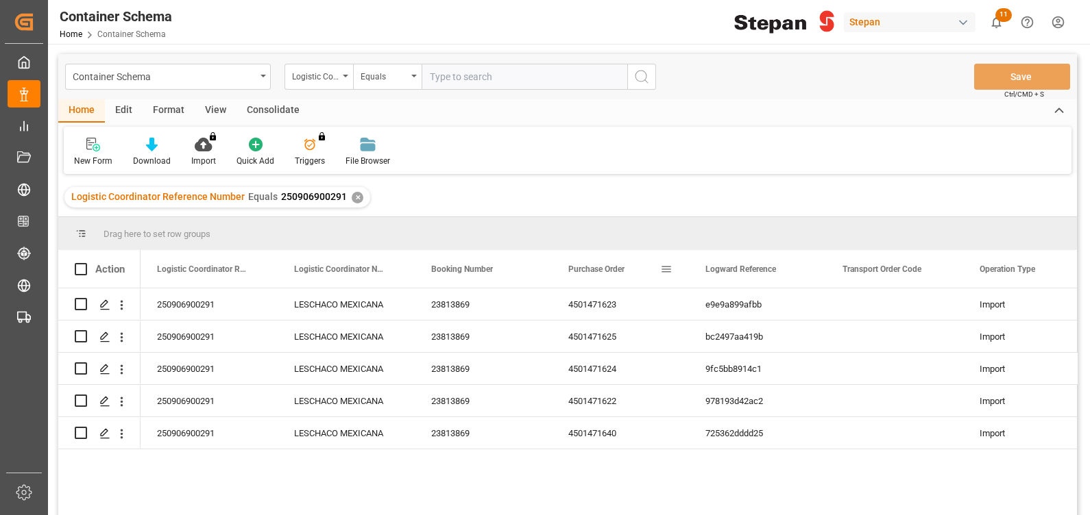
click at [599, 266] on span "Purchase Order" at bounding box center [596, 270] width 56 height 10
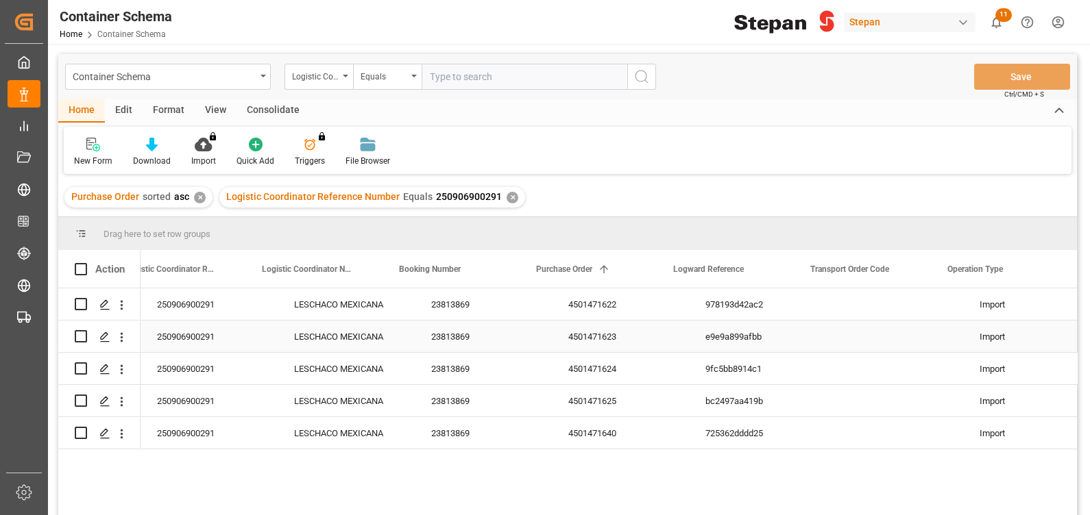
scroll to position [0, 161]
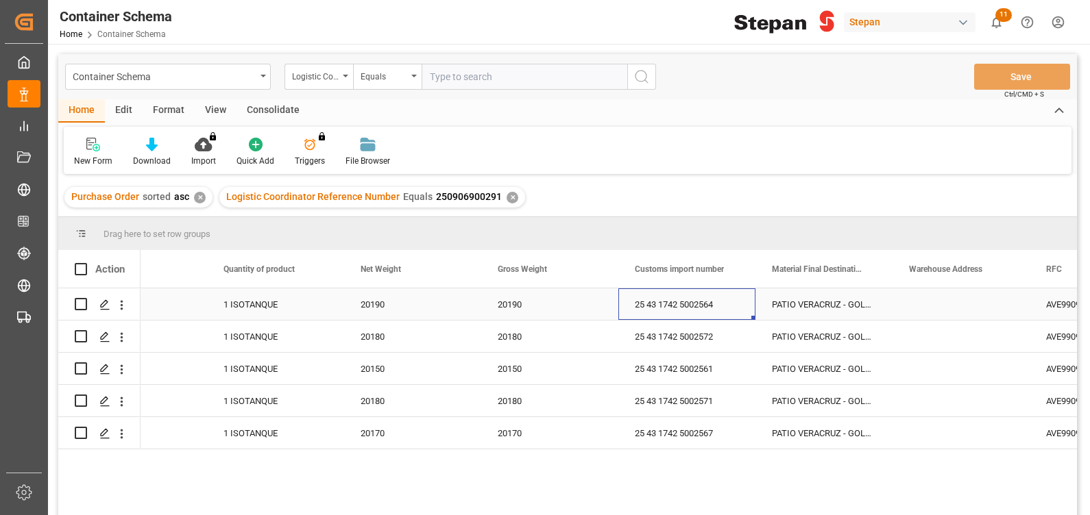
drag, startPoint x: 720, startPoint y: 307, endPoint x: 674, endPoint y: 306, distance: 45.9
click at [674, 306] on div "25 43 1742 5002564" at bounding box center [686, 305] width 137 height 32
click at [710, 370] on div "25 43 1742 5002561" at bounding box center [686, 369] width 137 height 32
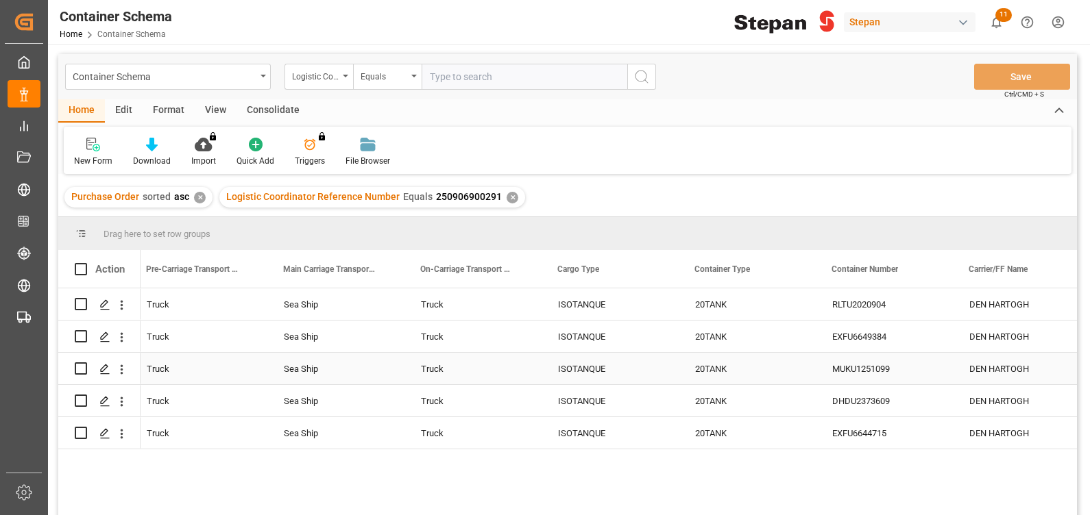
scroll to position [0, 10520]
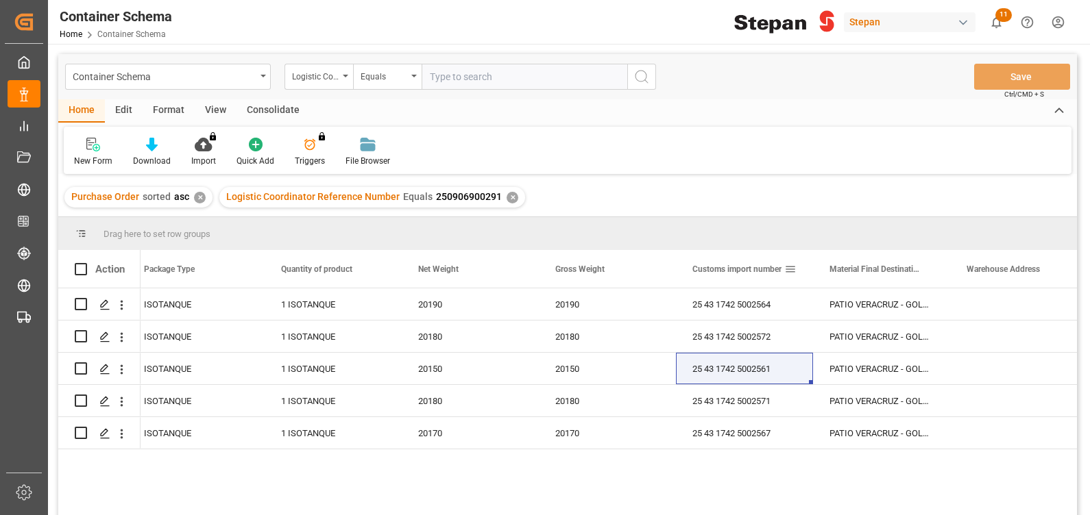
click at [760, 267] on span "Customs import number" at bounding box center [736, 270] width 89 height 10
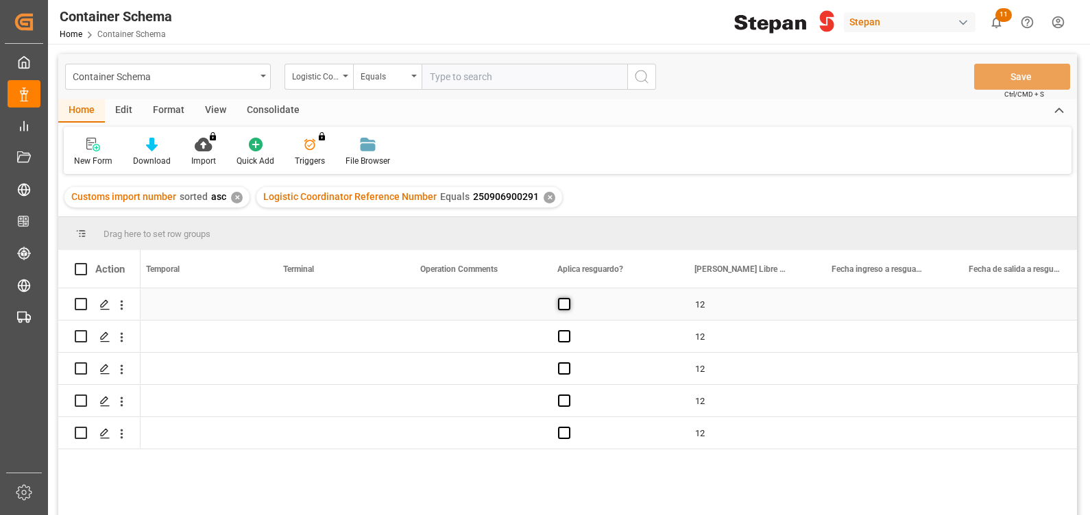
click at [559, 302] on span "Press SPACE to select this row." at bounding box center [564, 304] width 12 height 12
click at [568, 298] on input "Press SPACE to select this row." at bounding box center [568, 298] width 0 height 0
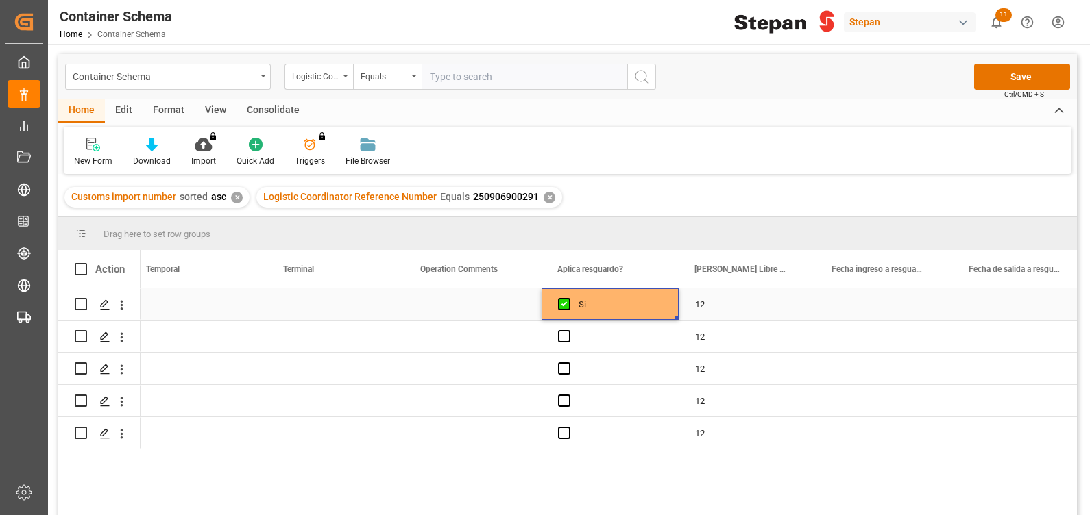
click at [847, 302] on div "Press SPACE to select this row." at bounding box center [884, 305] width 137 height 32
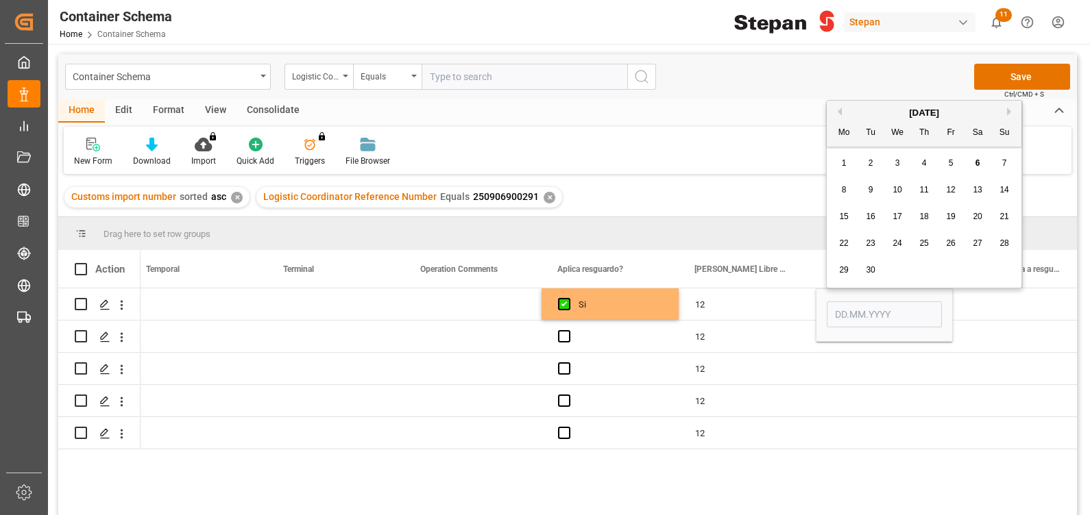
click at [975, 161] on span "6" at bounding box center [977, 163] width 5 height 10
type input "[DATE]"
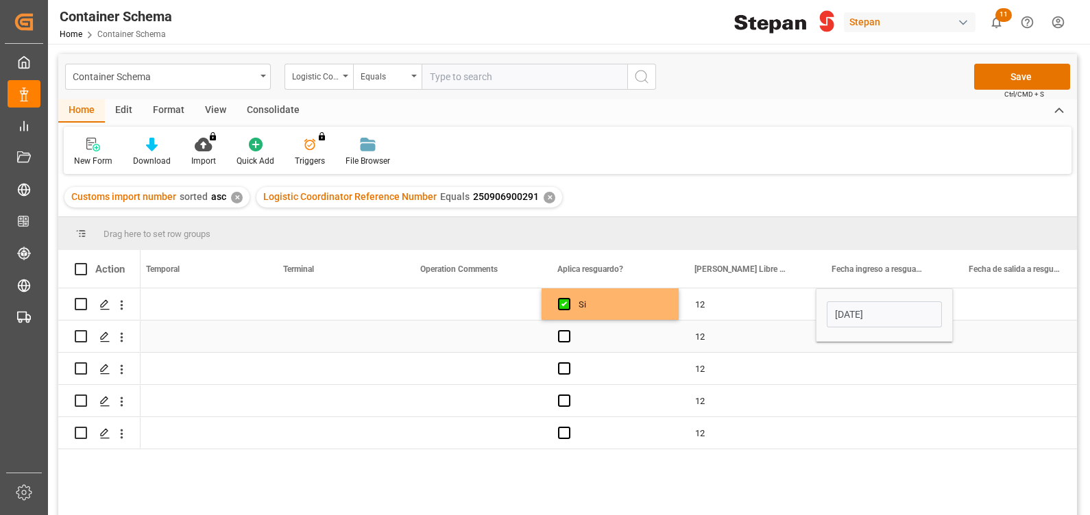
click at [569, 343] on div "Press SPACE to select this row." at bounding box center [609, 337] width 137 height 32
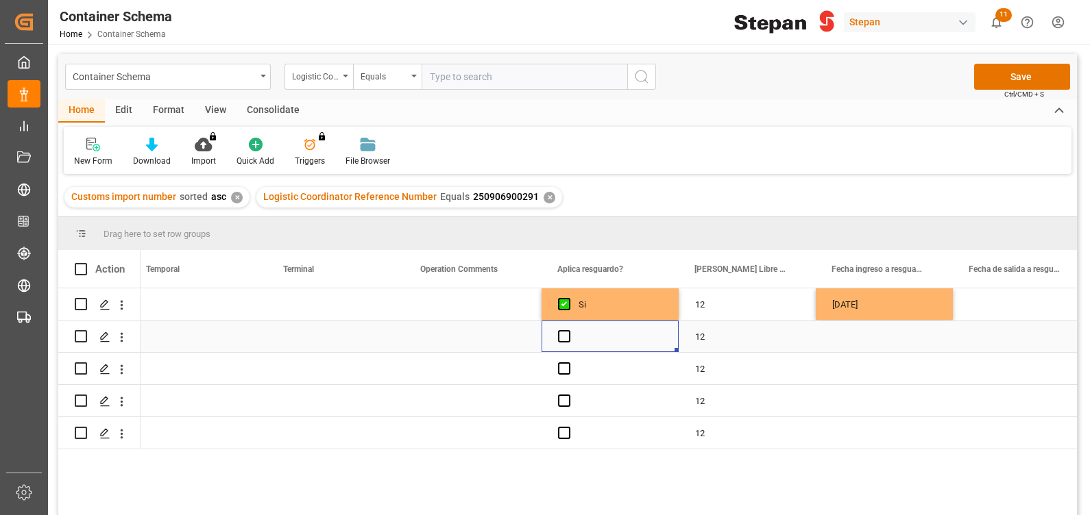
click at [872, 343] on div "Press SPACE to select this row." at bounding box center [884, 337] width 137 height 32
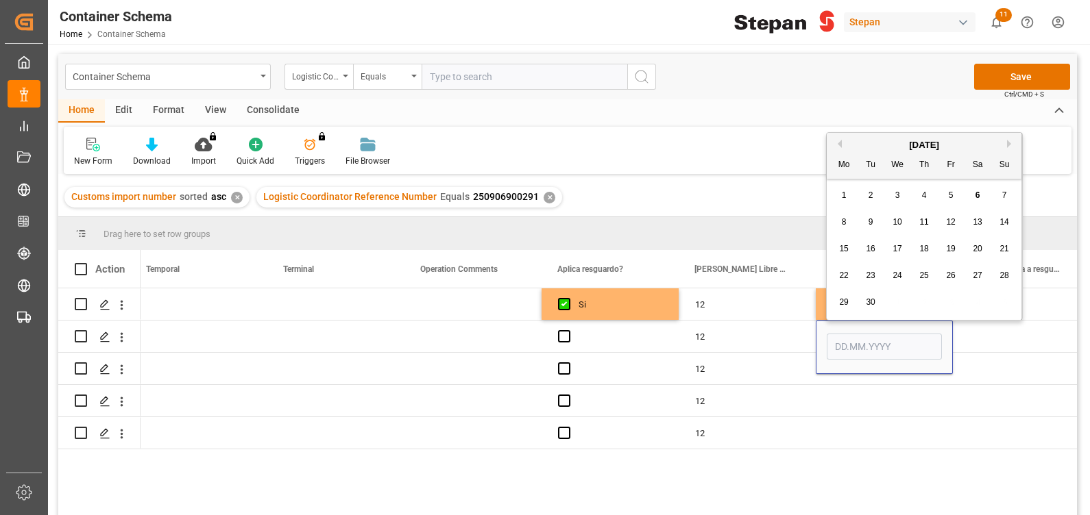
click at [979, 193] on span "6" at bounding box center [977, 196] width 5 height 10
type input "[DATE]"
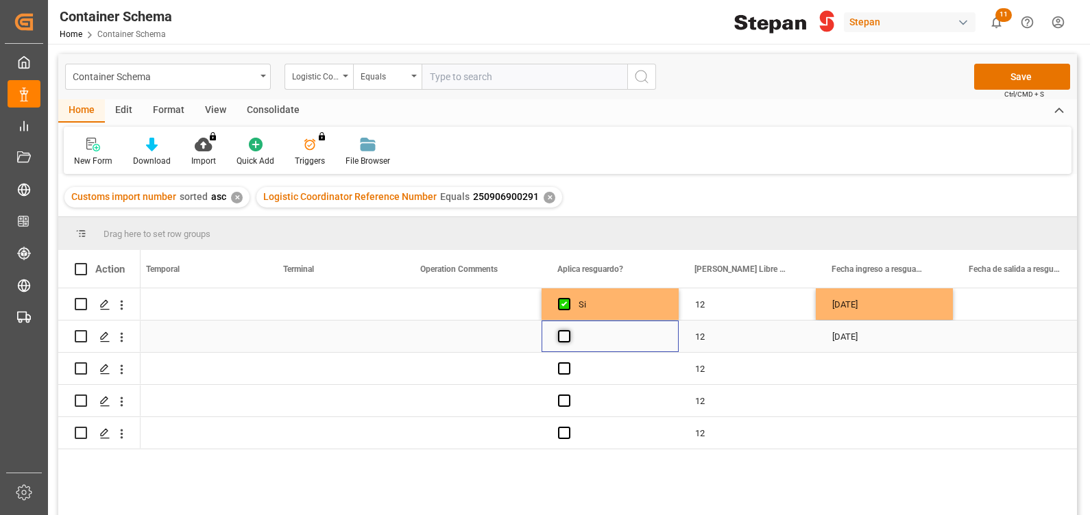
click at [563, 342] on span "Press SPACE to select this row." at bounding box center [564, 336] width 12 height 12
click at [568, 330] on input "Press SPACE to select this row." at bounding box center [568, 330] width 0 height 0
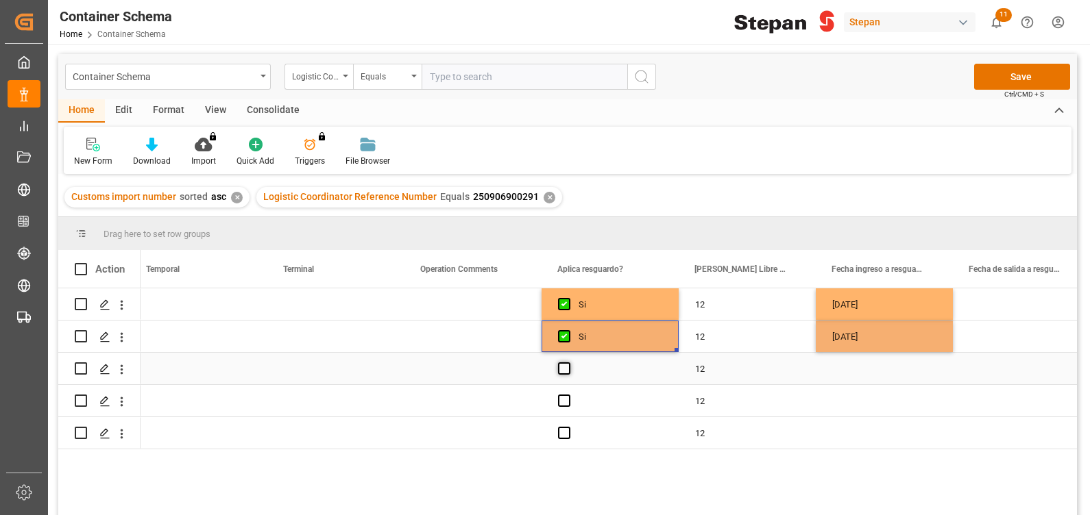
click at [563, 363] on span "Press SPACE to select this row." at bounding box center [564, 369] width 12 height 12
click at [568, 363] on input "Press SPACE to select this row." at bounding box center [568, 363] width 0 height 0
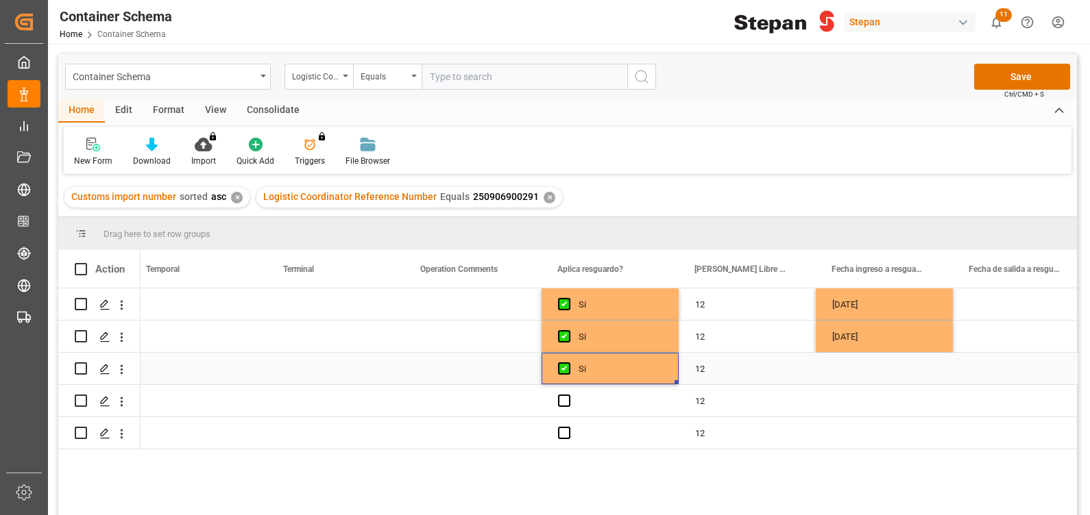
click at [840, 363] on div "Press SPACE to select this row." at bounding box center [884, 369] width 137 height 32
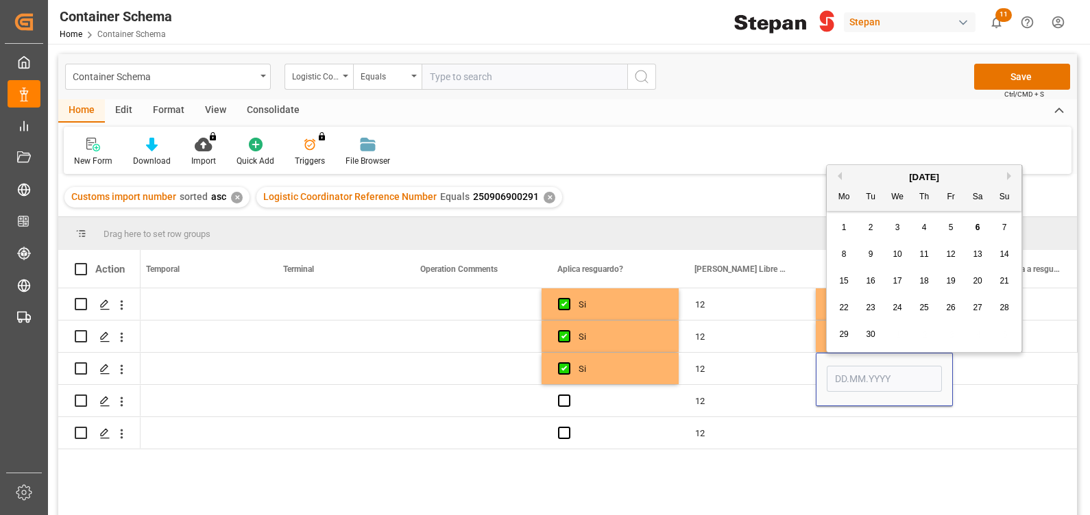
click at [979, 226] on span "6" at bounding box center [977, 228] width 5 height 10
type input "[DATE]"
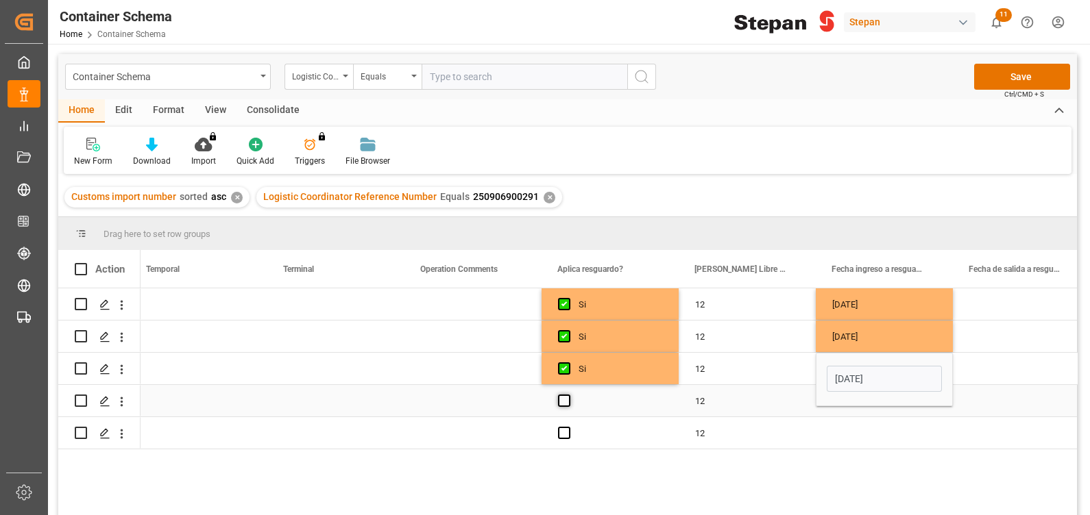
click at [559, 406] on span "Press SPACE to select this row." at bounding box center [564, 401] width 12 height 12
click at [568, 395] on input "Press SPACE to select this row." at bounding box center [568, 395] width 0 height 0
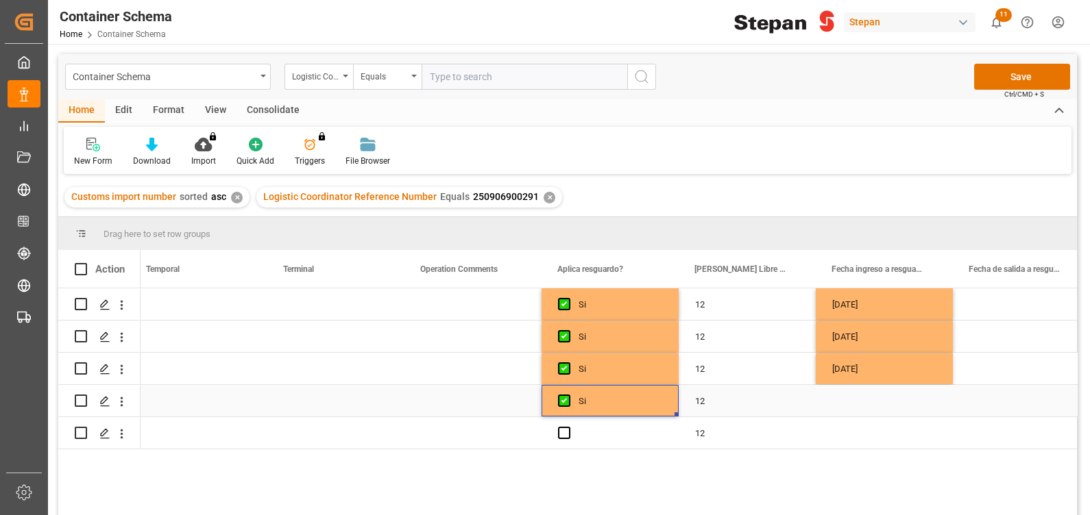
click at [849, 403] on div "Press SPACE to select this row." at bounding box center [884, 401] width 137 height 32
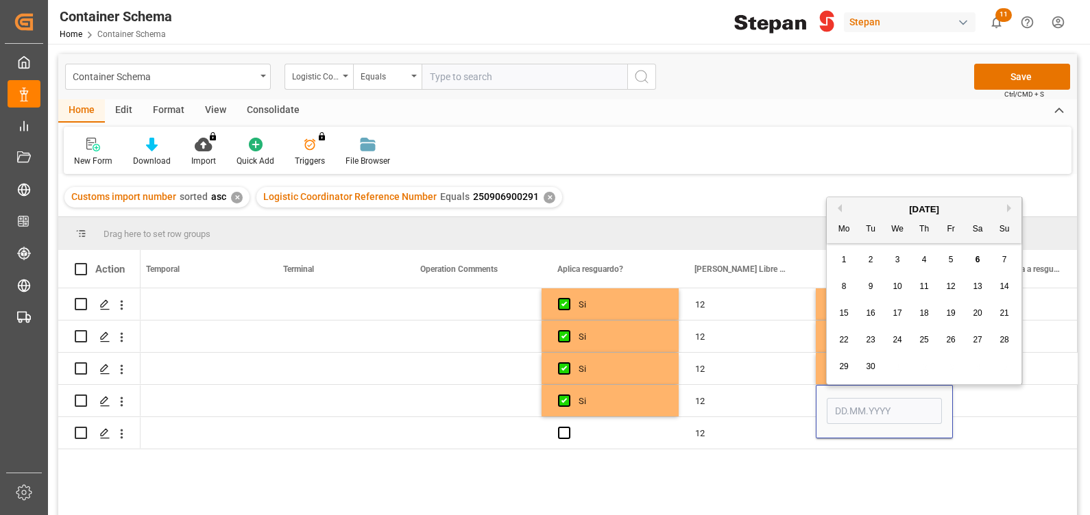
click at [977, 261] on span "6" at bounding box center [977, 260] width 5 height 10
type input "[DATE]"
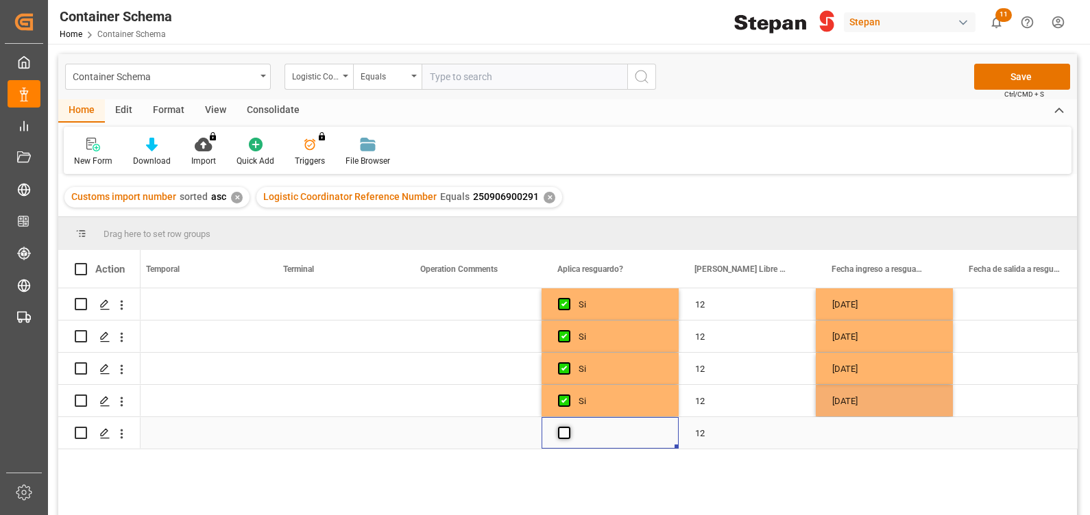
click at [565, 432] on span "Press SPACE to select this row." at bounding box center [564, 433] width 12 height 12
click at [568, 427] on input "Press SPACE to select this row." at bounding box center [568, 427] width 0 height 0
click at [889, 429] on div "Press SPACE to select this row." at bounding box center [884, 433] width 137 height 32
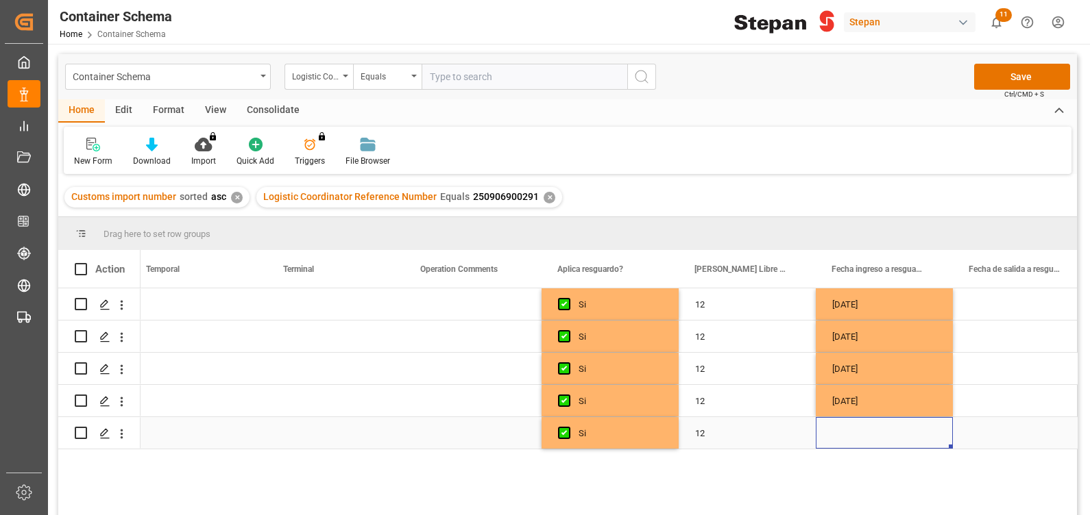
click at [889, 429] on div "Press SPACE to select this row." at bounding box center [884, 433] width 137 height 32
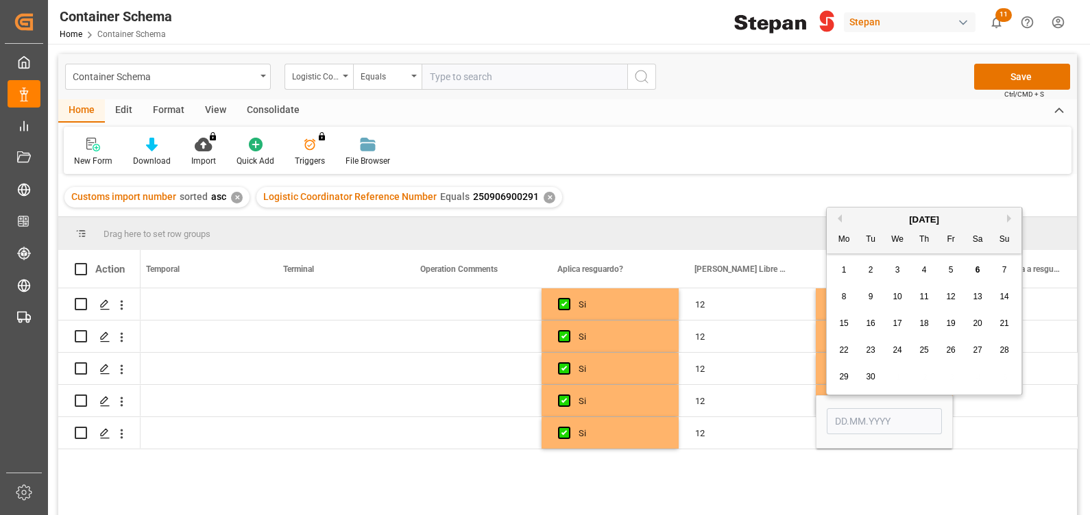
click at [977, 264] on div "6" at bounding box center [977, 270] width 17 height 16
type input "[DATE]"
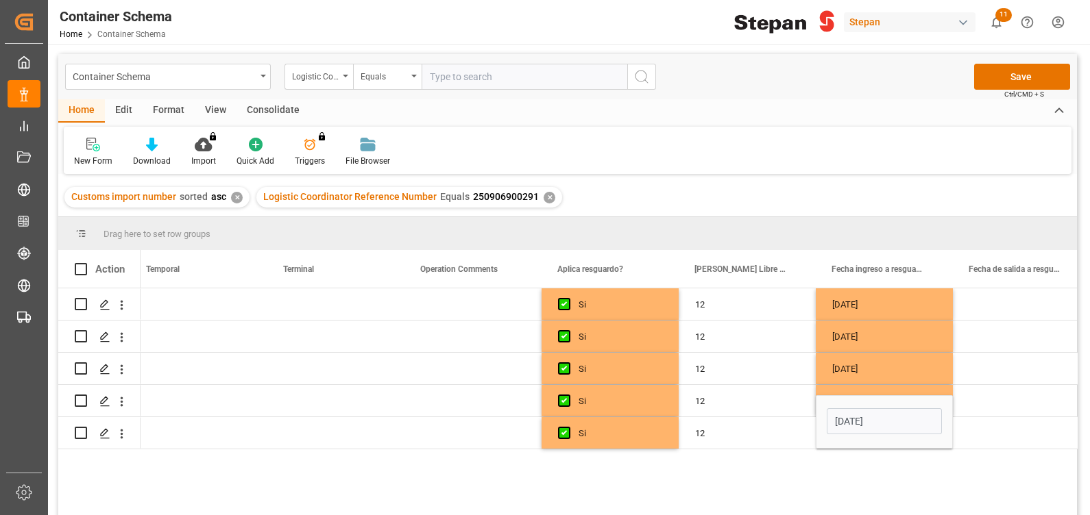
click at [833, 477] on div "[DATE] 12 Si [DATE] 12 Si 25 43 1742 5002567 [DATE] 12 Si [DATE] 12 Si [DATE] 1…" at bounding box center [608, 407] width 936 height 236
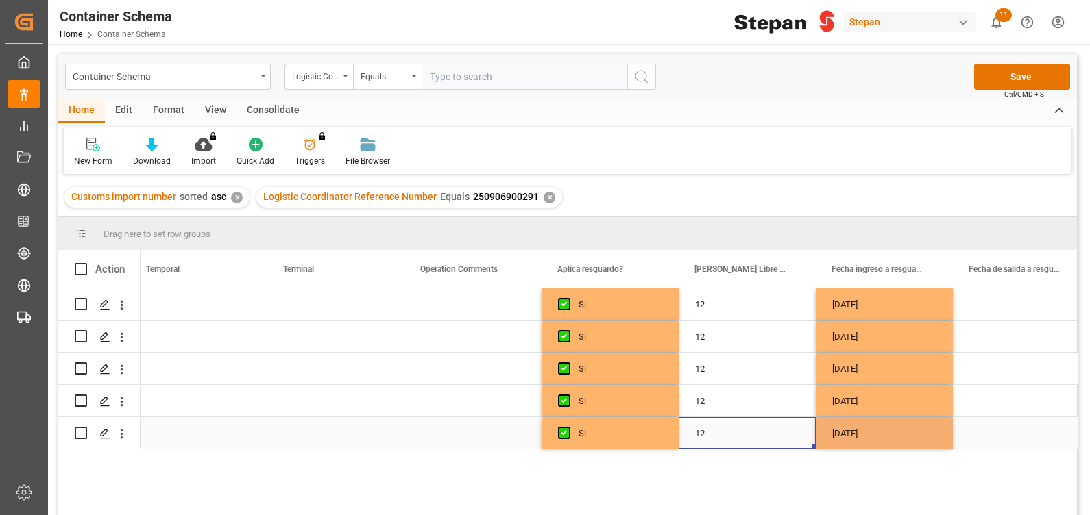
click at [781, 447] on div "12" at bounding box center [747, 433] width 137 height 32
click at [1014, 75] on button "Save" at bounding box center [1022, 77] width 96 height 26
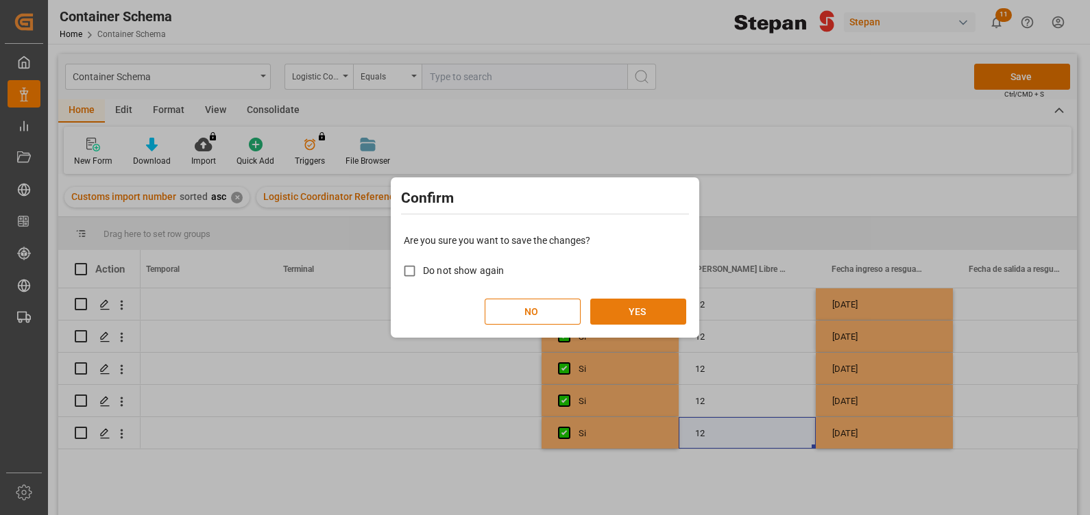
click at [648, 310] on button "YES" at bounding box center [638, 312] width 96 height 26
